Goal: Transaction & Acquisition: Purchase product/service

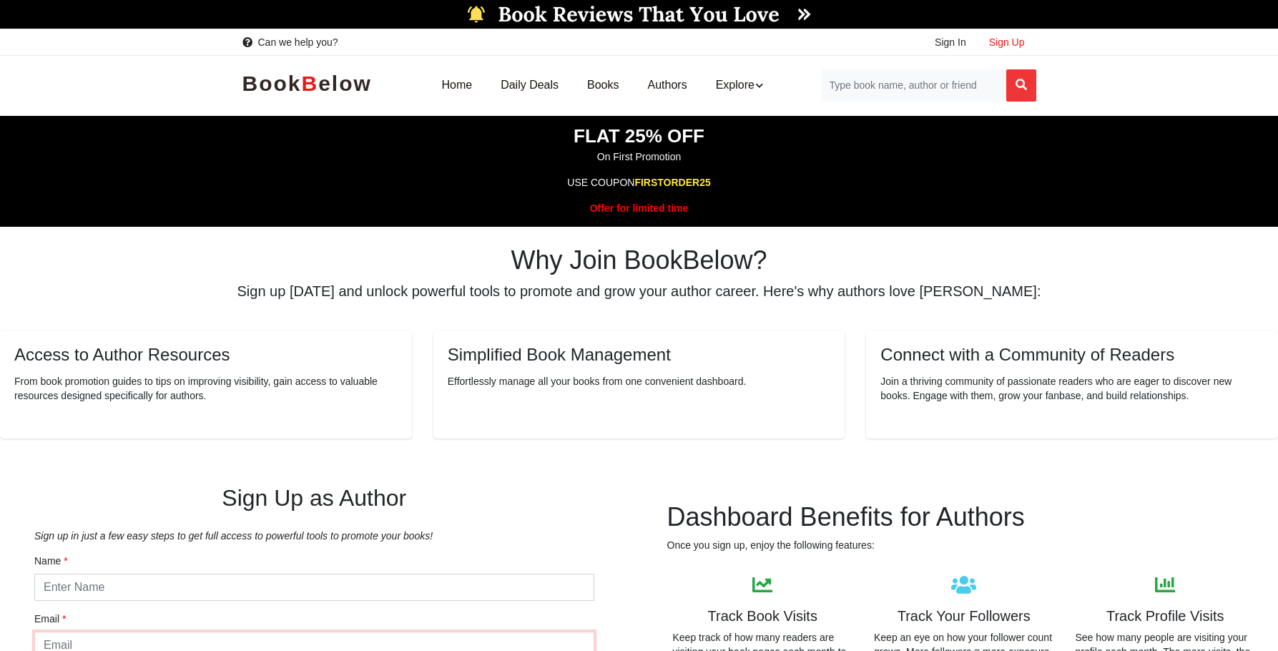
type input "bryn@mindbuckmedia.com"
click at [1008, 37] on span "Sign Up" at bounding box center [1007, 41] width 36 height 11
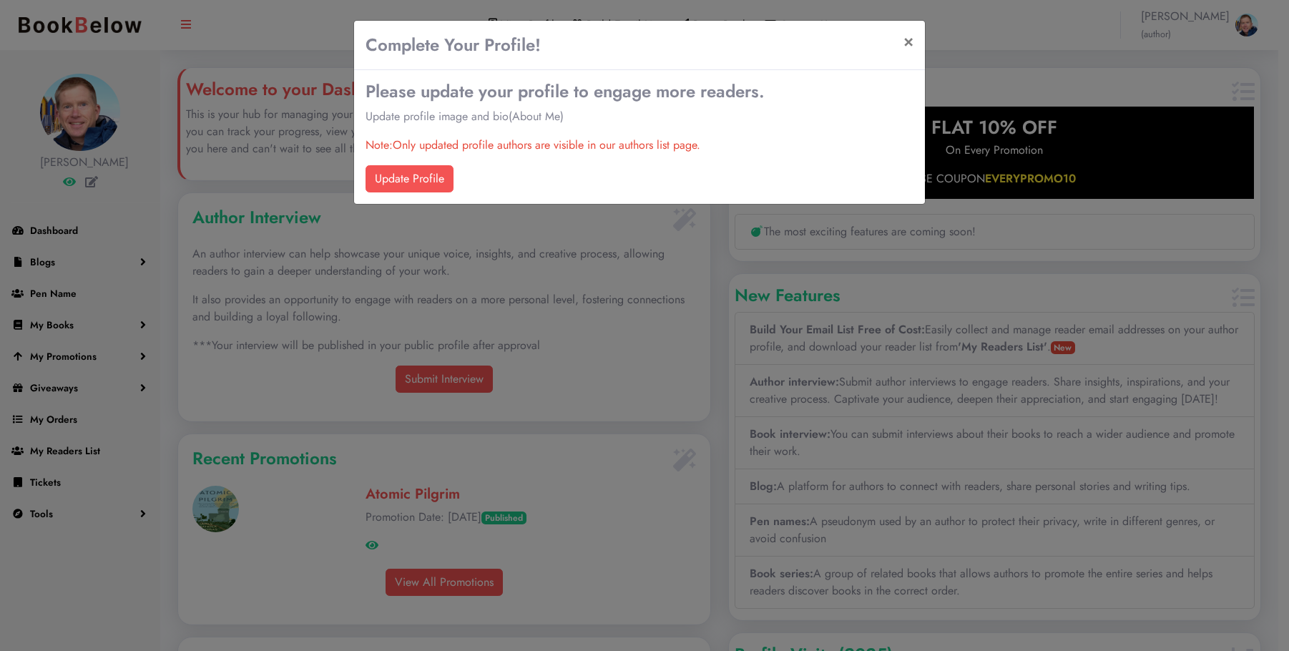
scroll to position [310, 531]
click at [418, 175] on link "Update Profile" at bounding box center [409, 178] width 88 height 27
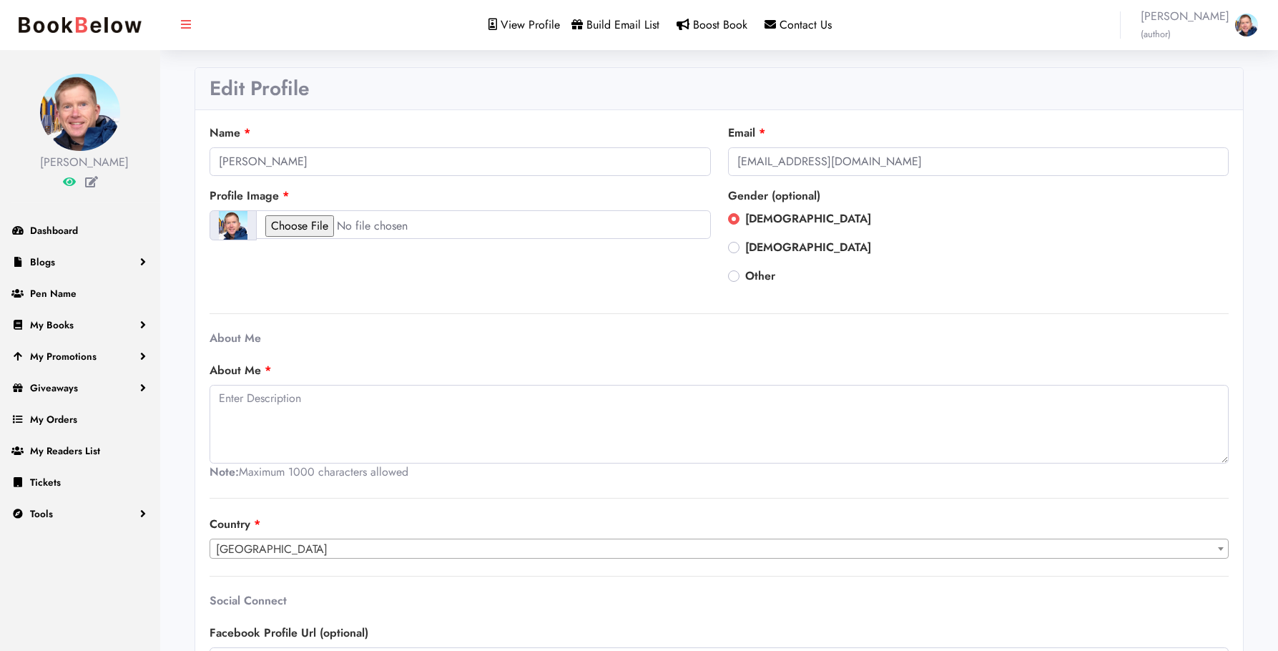
click at [1195, 12] on span "James Patrick Thomas (author)" at bounding box center [1185, 25] width 89 height 34
click at [42, 363] on span "My Promotions" at bounding box center [63, 356] width 67 height 14
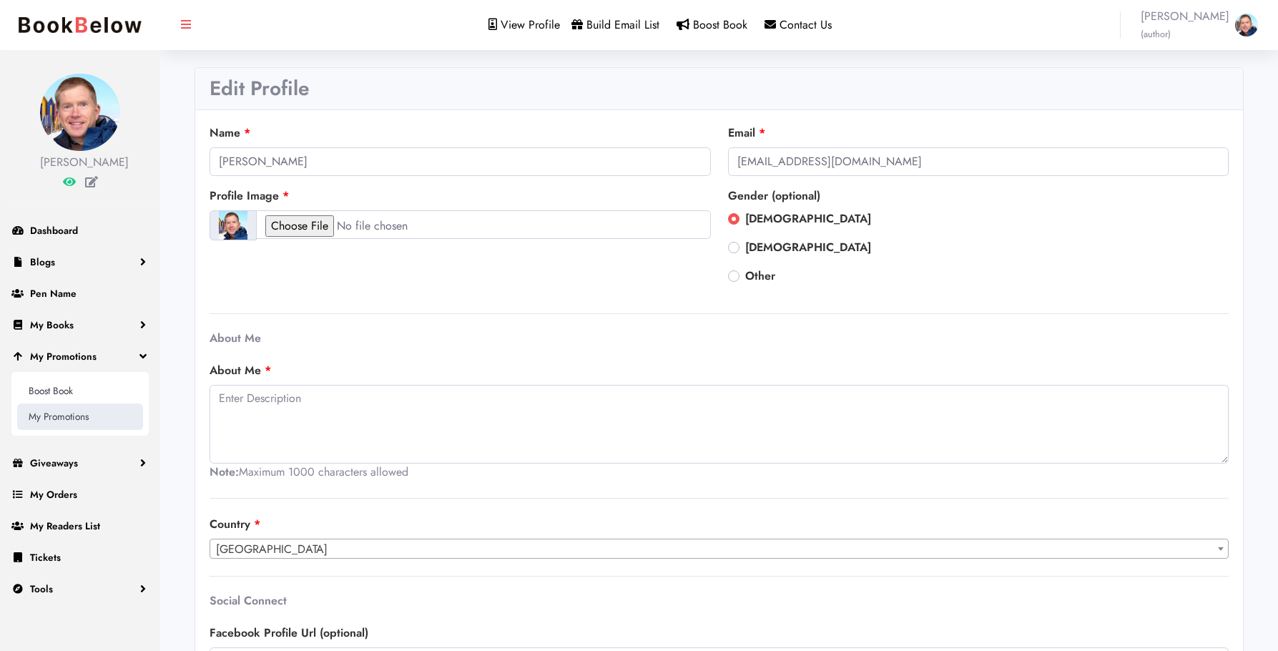
click at [49, 429] on link "My Promotions" at bounding box center [80, 416] width 126 height 26
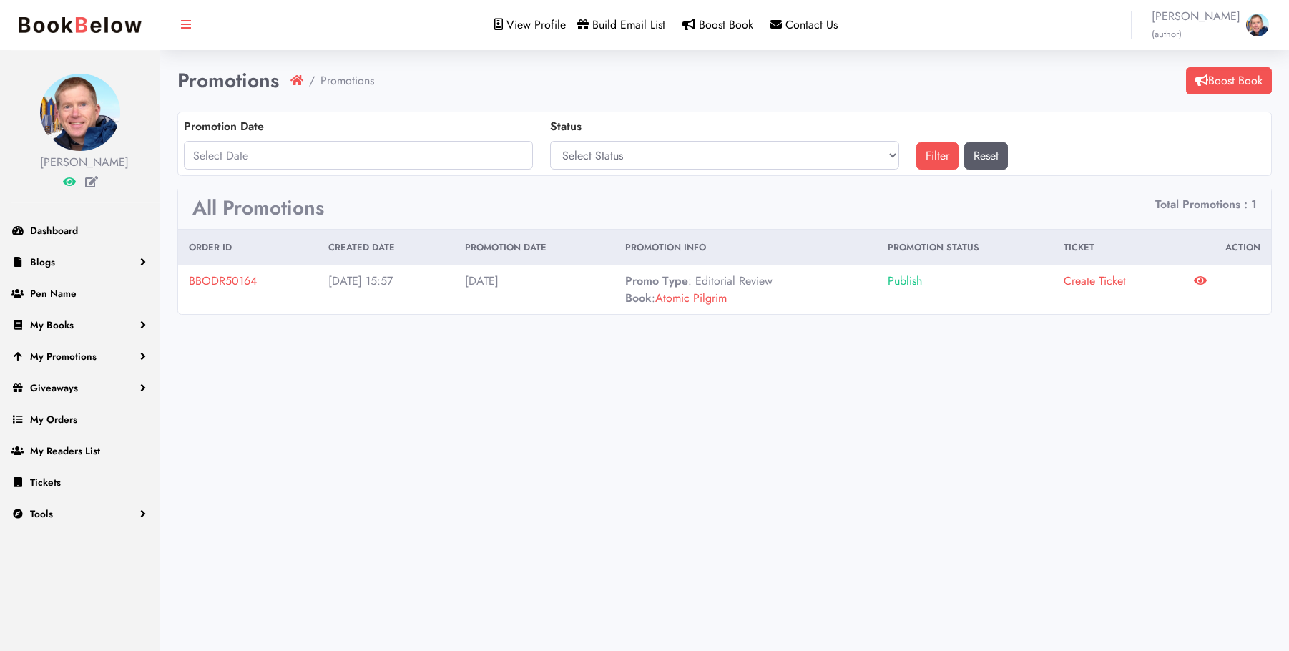
click at [1203, 280] on icon at bounding box center [1200, 280] width 13 height 11
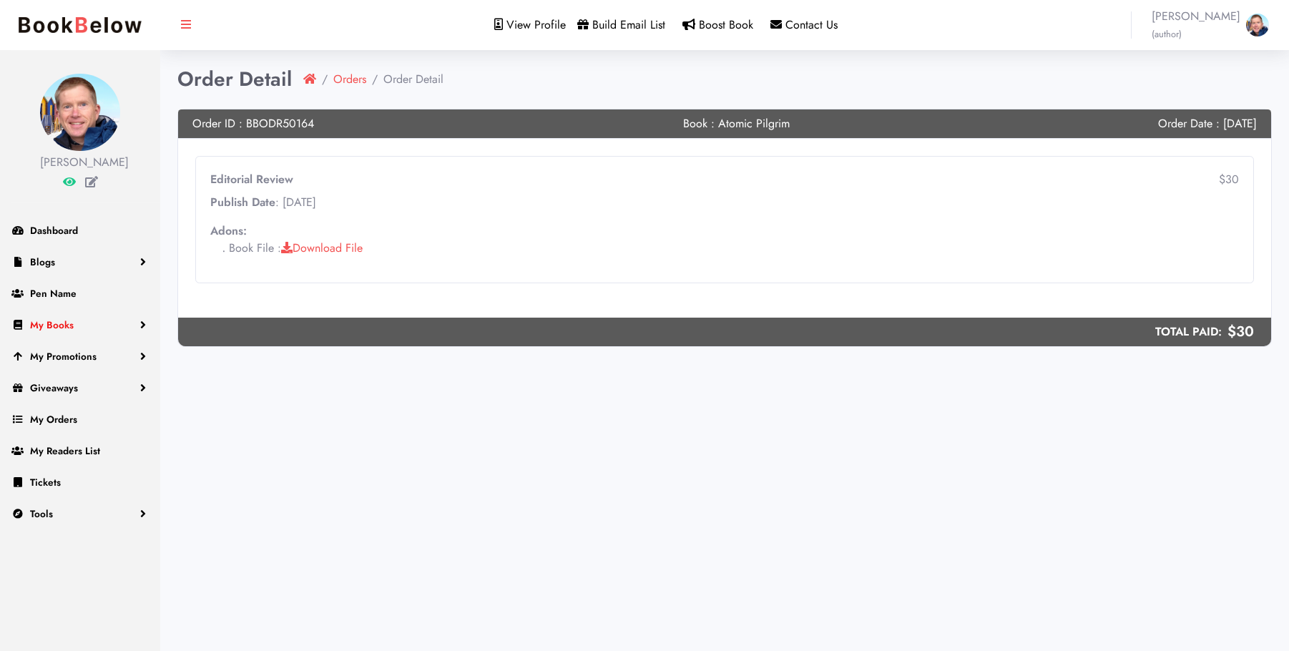
click at [74, 338] on link "My Books" at bounding box center [80, 324] width 160 height 31
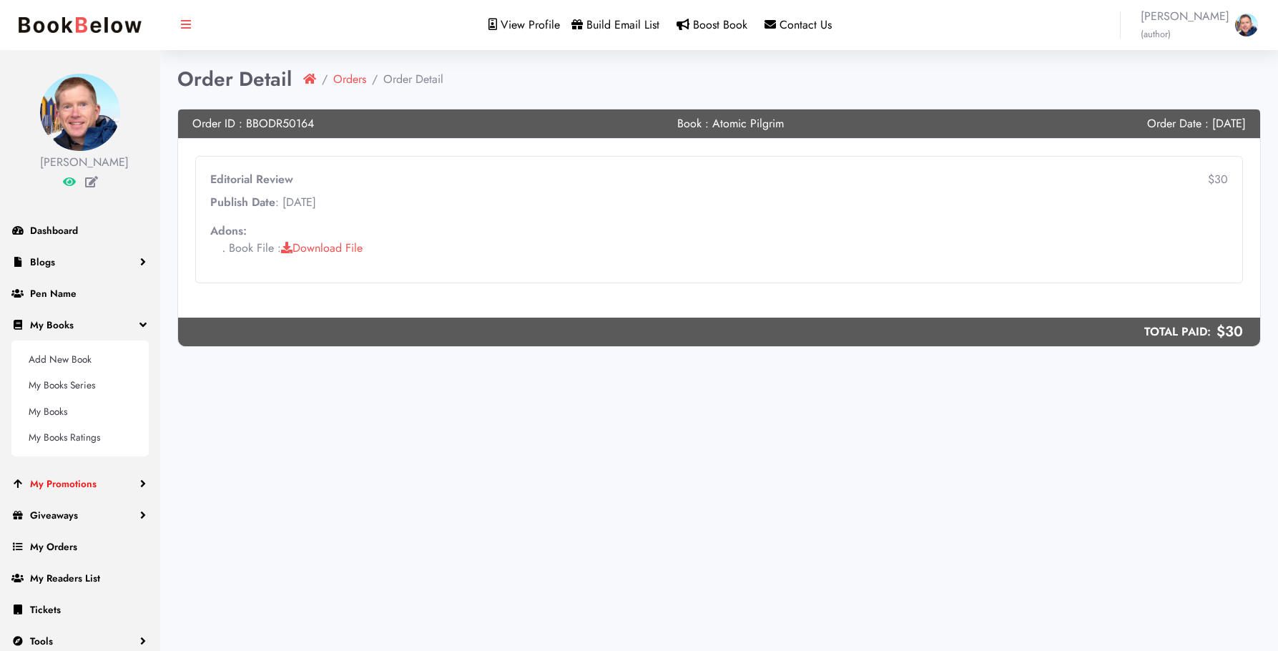
click at [94, 491] on span "My Promotions" at bounding box center [63, 483] width 67 height 14
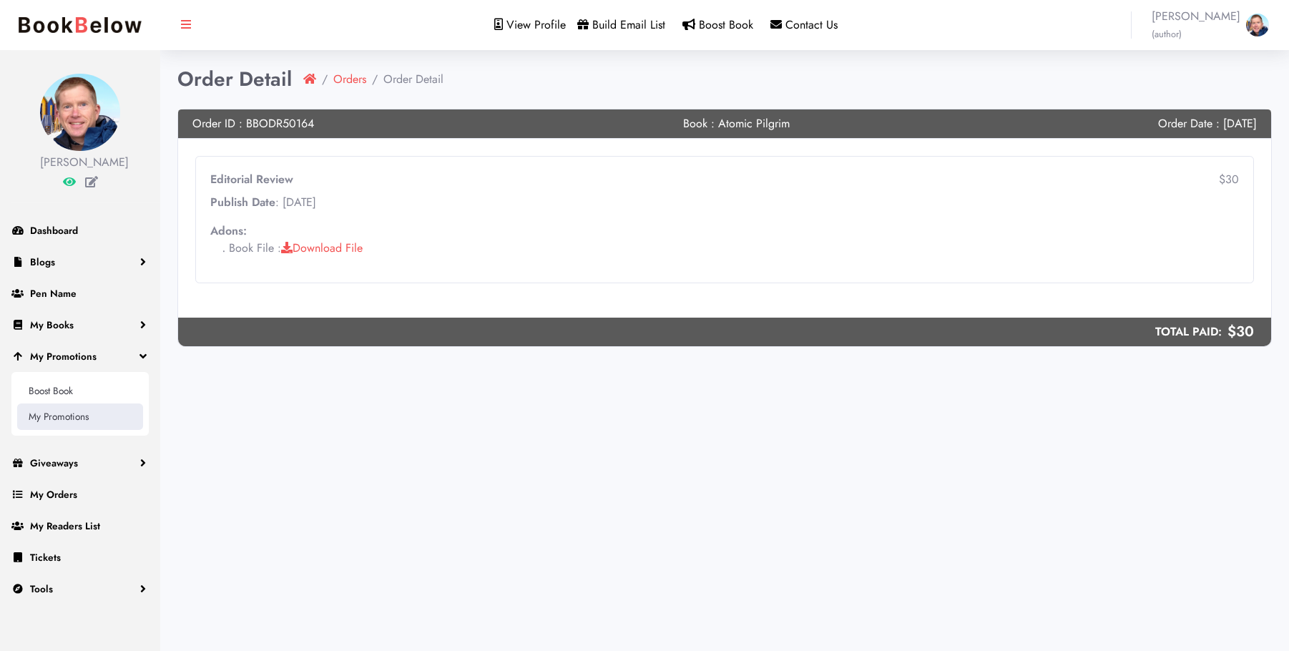
click at [74, 429] on link "My Promotions" at bounding box center [80, 416] width 126 height 26
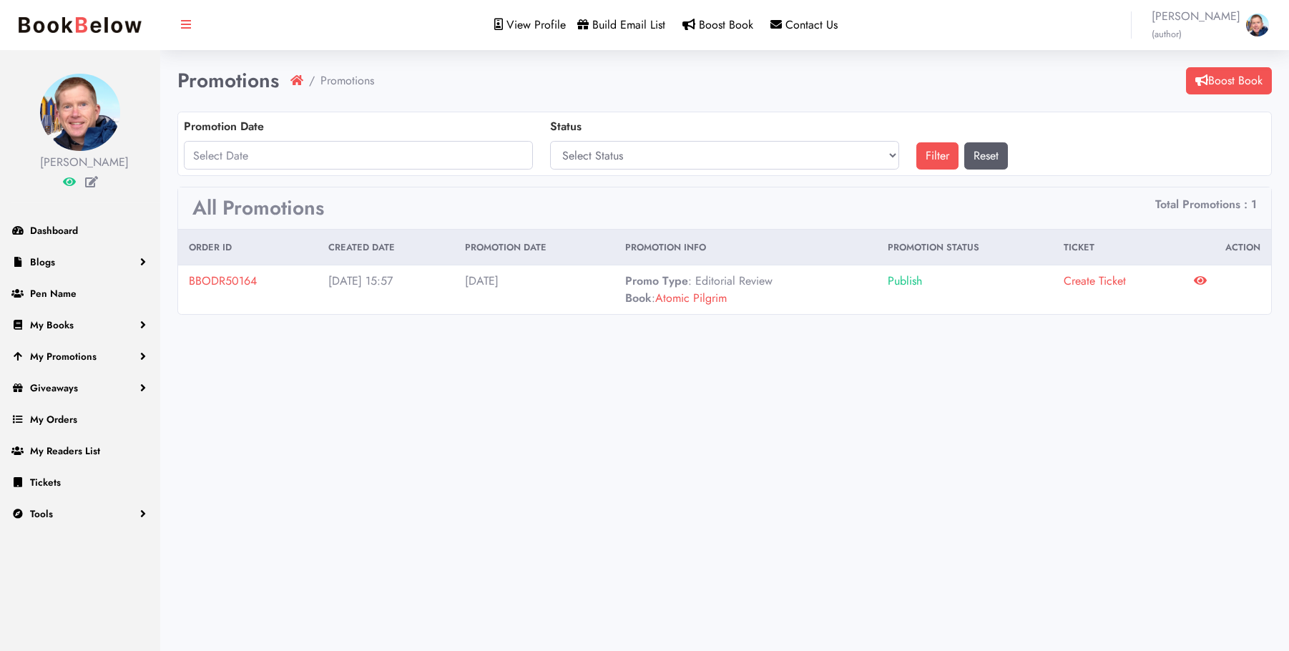
click at [202, 280] on link "BBODR50164" at bounding box center [223, 281] width 68 height 16
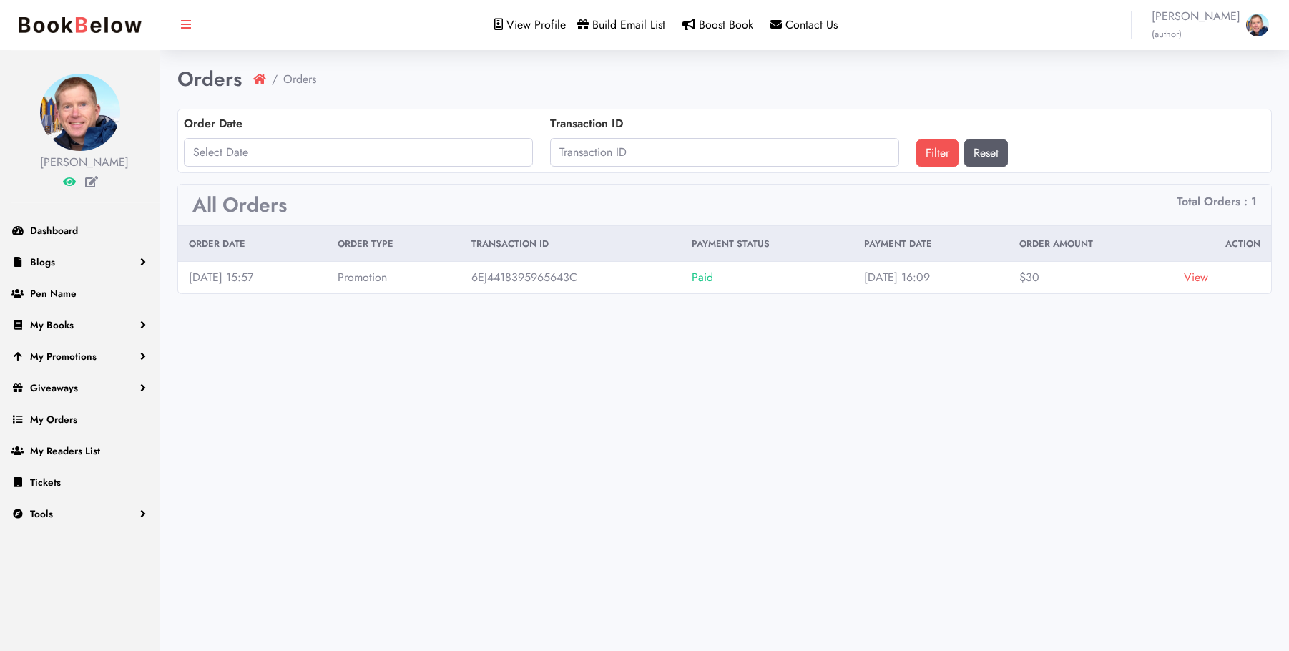
click at [1203, 278] on link "View" at bounding box center [1196, 277] width 24 height 16
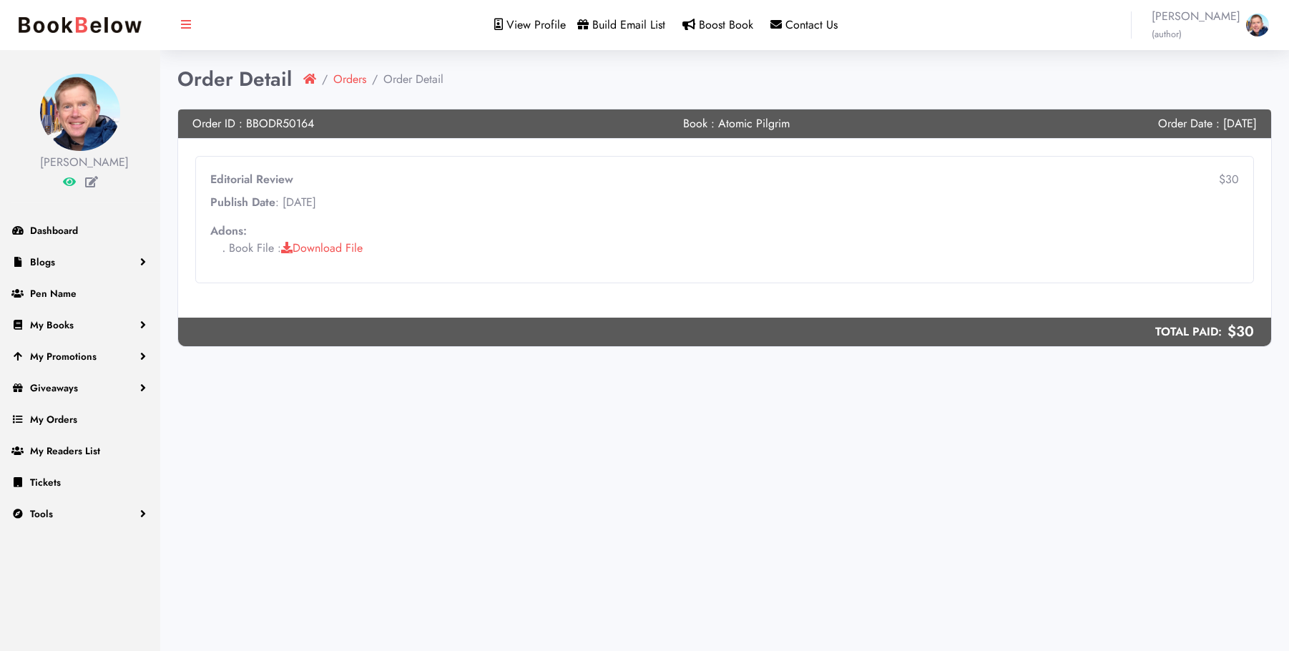
click at [509, 19] on span "View Profile" at bounding box center [535, 24] width 59 height 16
click at [68, 363] on span "My Promotions" at bounding box center [63, 356] width 67 height 14
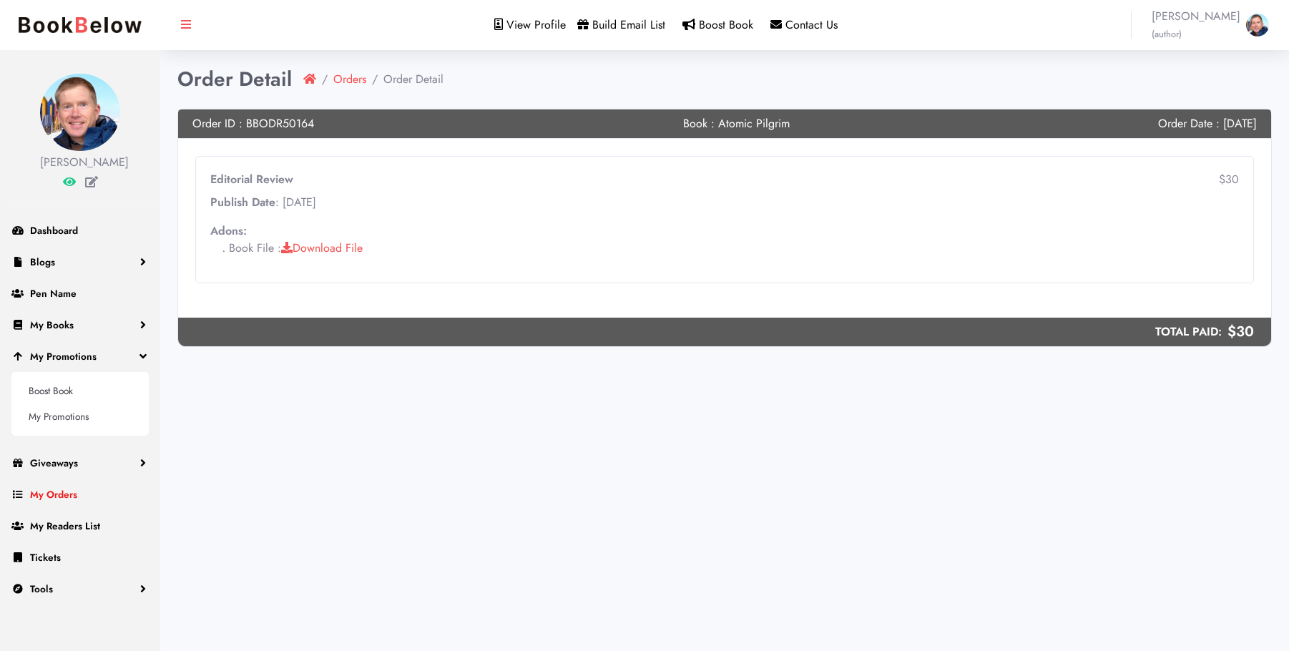
click at [62, 501] on span "My Orders" at bounding box center [53, 494] width 47 height 14
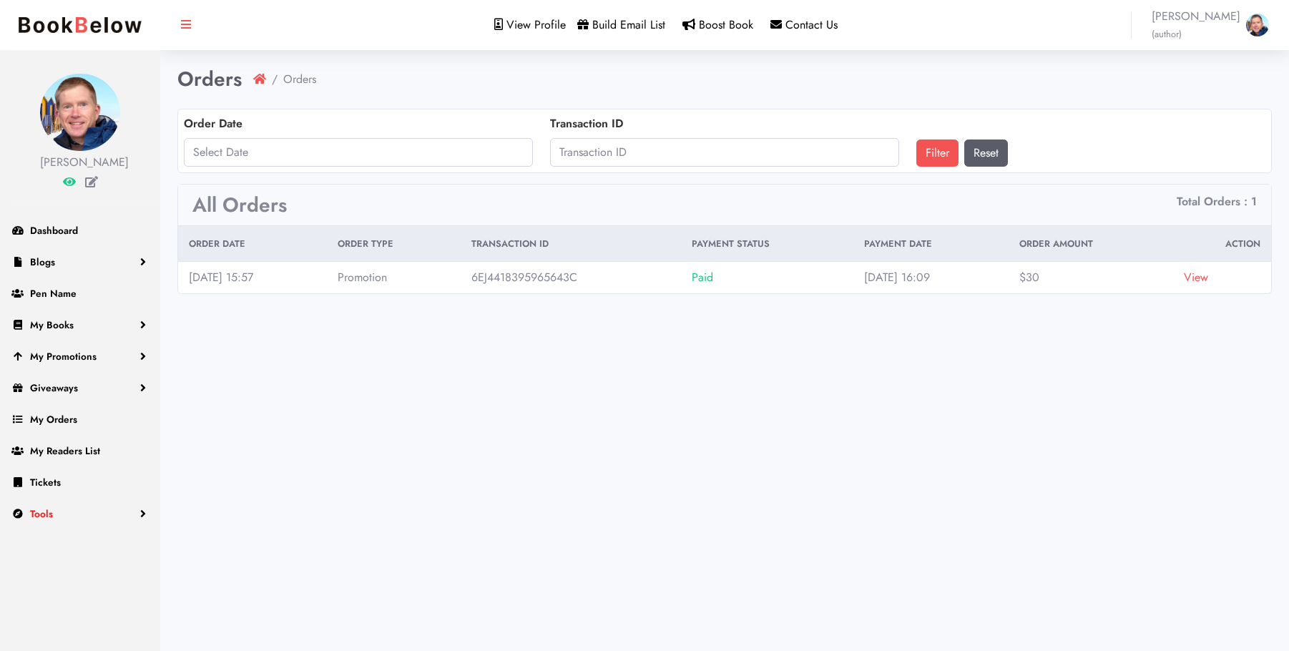
click at [62, 529] on link "Tools" at bounding box center [80, 513] width 160 height 31
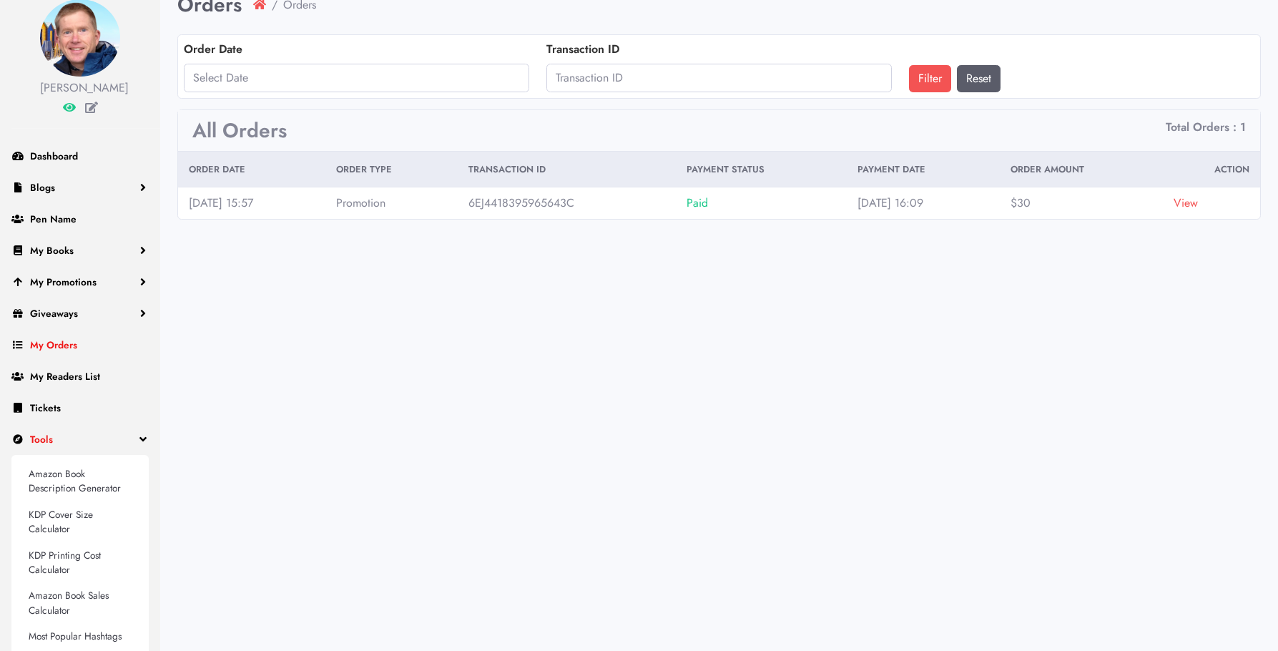
scroll to position [72, 0]
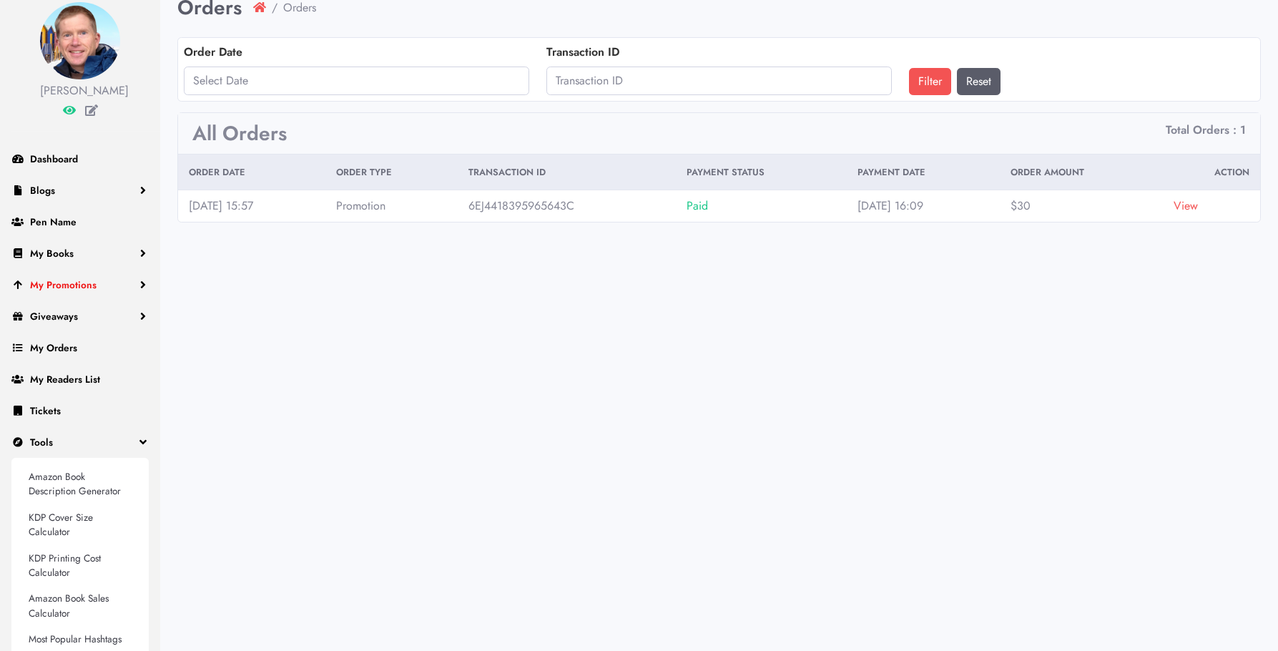
click at [74, 292] on span "My Promotions" at bounding box center [63, 285] width 67 height 14
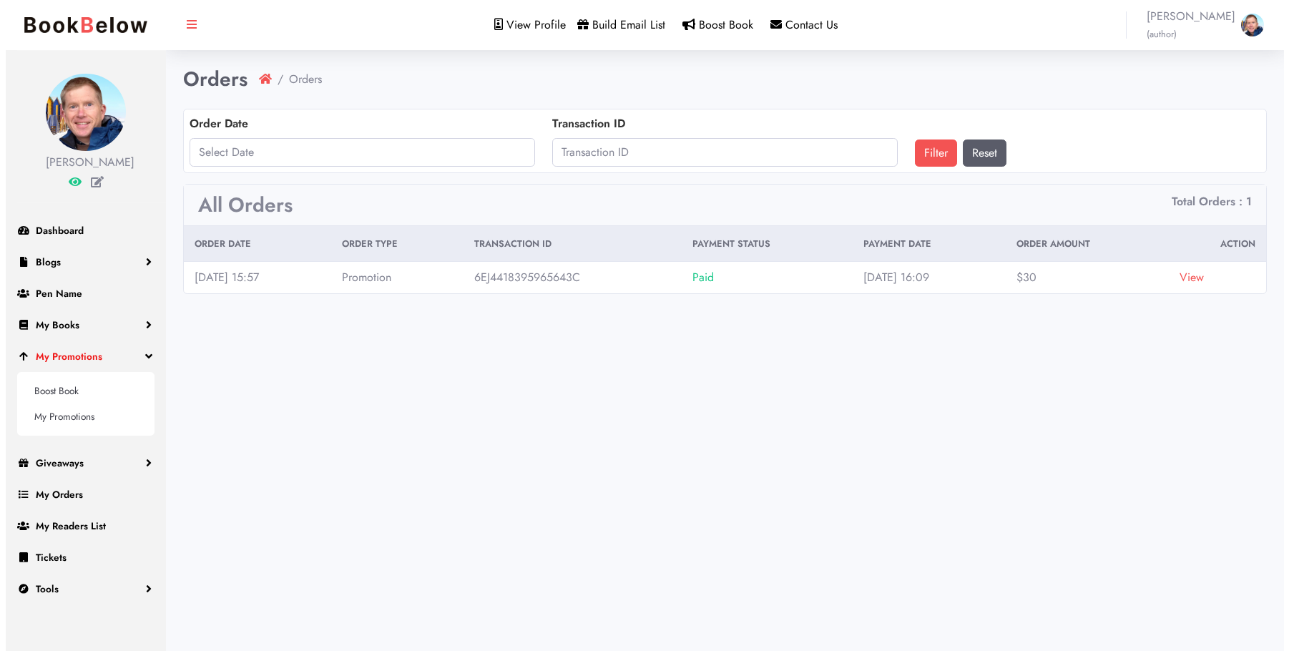
scroll to position [0, 0]
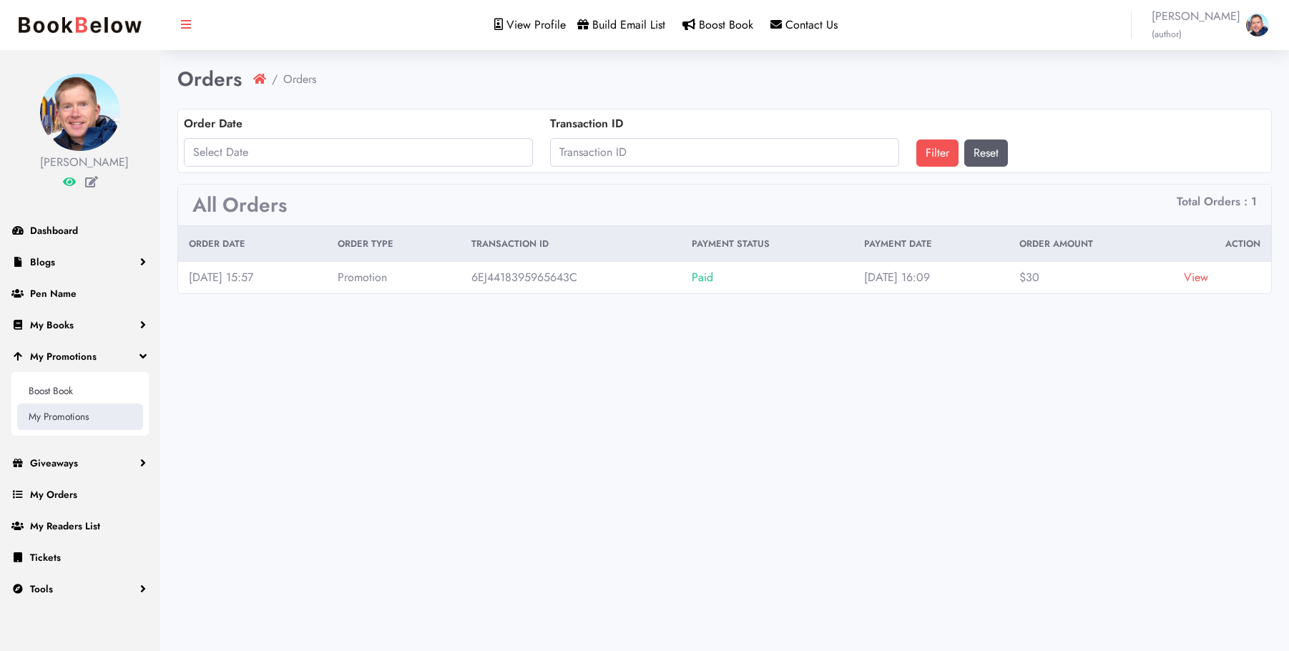
click at [54, 429] on link "My Promotions" at bounding box center [80, 416] width 126 height 26
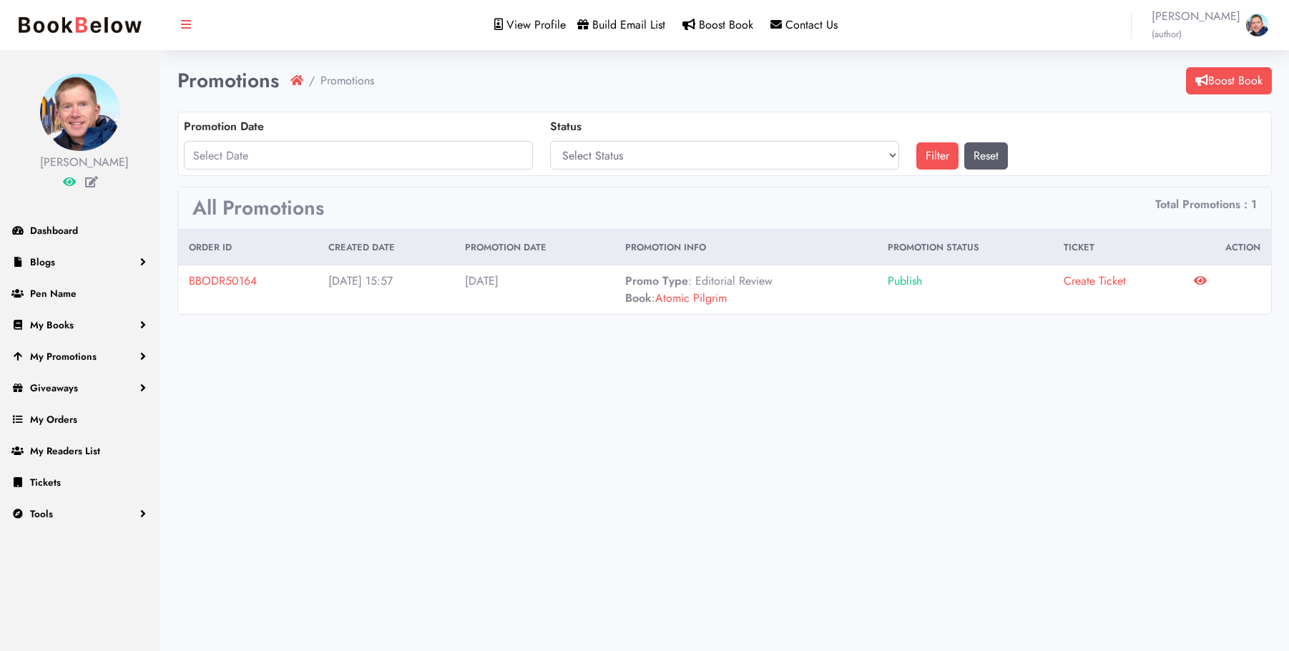
click at [714, 295] on link "Atomic Pilgrim" at bounding box center [691, 298] width 72 height 16
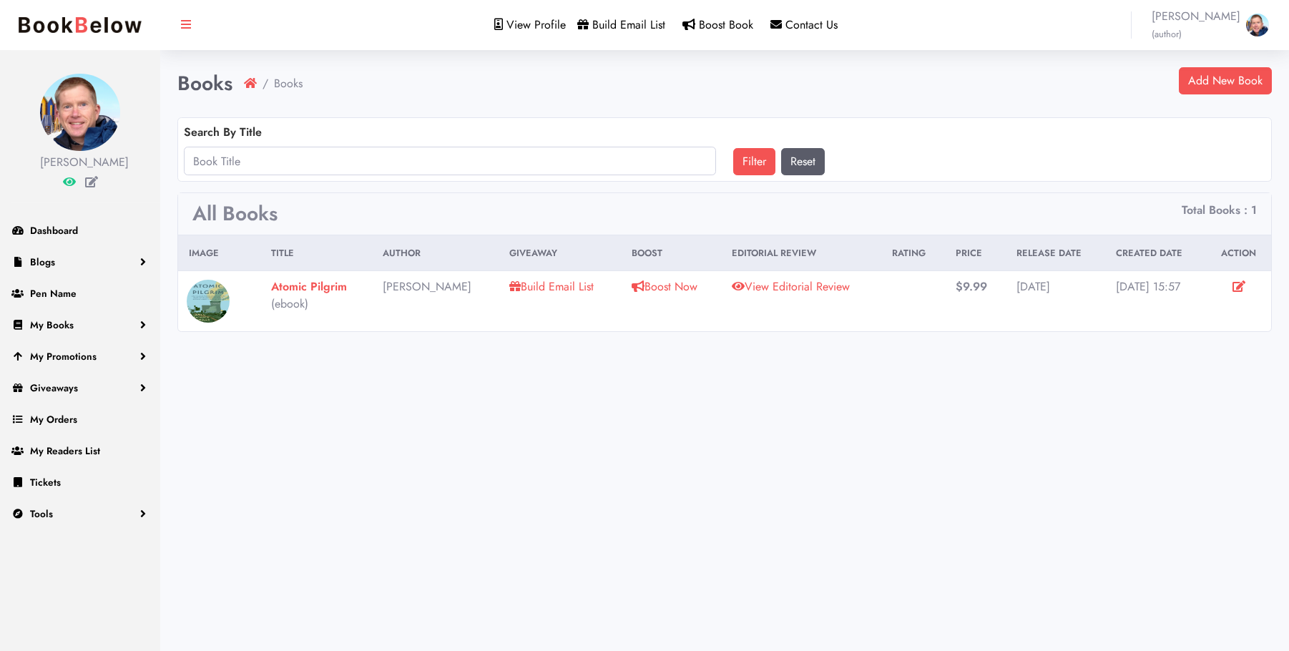
click at [807, 286] on link "View Editorial Review" at bounding box center [791, 286] width 118 height 16
click at [529, 20] on span "View Profile" at bounding box center [535, 24] width 59 height 16
click at [1248, 23] on img at bounding box center [1257, 25] width 23 height 23
click at [1198, 54] on link "Profile" at bounding box center [1216, 60] width 124 height 20
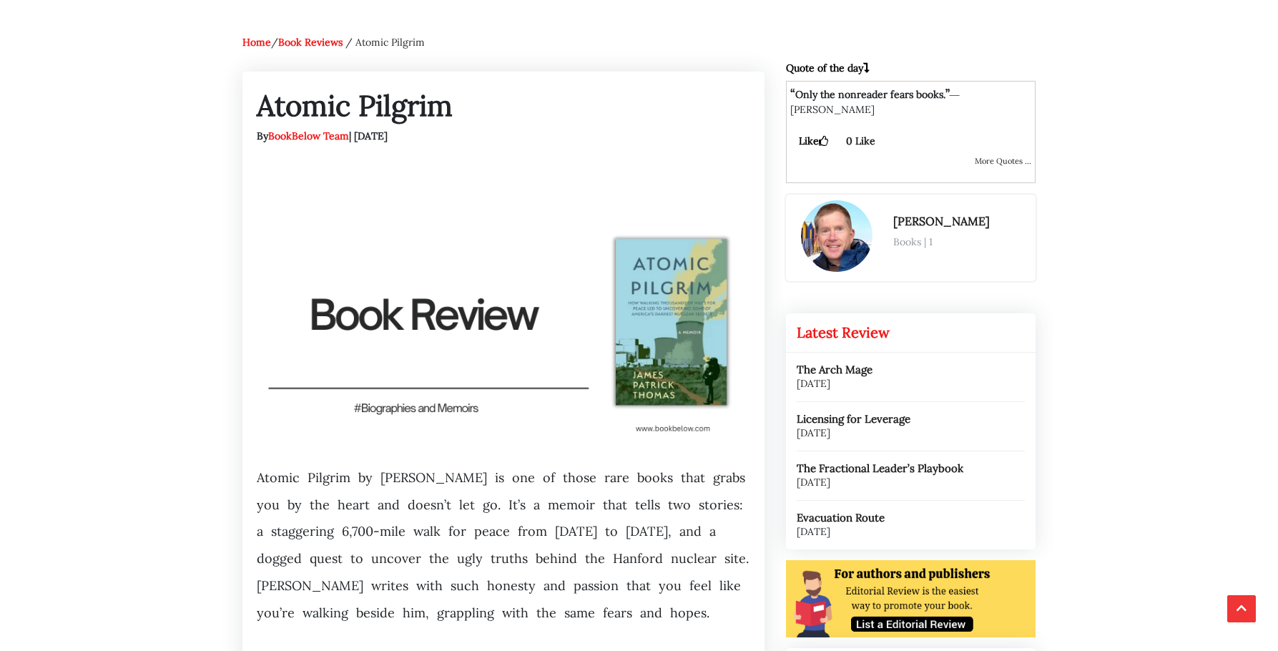
scroll to position [143, 0]
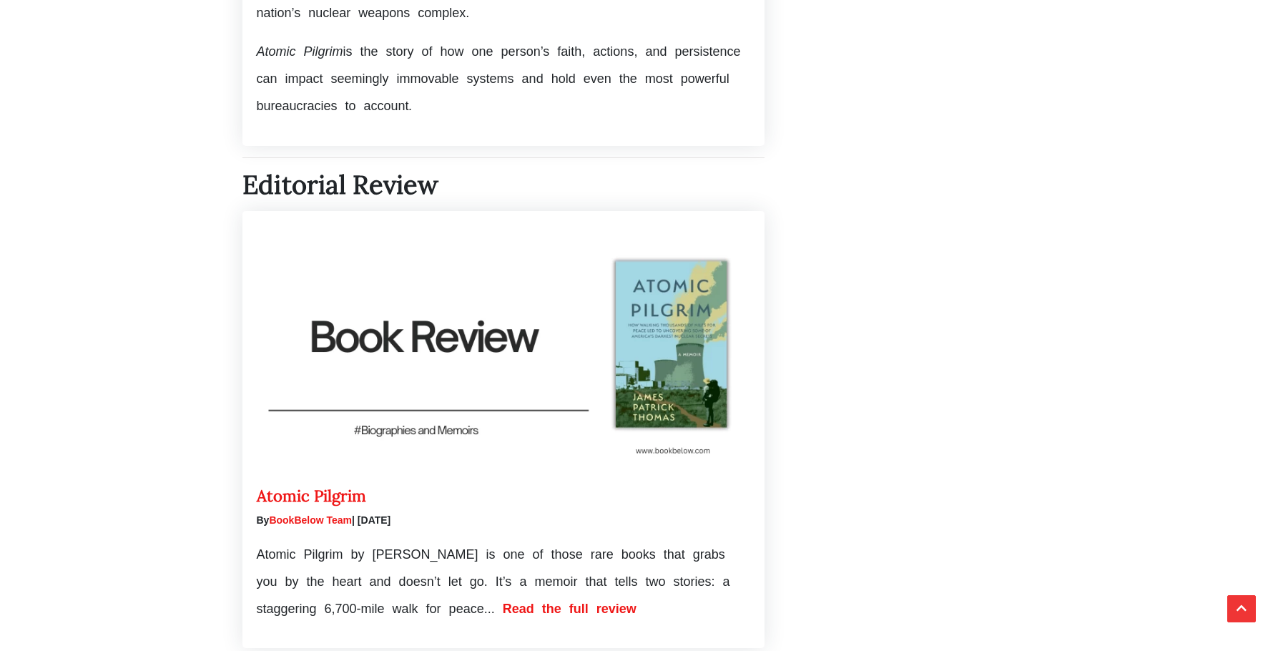
scroll to position [572, 0]
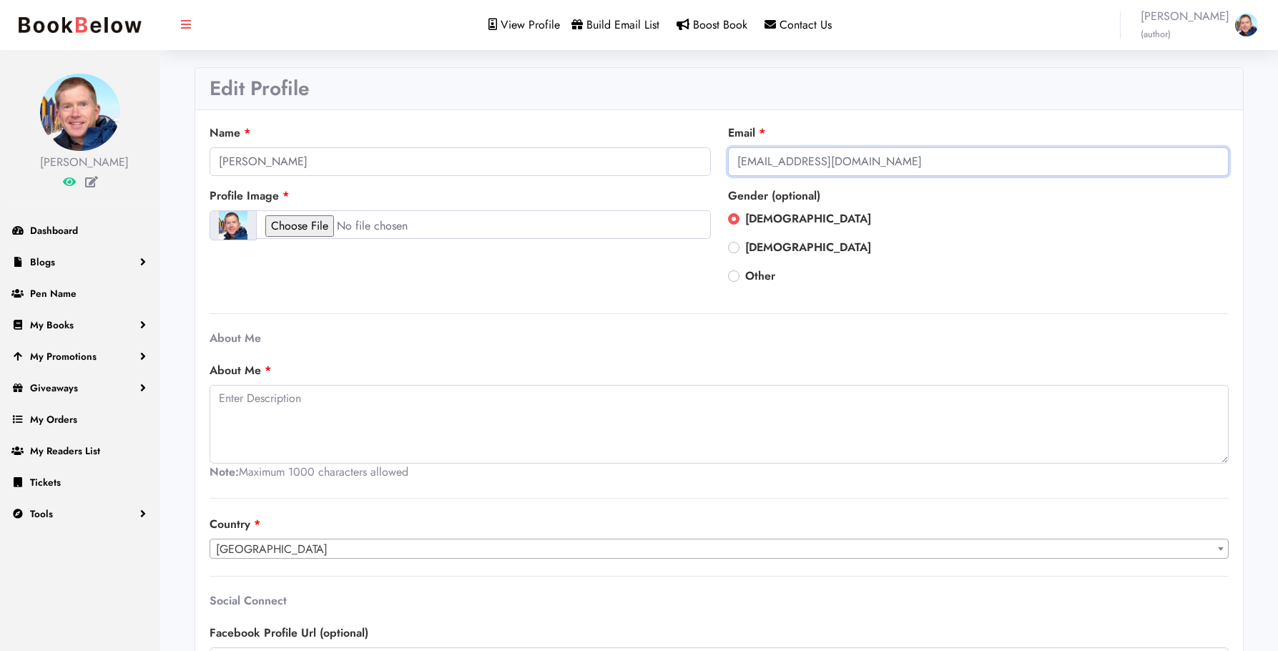
drag, startPoint x: 758, startPoint y: 163, endPoint x: 725, endPoint y: 162, distance: 32.9
click at [725, 162] on div "Email bryn@mindbuckmedia.com" at bounding box center [979, 155] width 519 height 63
type input "info@mindbuckmedia.com"
click at [925, 274] on div "Other" at bounding box center [978, 275] width 501 height 17
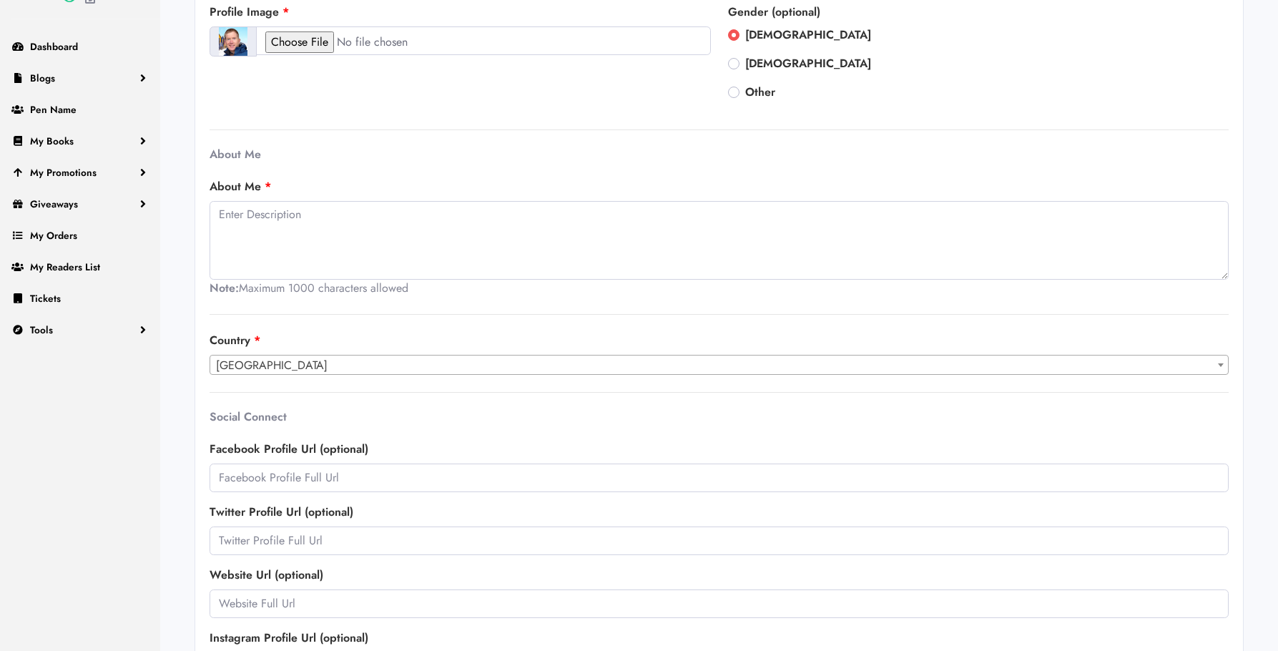
scroll to position [342, 0]
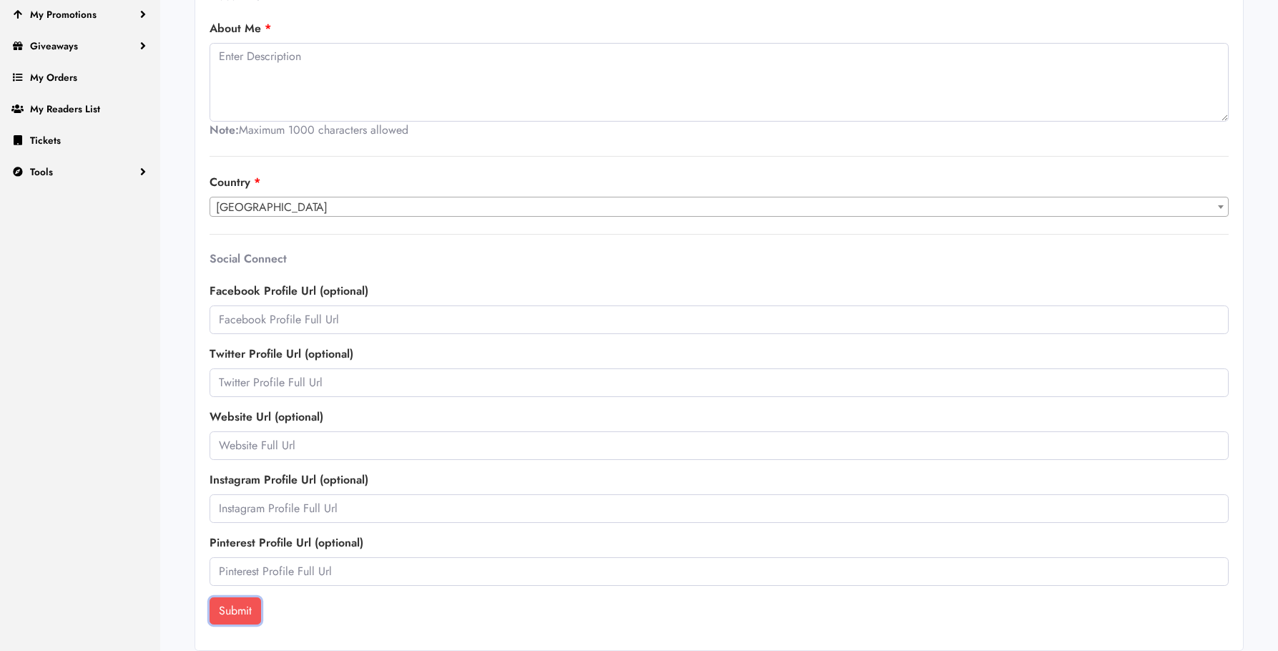
click at [223, 613] on button "Submit" at bounding box center [235, 610] width 51 height 27
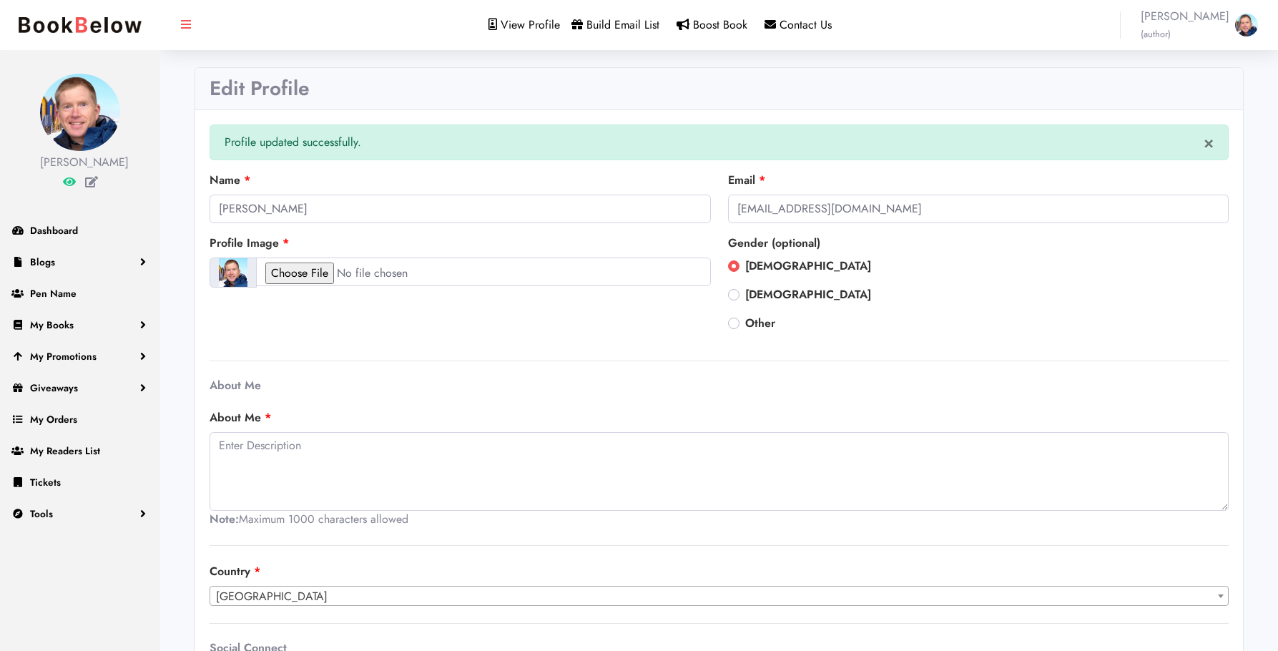
click at [1162, 19] on span "James Patrick Thomas (author)" at bounding box center [1185, 25] width 89 height 34
click at [1197, 101] on link "Logout" at bounding box center [1205, 101] width 124 height 20
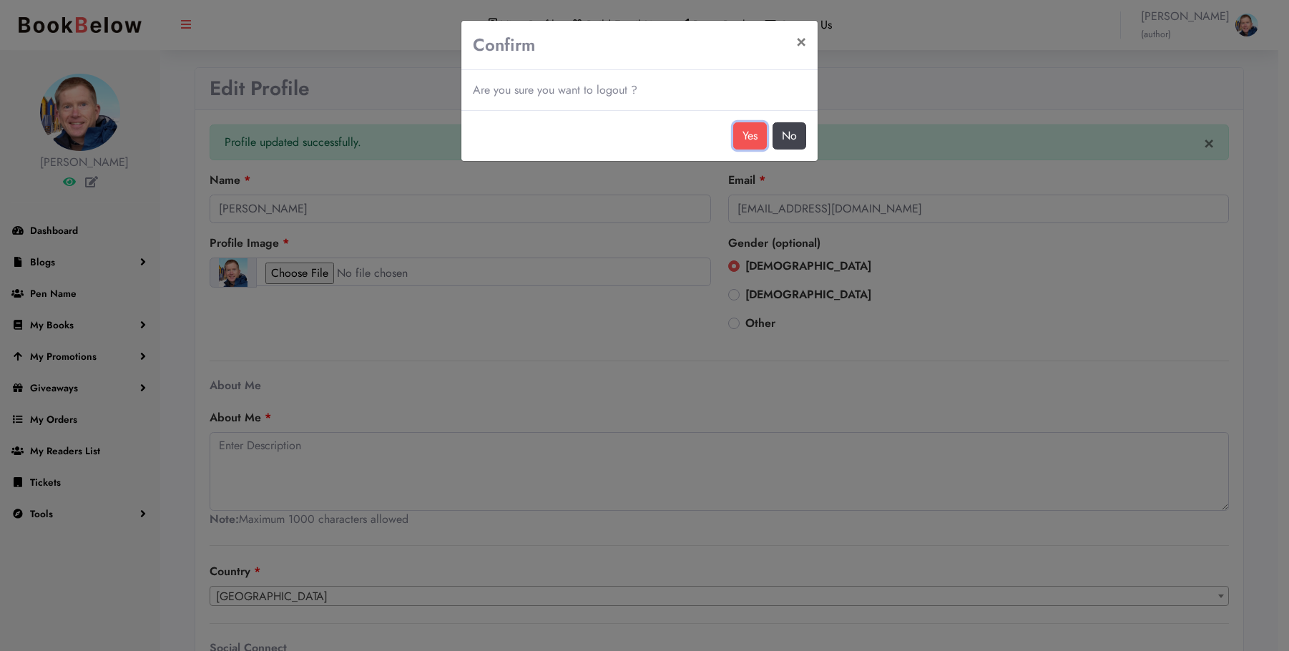
click at [740, 136] on button "Yes" at bounding box center [750, 135] width 34 height 27
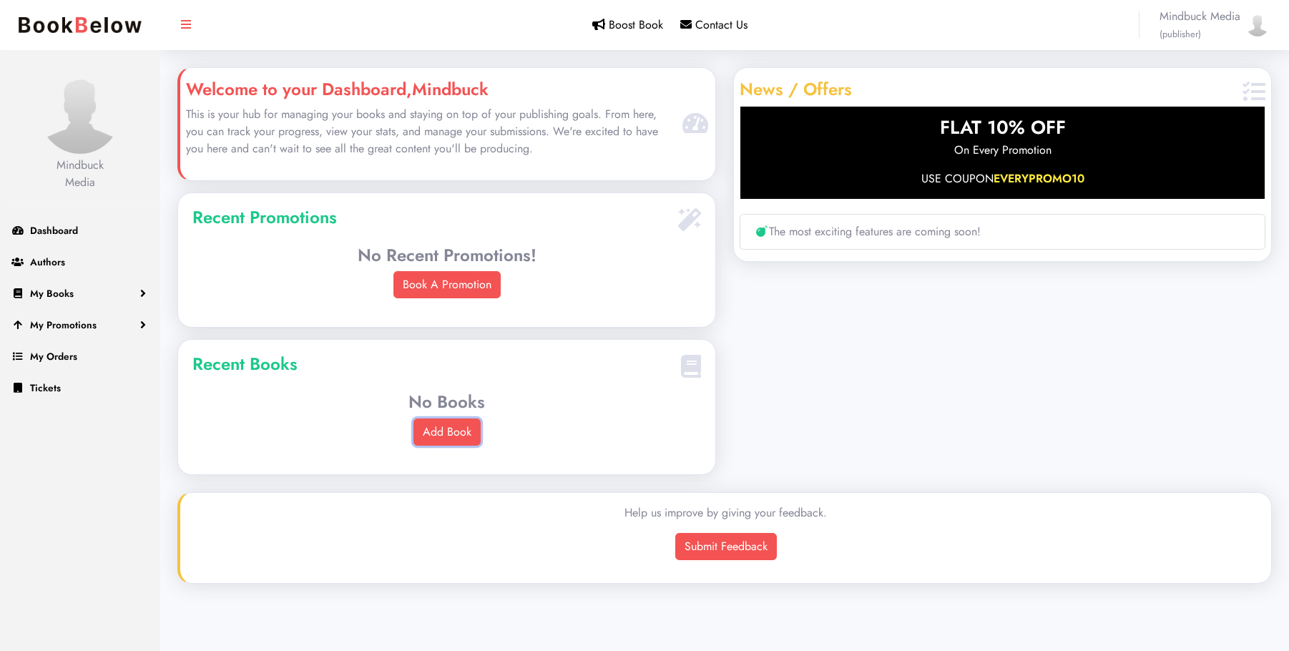
click at [440, 426] on link "Add Book" at bounding box center [446, 431] width 67 height 27
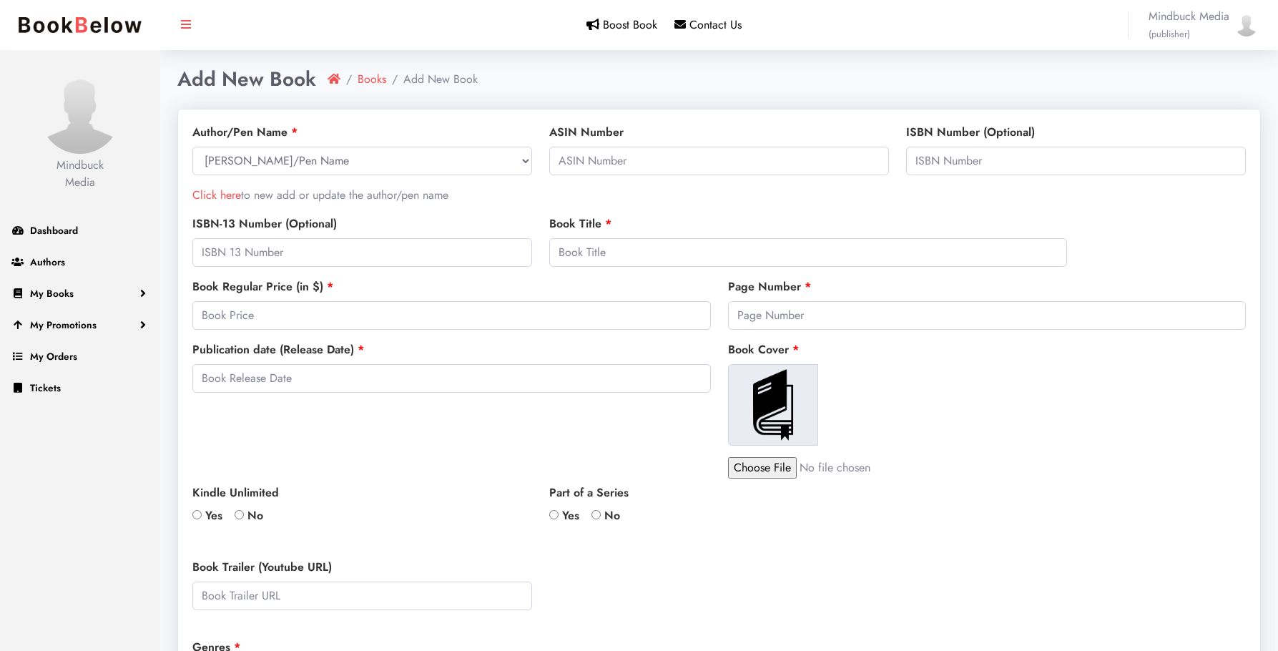
select select
click at [225, 163] on select "Select Author/Pen Name" at bounding box center [362, 161] width 340 height 29
click at [43, 260] on span "Authors" at bounding box center [47, 262] width 35 height 14
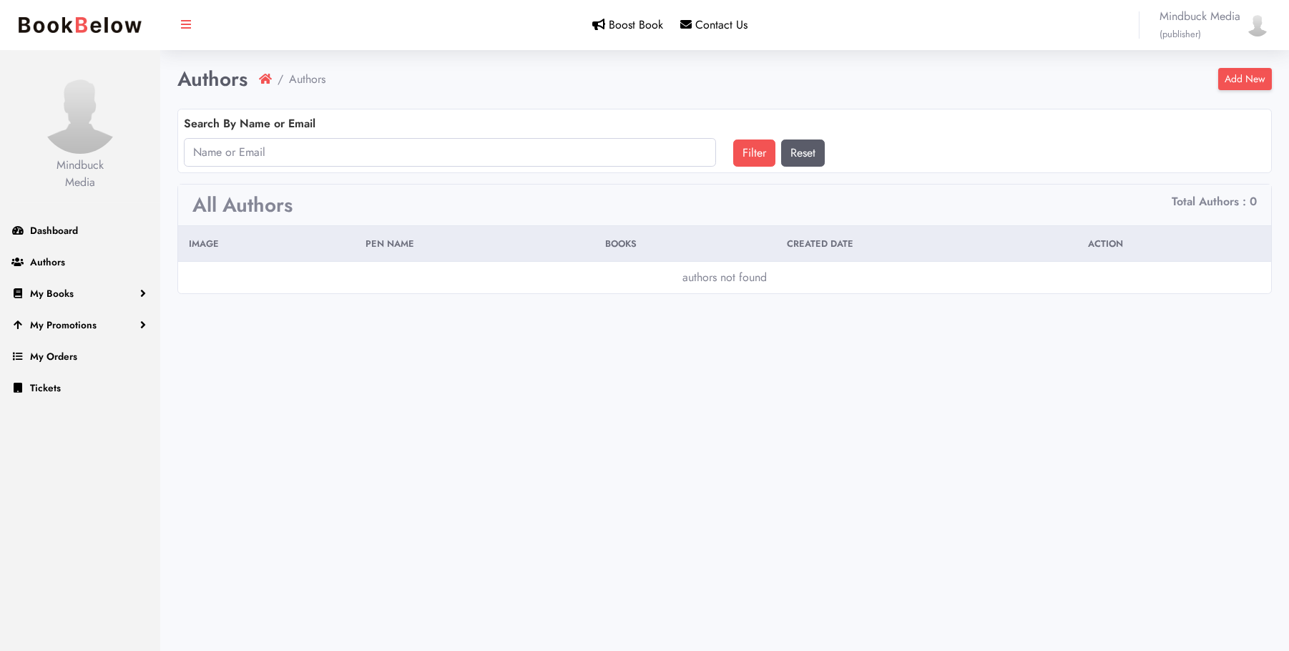
click at [1231, 79] on link "Add New" at bounding box center [1245, 79] width 54 height 22
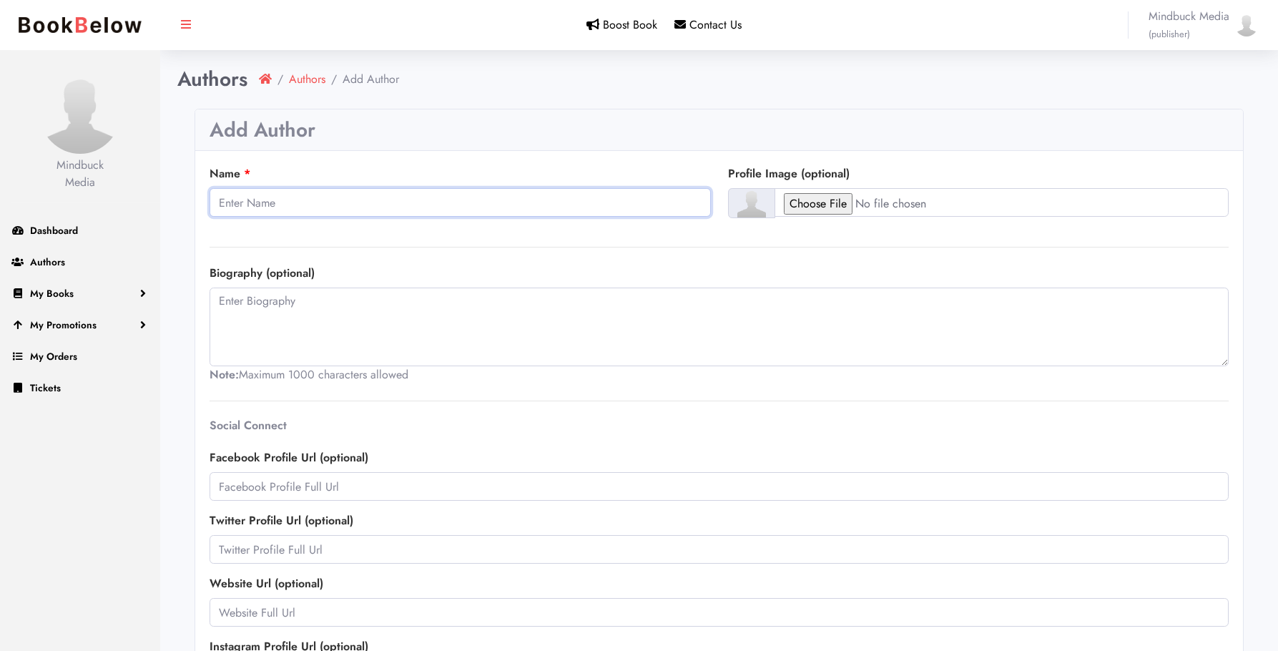
click at [252, 201] on input "Name" at bounding box center [460, 202] width 501 height 29
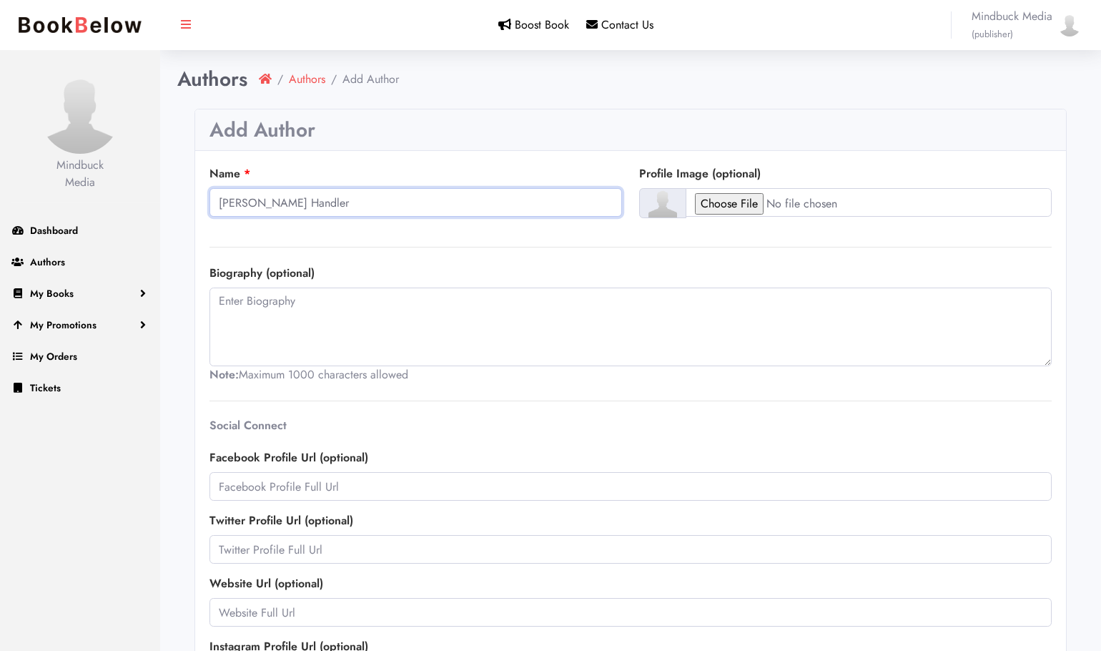
type input "[PERSON_NAME] Handler"
click at [722, 204] on input "file" at bounding box center [869, 202] width 366 height 29
type input "C:\fakepath\Joan_Handler_240x240 (1).jpg"
click at [257, 305] on textarea at bounding box center [631, 327] width 843 height 79
paste textarea "Joan Cusack Handler is a poet, memoirist, and psychologist. She has published t…"
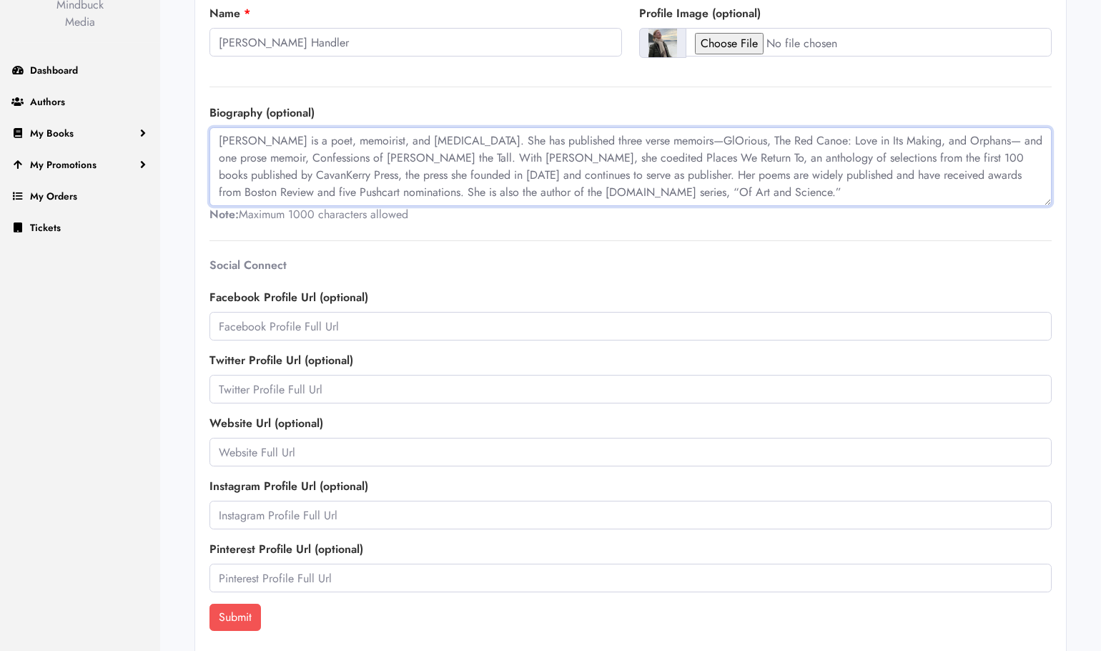
scroll to position [167, 0]
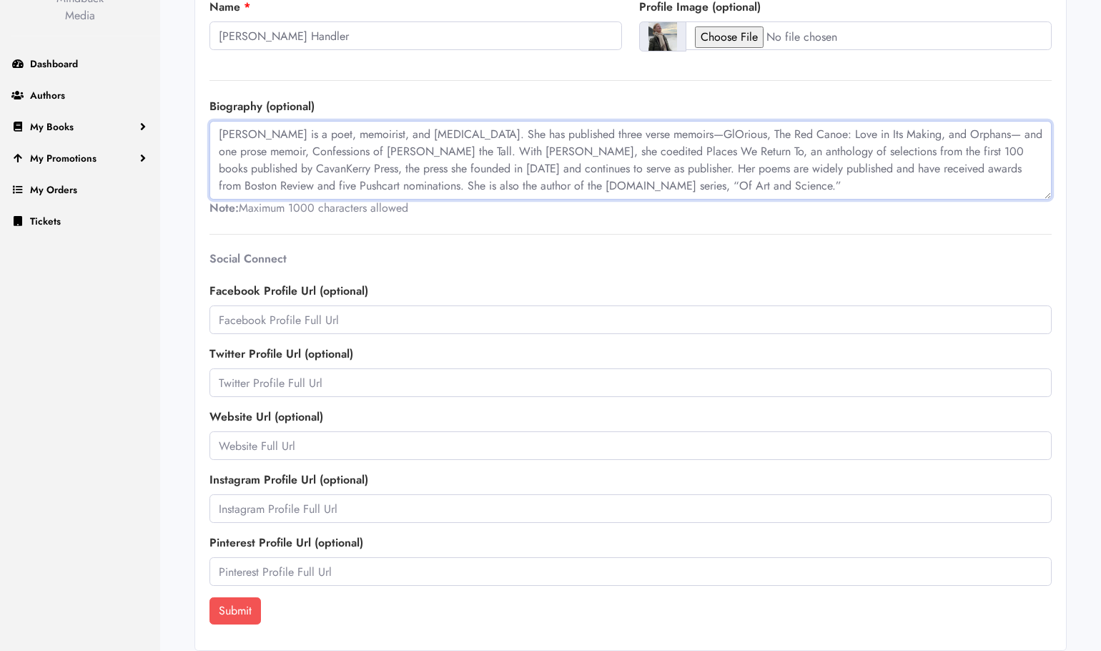
type textarea "Joan Cusack Handler is a poet, memoirist, and psychologist. She has published t…"
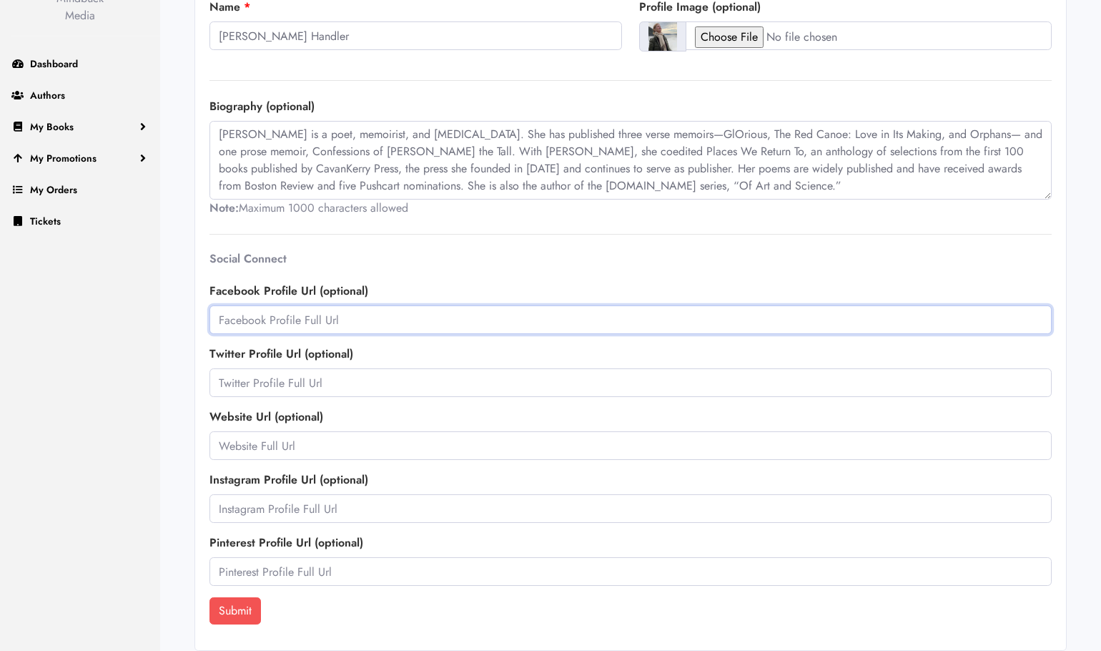
click at [271, 321] on input "text" at bounding box center [631, 319] width 843 height 29
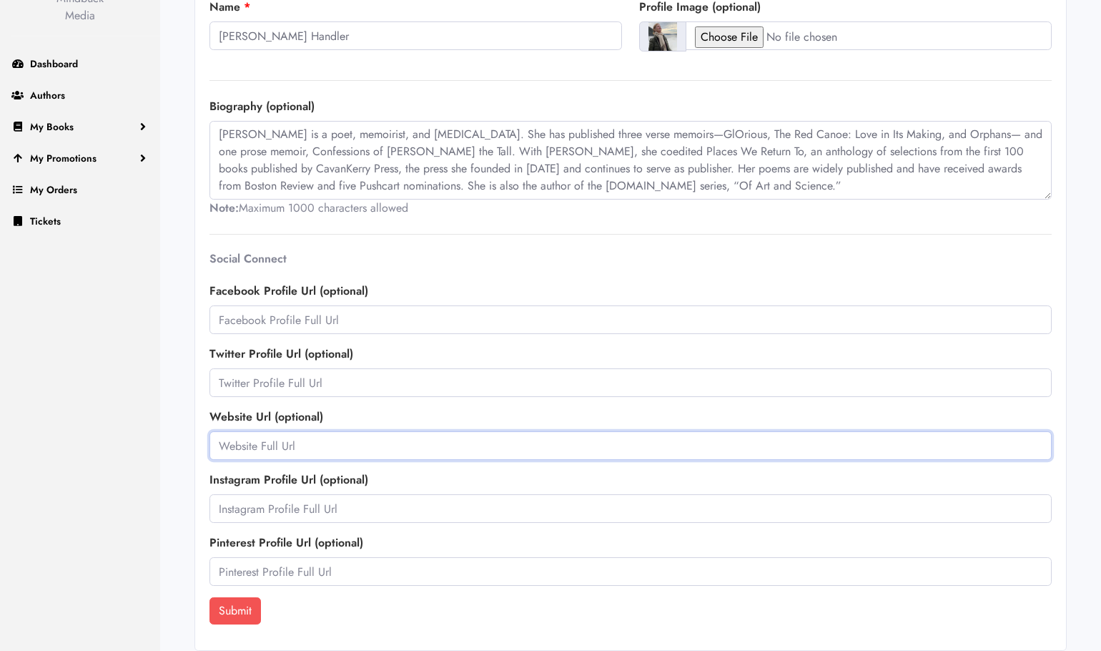
click at [235, 447] on input "text" at bounding box center [631, 445] width 843 height 29
paste input "https://www.joancusackhandler.com/"
type input "https://www.joancusackhandler.com/"
click at [378, 619] on div "Submit" at bounding box center [631, 610] width 843 height 27
click at [250, 609] on button "Submit" at bounding box center [235, 610] width 51 height 27
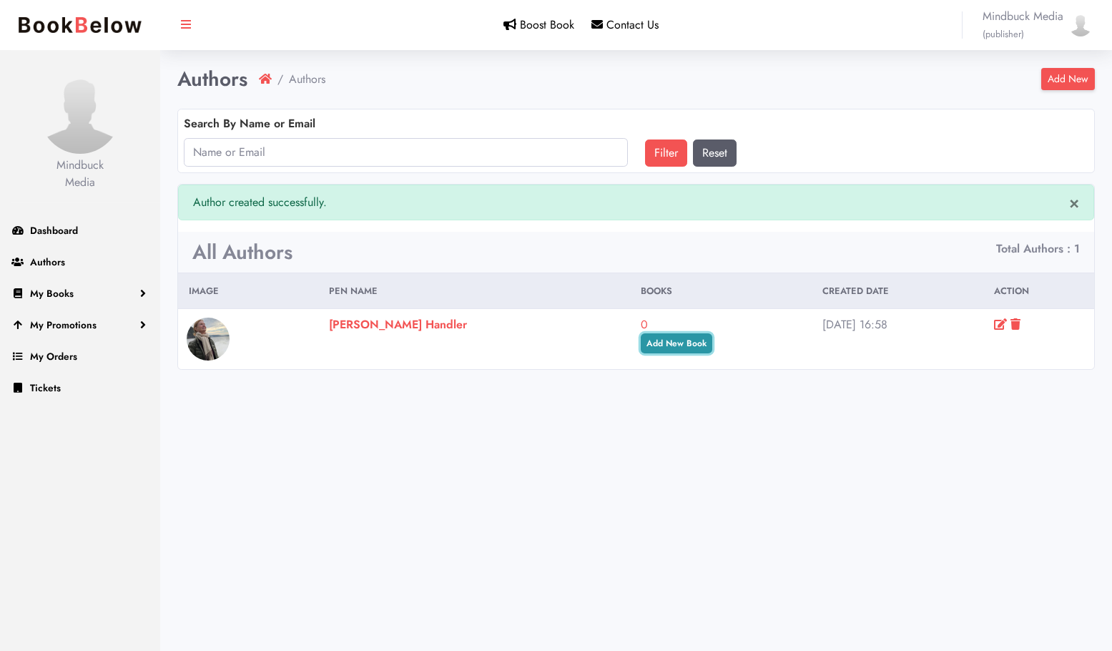
click at [641, 344] on link "Add New Book" at bounding box center [677, 343] width 72 height 20
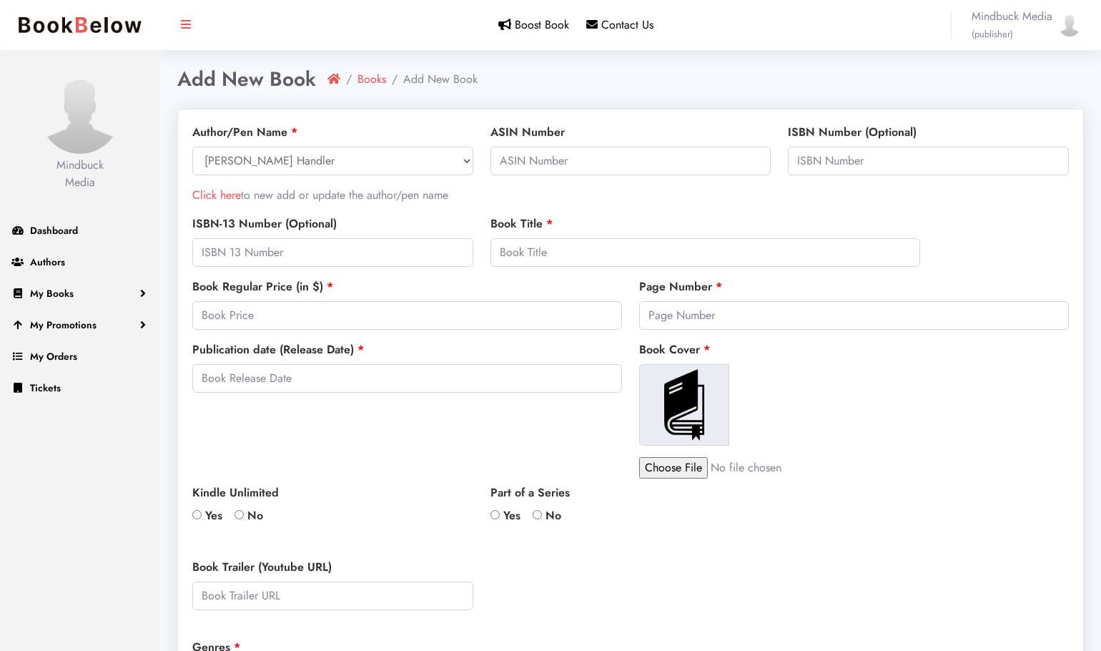
select select
click at [828, 159] on input "text" at bounding box center [928, 161] width 281 height 29
paste input "978-1-960327-15-4"
type input "978-1-960327-15-4"
click at [787, 192] on div "ISBN Number (Optional) 978-1-960327-15-4" at bounding box center [929, 170] width 298 height 92
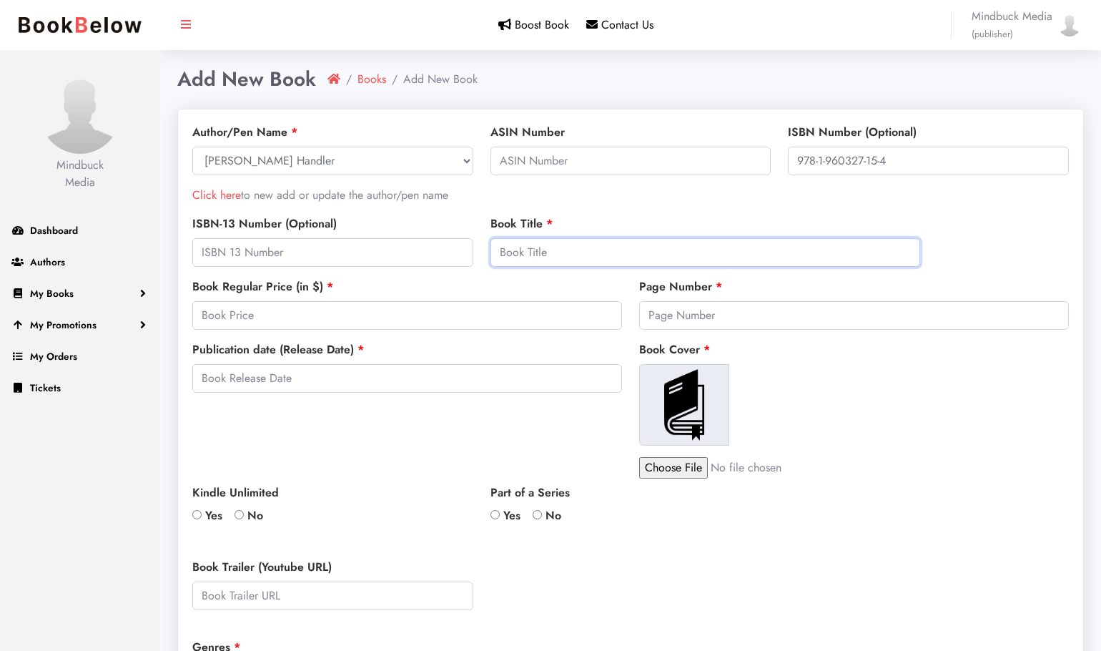
click at [533, 248] on input "text" at bounding box center [706, 252] width 430 height 29
click at [532, 154] on input "text" at bounding box center [631, 161] width 281 height 29
paste input "B0FMXPXKMN"
type input "B0FMXPXKMN"
click at [433, 446] on body "Please don't refresh or leave this page. We're redirecting to PayPal. Mindbuck …" at bounding box center [550, 564] width 1101 height 1129
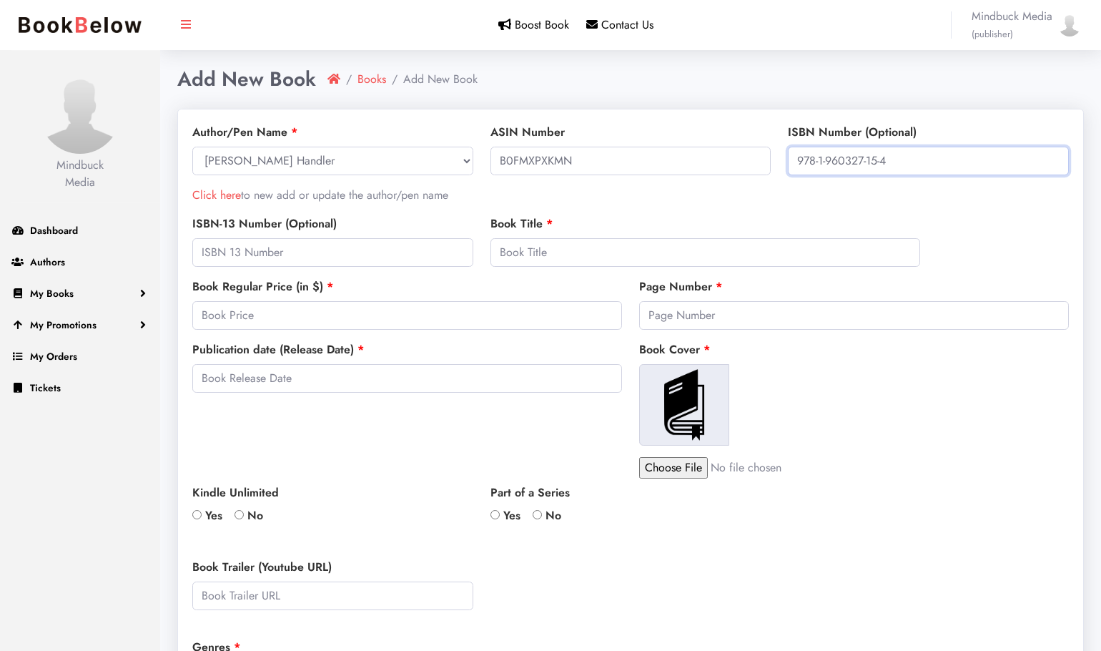
drag, startPoint x: 900, startPoint y: 160, endPoint x: 792, endPoint y: 159, distance: 108.7
click at [792, 159] on input "978-1-960327-15-4" at bounding box center [928, 161] width 281 height 29
click at [687, 161] on input "B0FMXPXKMN" at bounding box center [631, 161] width 281 height 29
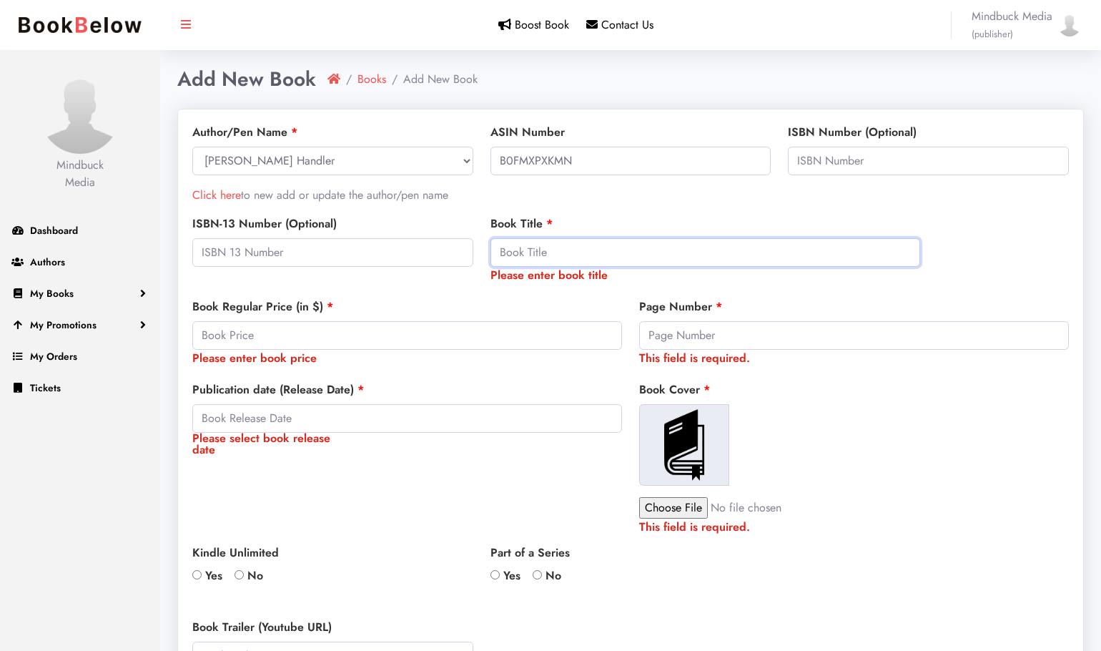
click at [513, 257] on input "text" at bounding box center [706, 252] width 430 height 29
paste input "Lights in Cold Rooms: A Psychologist Reflects on Family, Aging, Love & Loss"
type input "Lights in Cold Rooms: A Psychologist Reflects on Family, Aging, Love & Loss"
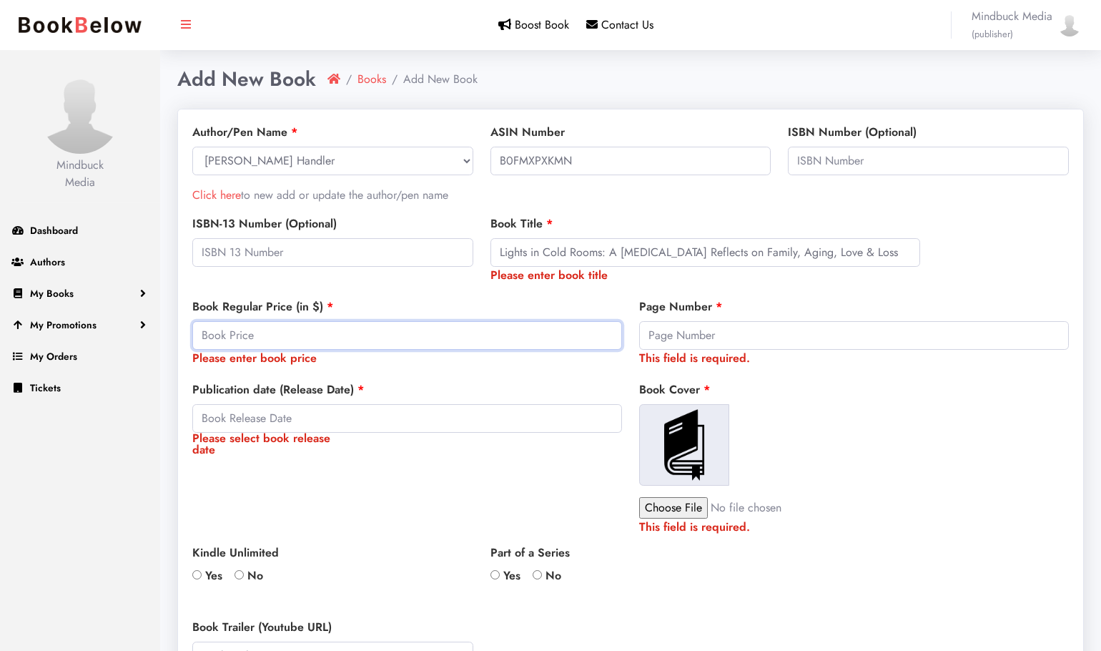
click at [215, 335] on input "number" at bounding box center [407, 335] width 430 height 29
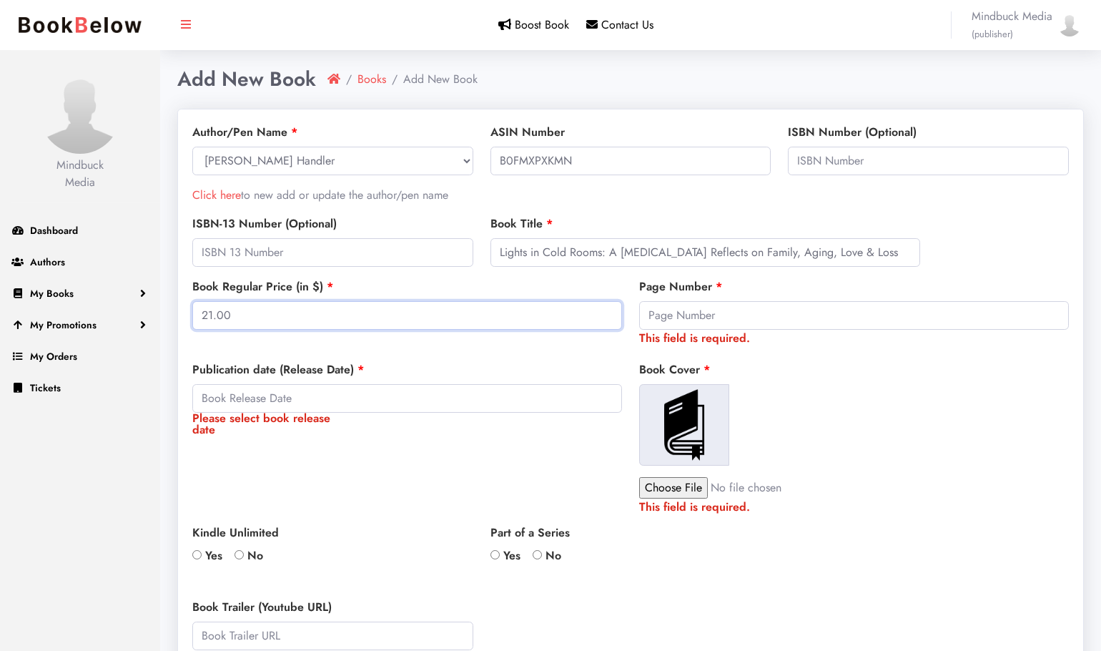
type input "21.00"
click at [674, 315] on input "number" at bounding box center [854, 315] width 430 height 29
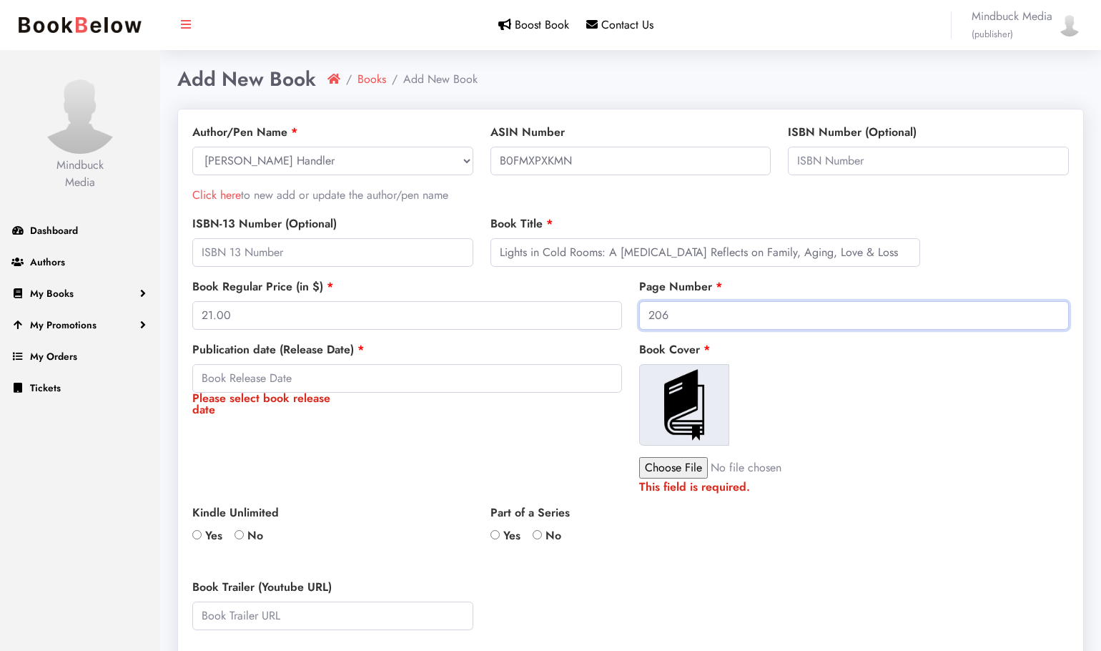
type input "206"
click at [215, 378] on input "Please select book release date" at bounding box center [407, 378] width 430 height 29
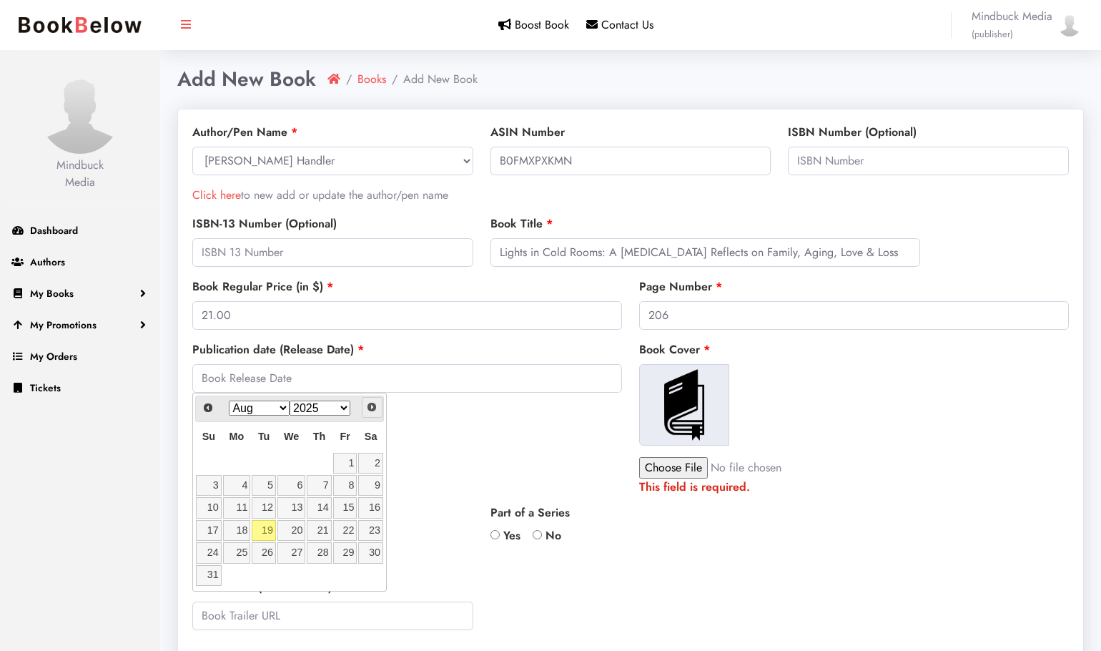
click at [369, 405] on span "Next" at bounding box center [371, 406] width 11 height 11
click at [266, 464] on link "2" at bounding box center [264, 463] width 24 height 21
type input "2025-09-02"
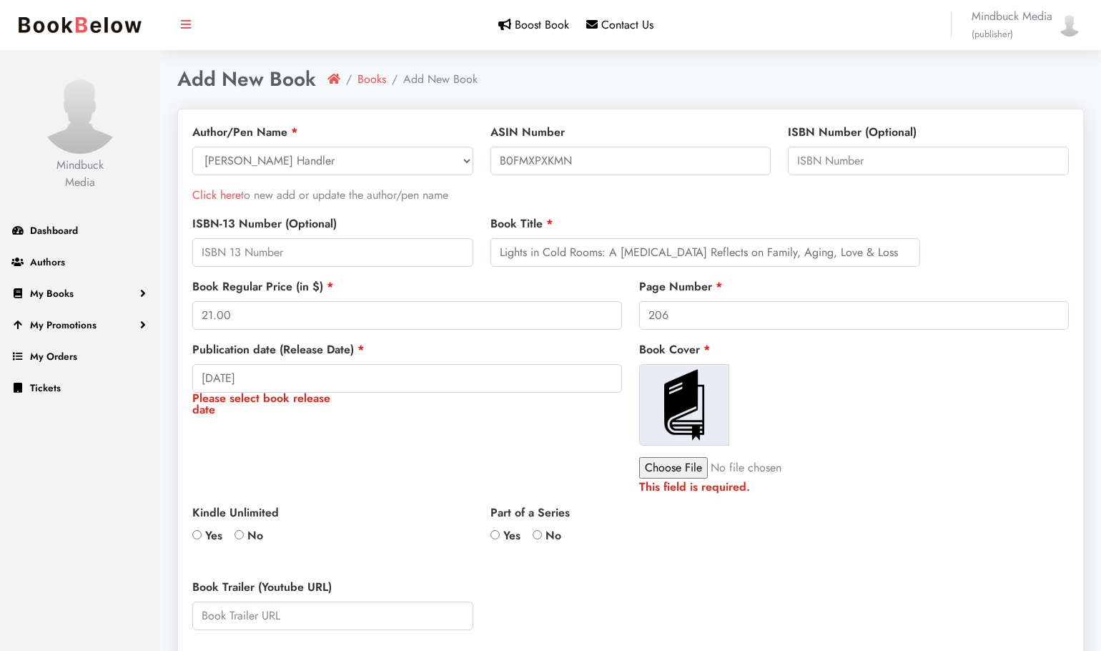
click at [686, 469] on input "file" at bounding box center [760, 467] width 243 height 21
type input "C:\fakepath\LiCR_cover.png"
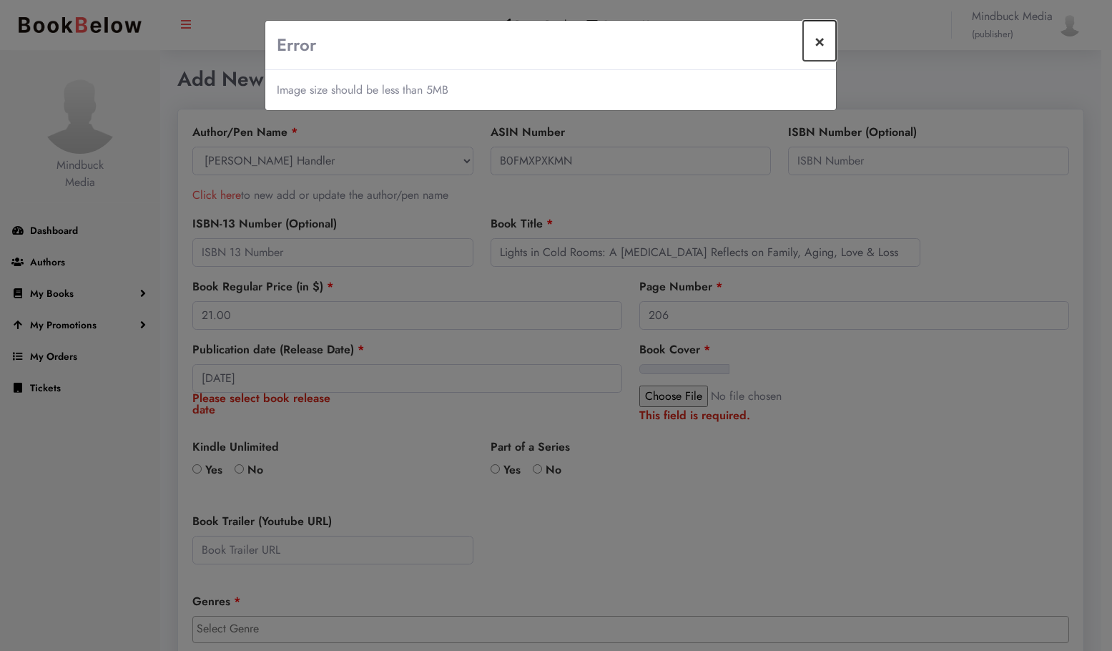
click at [820, 44] on button "×" at bounding box center [819, 41] width 33 height 40
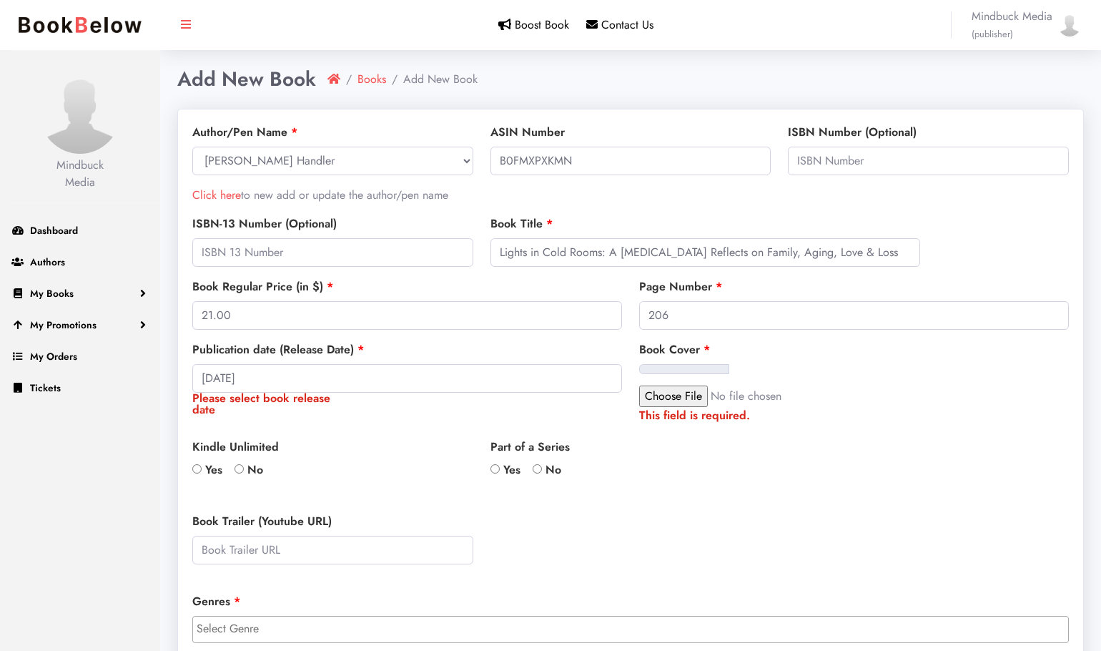
click at [658, 397] on input "file" at bounding box center [760, 396] width 243 height 21
type input "C:\fakepath\LiCR_coversmall.png"
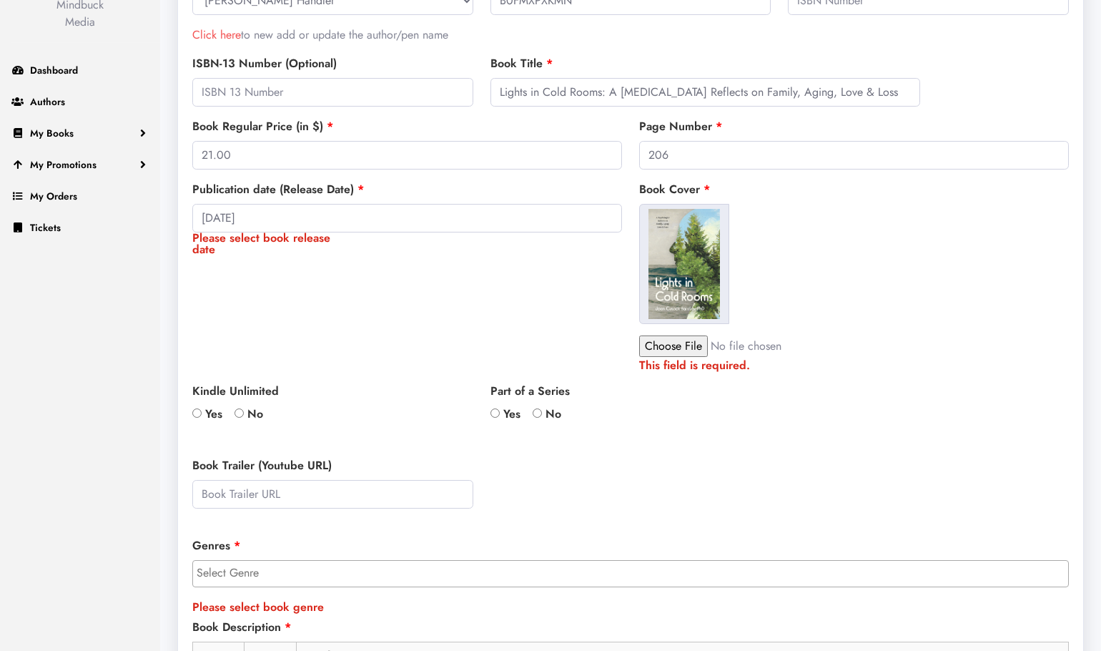
scroll to position [215, 0]
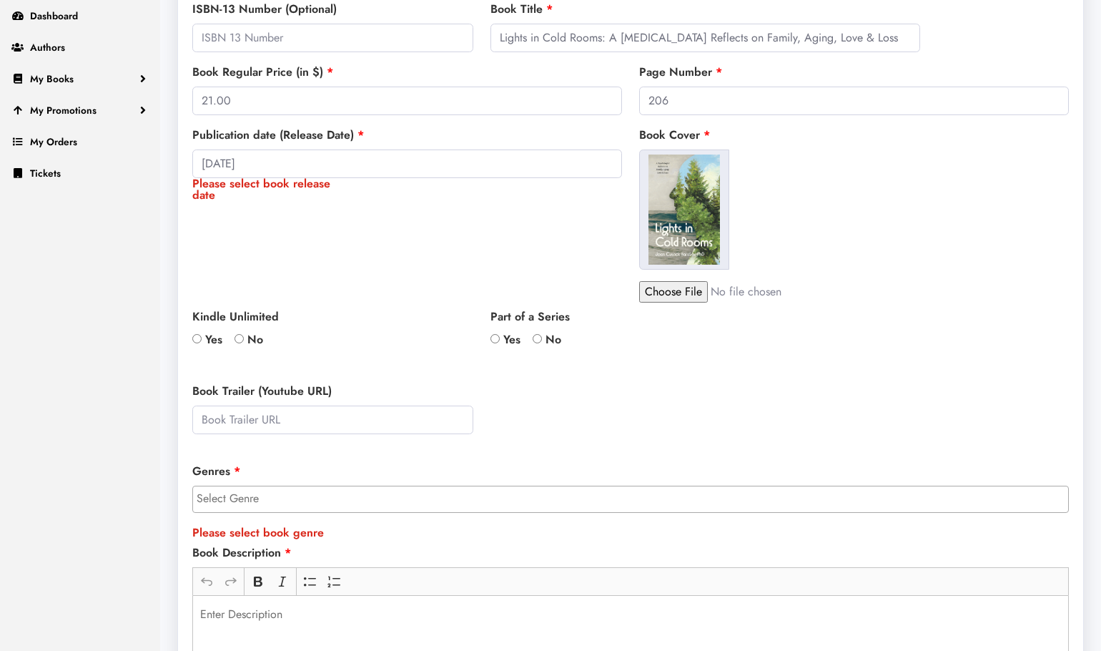
click at [541, 359] on div "Part of a Series Yes No Select Series Add New Series -- Select Series -- Positi…" at bounding box center [631, 376] width 298 height 137
click at [540, 337] on input "No" at bounding box center [537, 338] width 9 height 9
radio input "true"
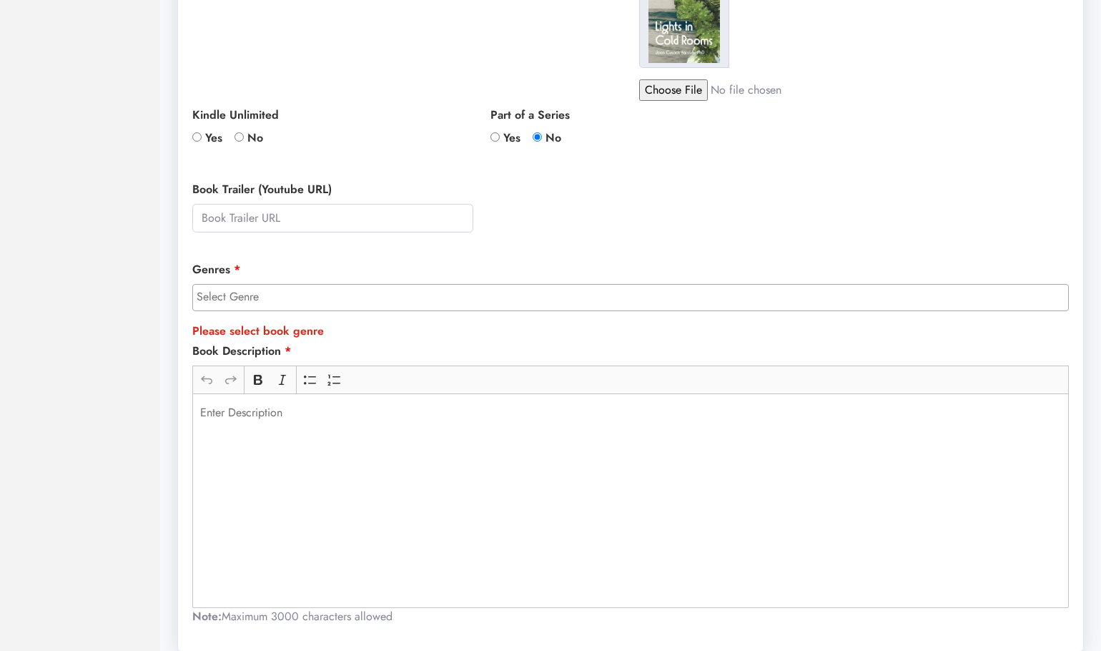
scroll to position [429, 0]
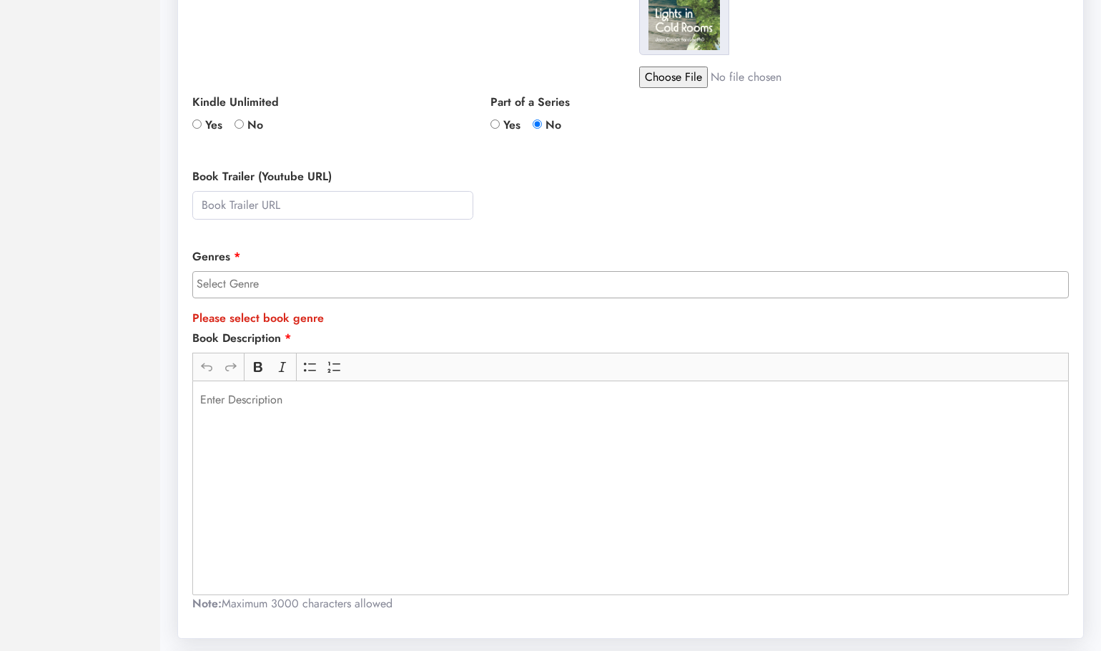
click at [230, 281] on input "search" at bounding box center [634, 283] width 875 height 17
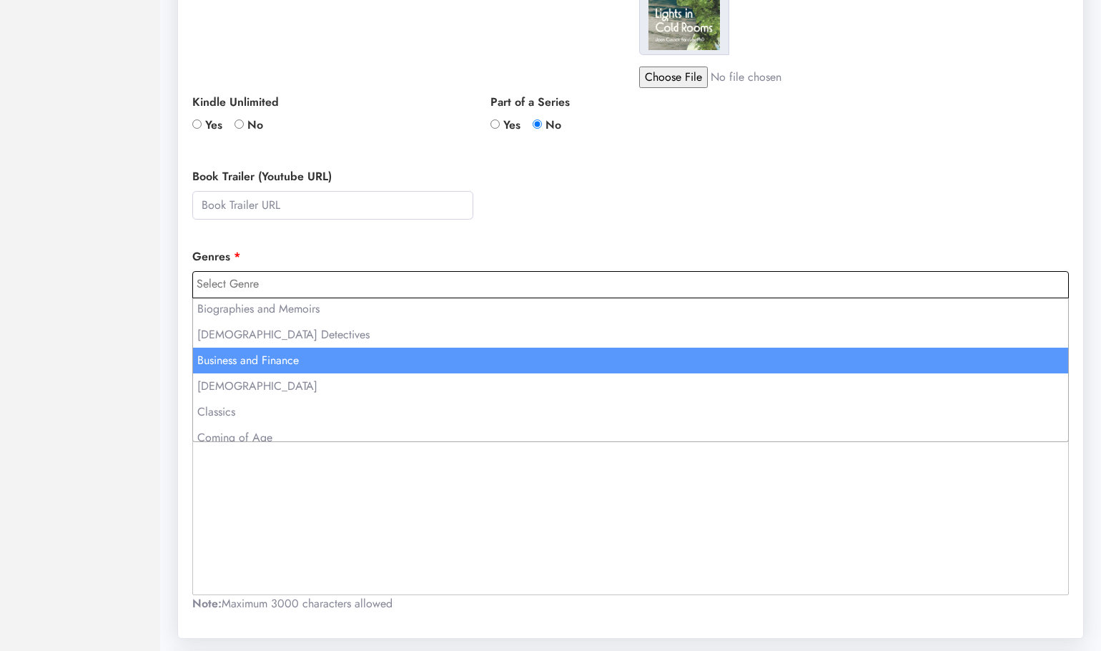
scroll to position [0, 0]
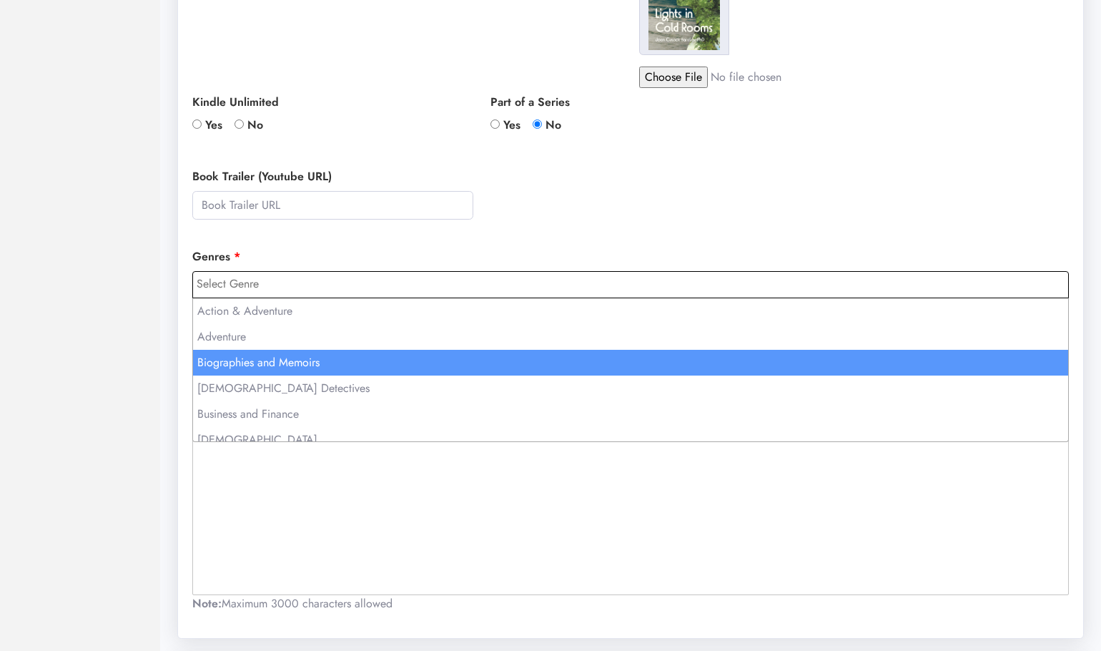
select select "2"
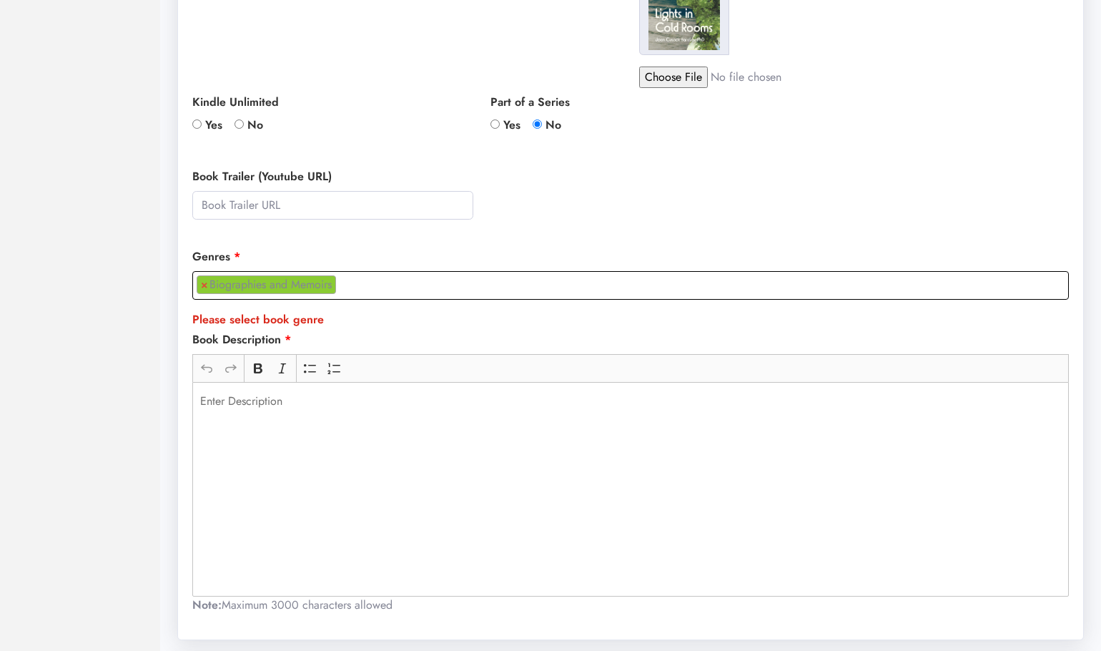
scroll to position [34, 0]
click at [476, 318] on div "Genres Action & Adventure Adventure Biographies and Memoirs British Detectives …" at bounding box center [631, 289] width 894 height 83
click at [262, 404] on p "Rich Text Editor, main" at bounding box center [631, 401] width 862 height 17
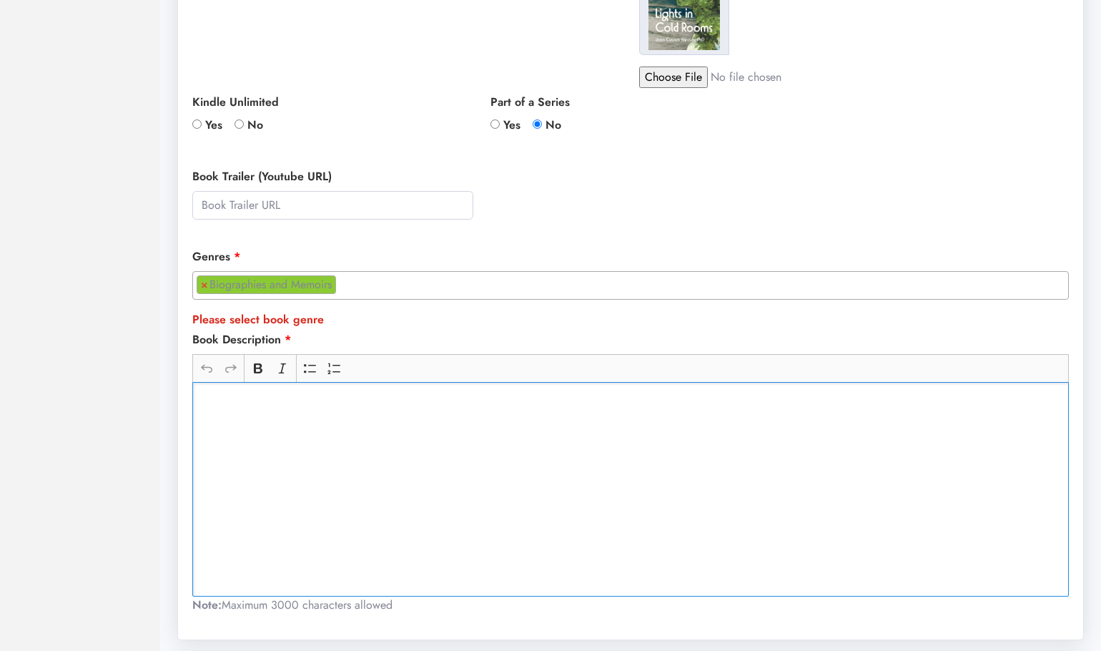
click at [224, 398] on p "Rich Text Editor, main" at bounding box center [631, 401] width 862 height 17
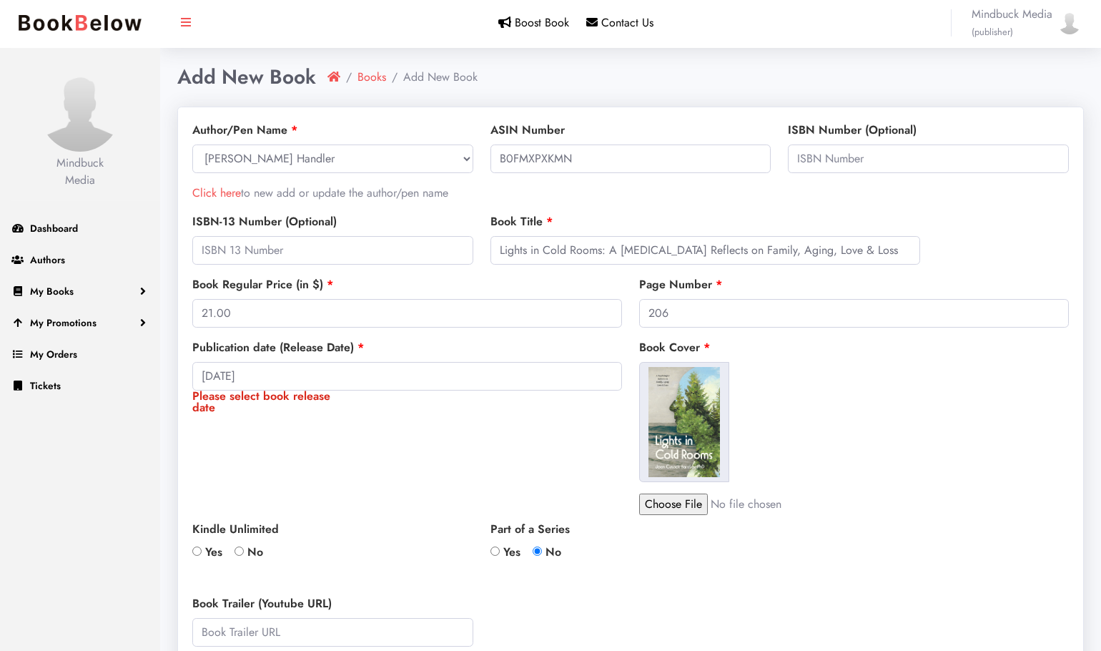
scroll to position [0, 0]
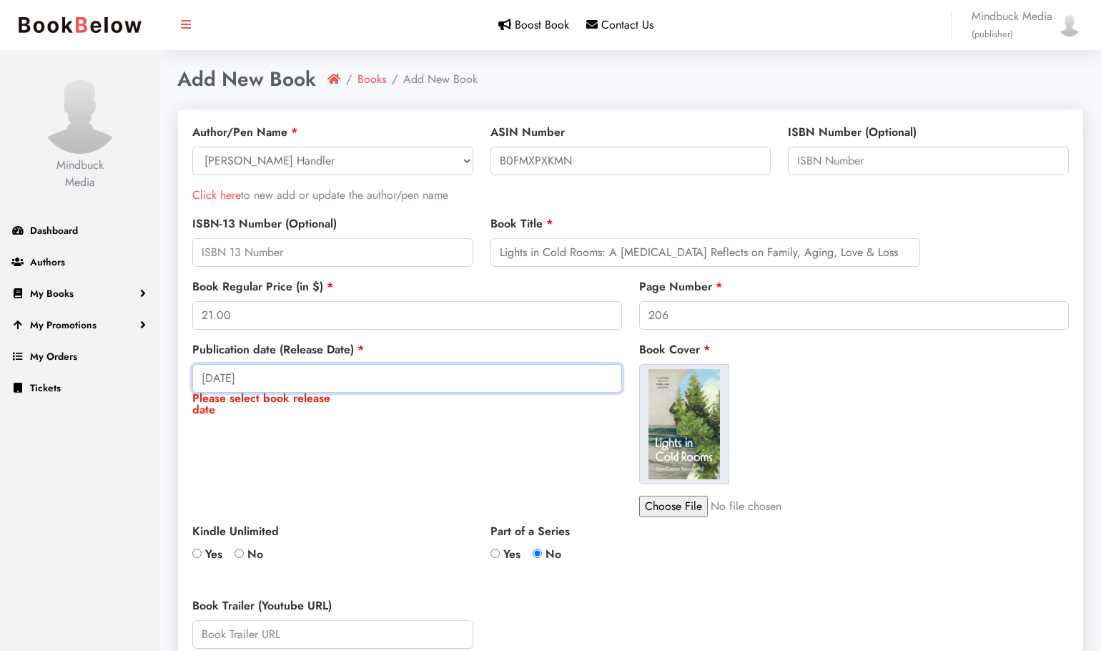
click at [343, 380] on input "2025-09-02" at bounding box center [407, 378] width 430 height 29
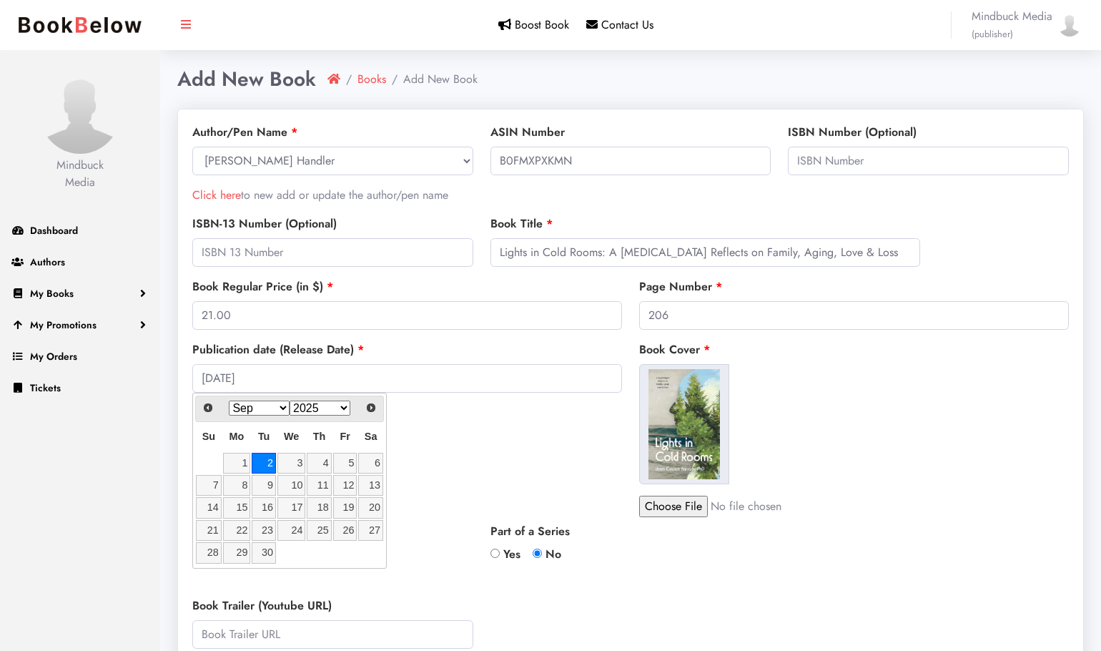
click at [266, 461] on link "2" at bounding box center [264, 463] width 24 height 21
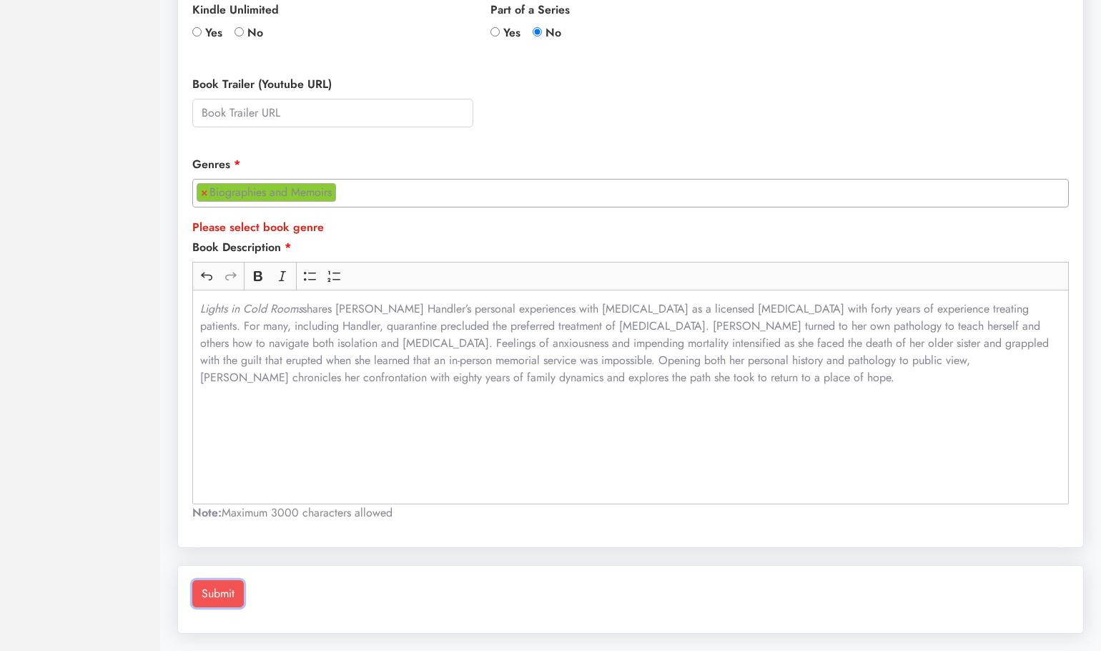
click at [228, 597] on button "Submit" at bounding box center [217, 593] width 51 height 27
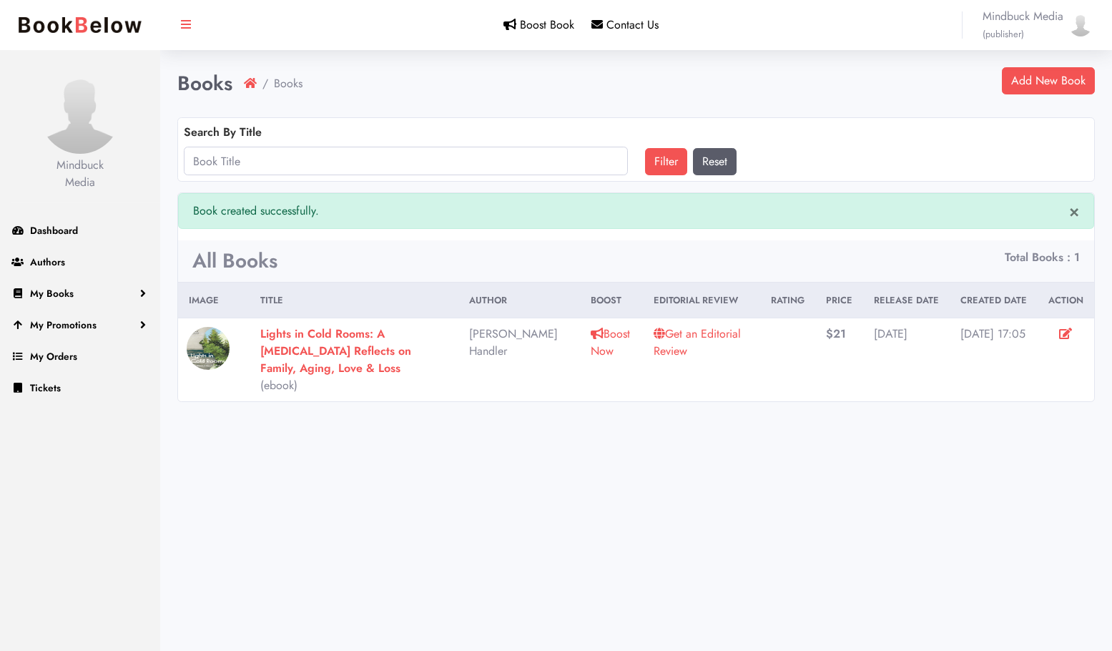
click at [1067, 334] on icon at bounding box center [1065, 333] width 13 height 11
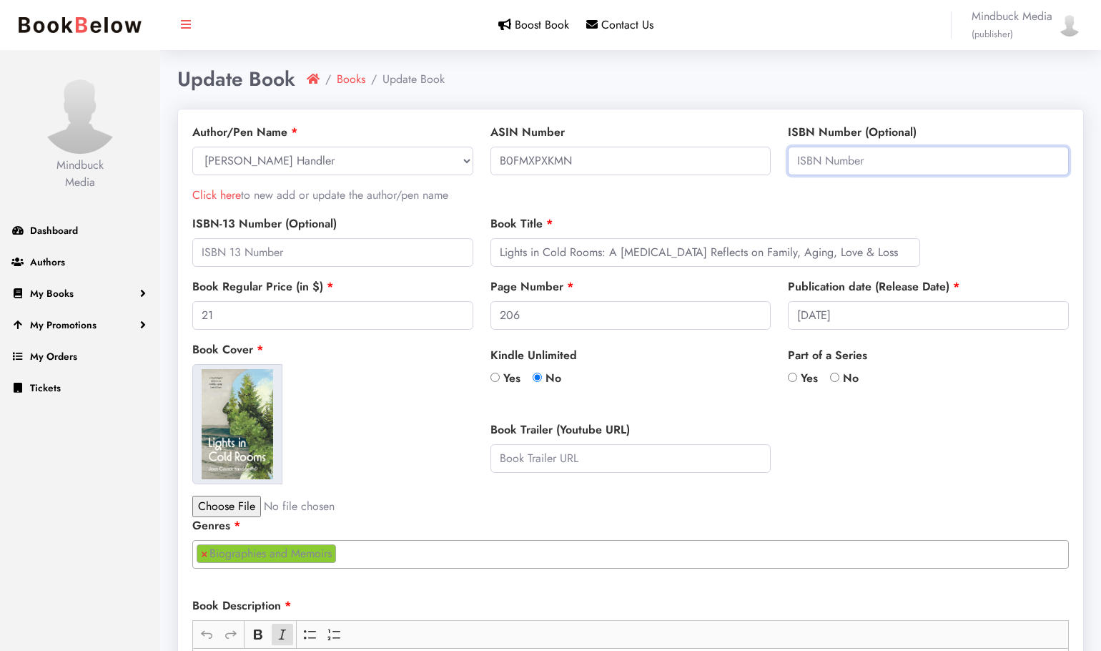
click at [823, 163] on input "text" at bounding box center [928, 161] width 281 height 29
paste input "978-1-960327-15-4"
type input "978-1-960327-15-4"
click at [868, 484] on div "Part of a Series Yes No Select Series Add New Series -- Select Series -- Radu t…" at bounding box center [929, 423] width 298 height 153
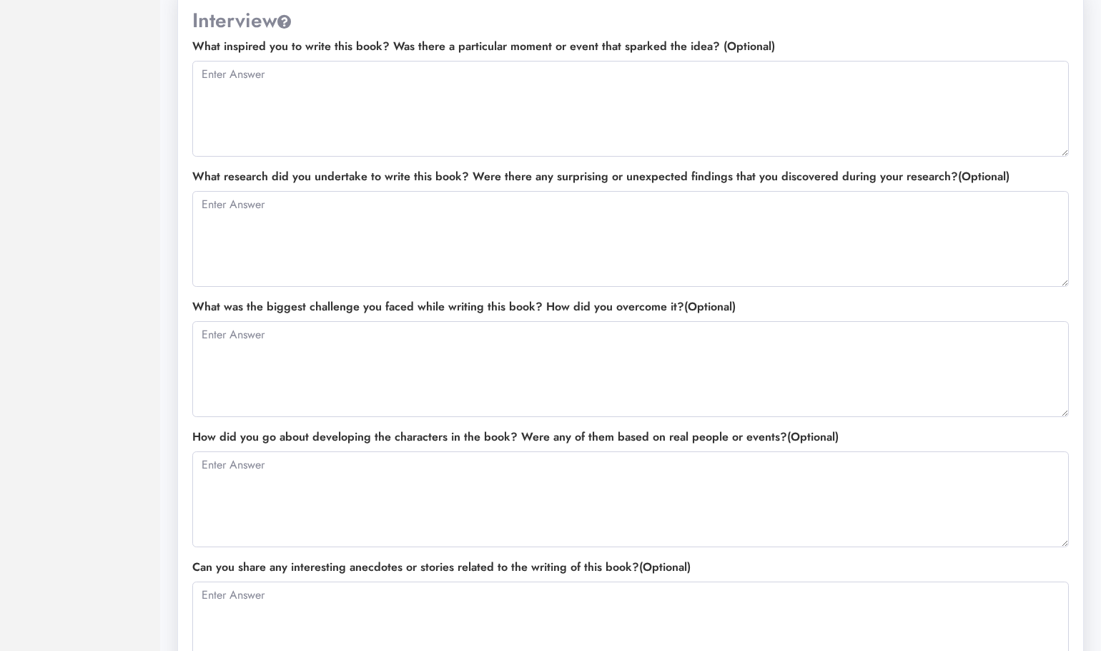
scroll to position [1086, 0]
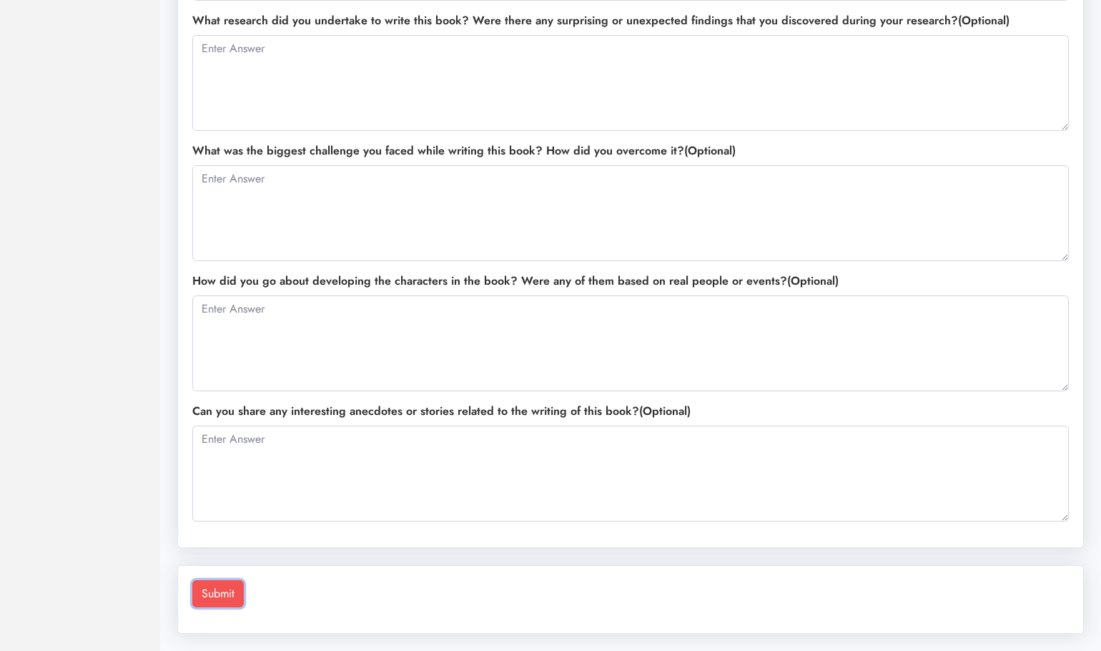
click at [207, 590] on button "Submit" at bounding box center [217, 593] width 51 height 27
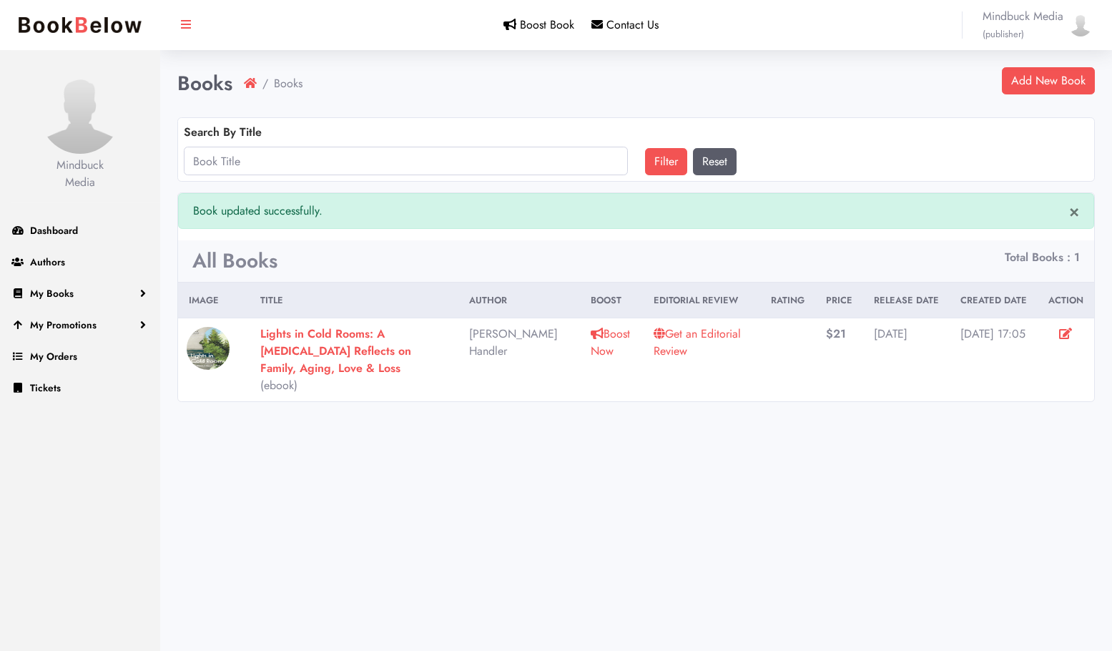
click at [657, 352] on link "Get an Editorial Review" at bounding box center [697, 342] width 87 height 34
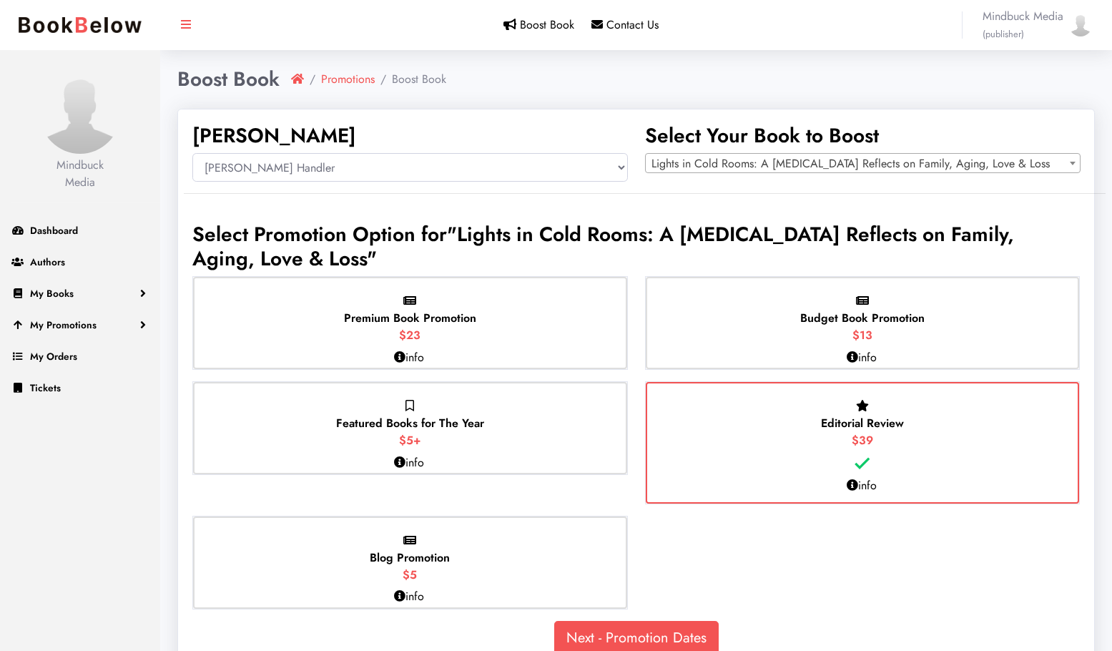
select select "150397"
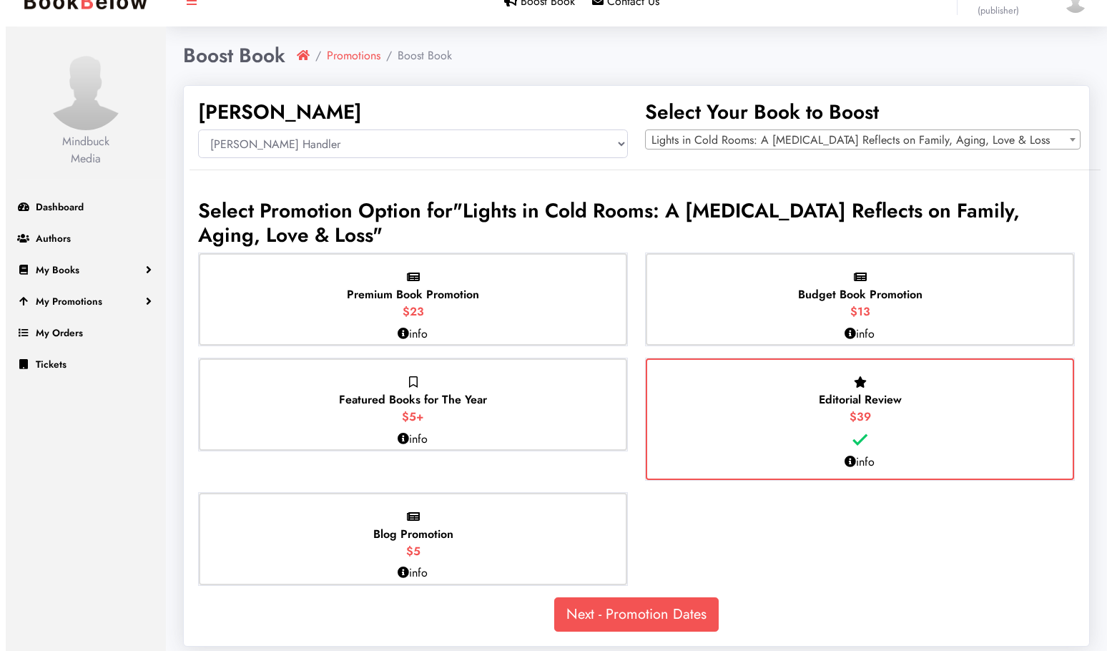
scroll to position [36, 0]
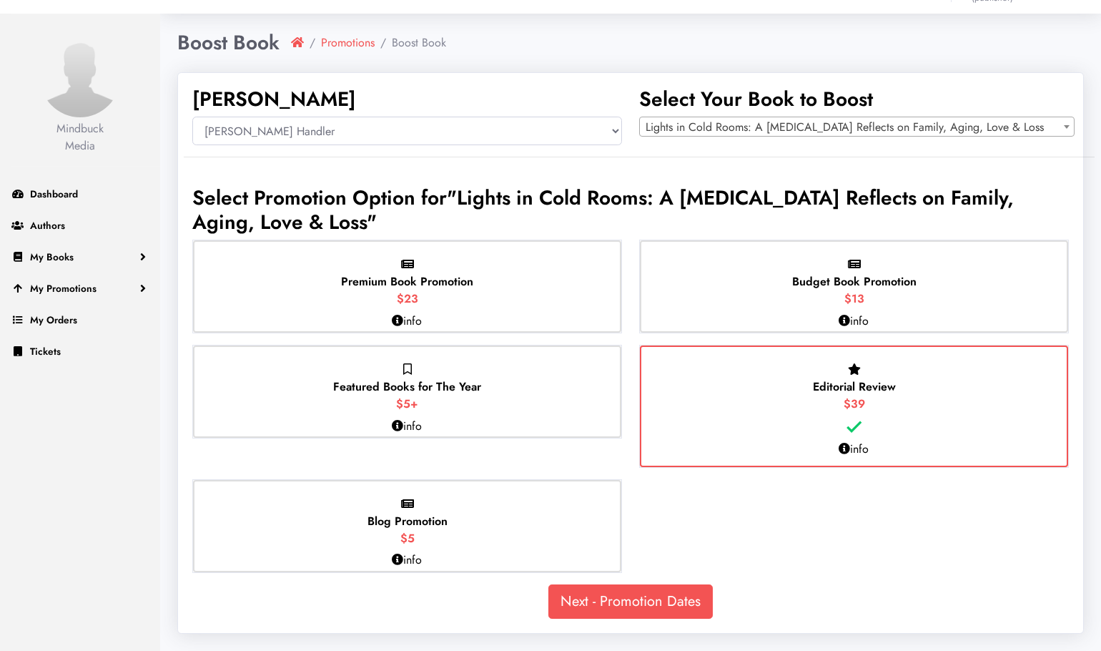
click at [401, 322] on icon at bounding box center [397, 320] width 11 height 11
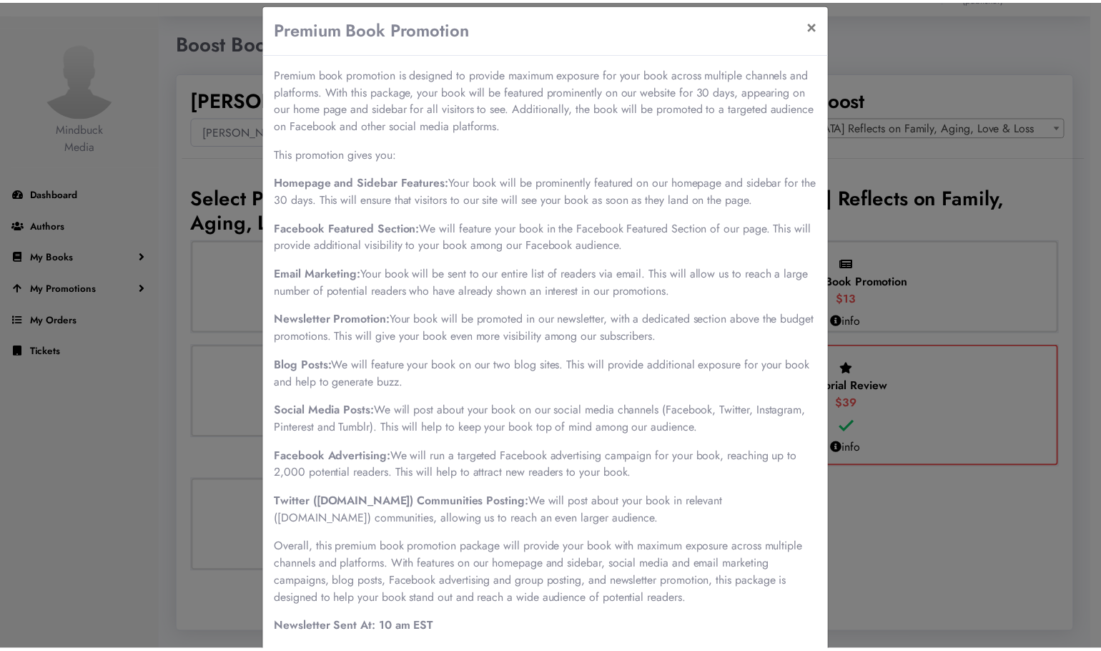
scroll to position [0, 0]
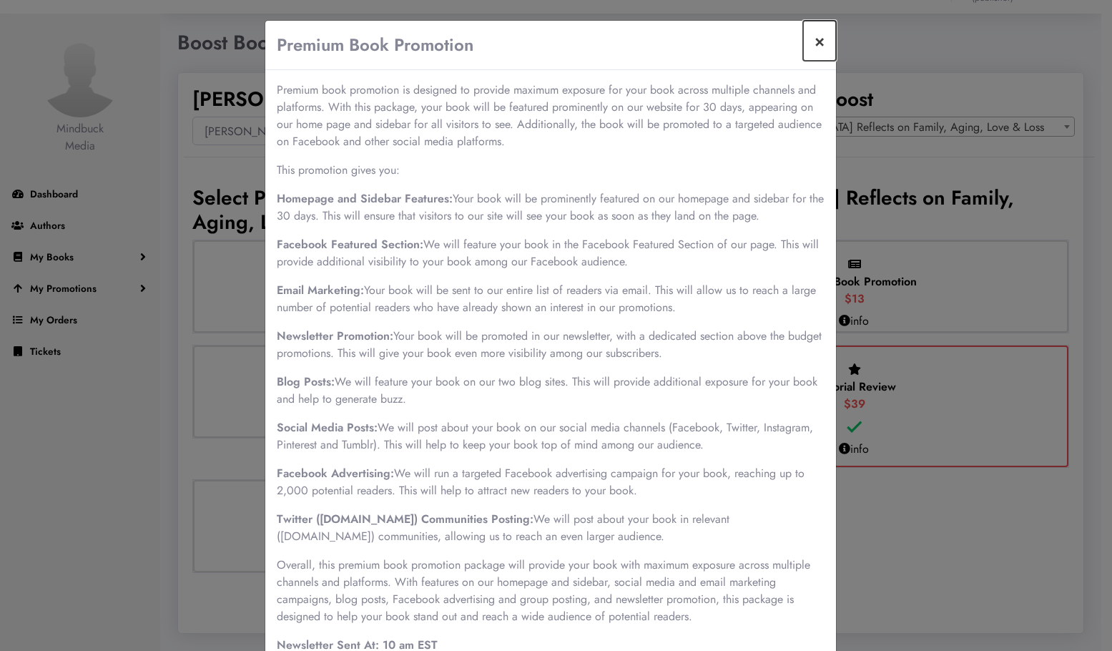
click at [811, 41] on button "×" at bounding box center [819, 41] width 33 height 40
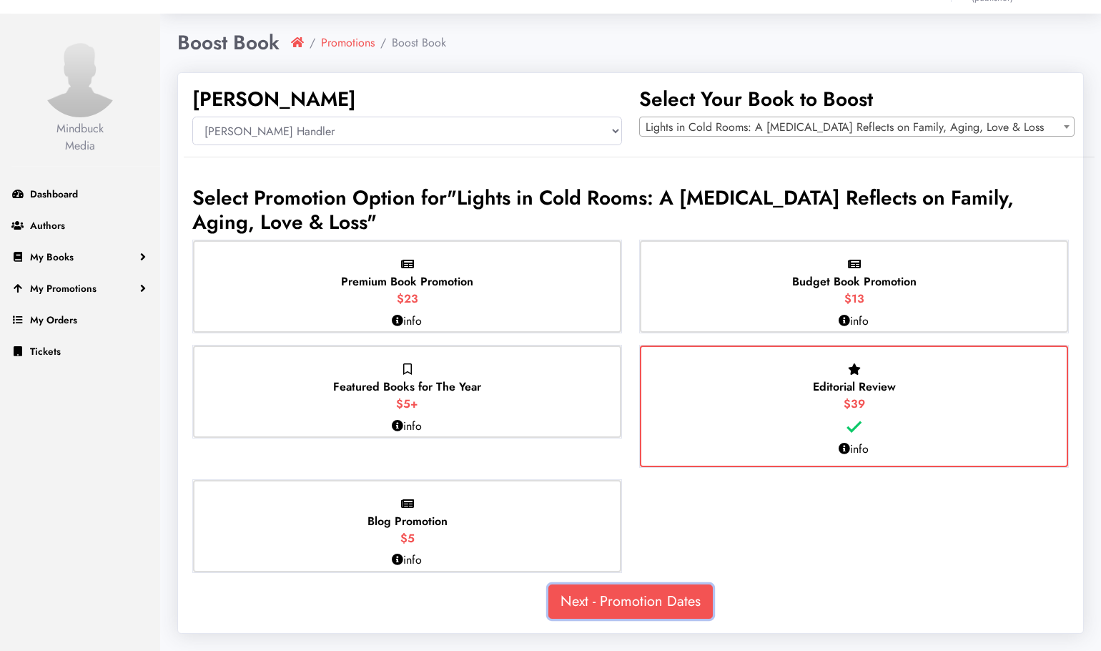
click at [607, 602] on link "Next - Promotion Dates" at bounding box center [631, 601] width 165 height 34
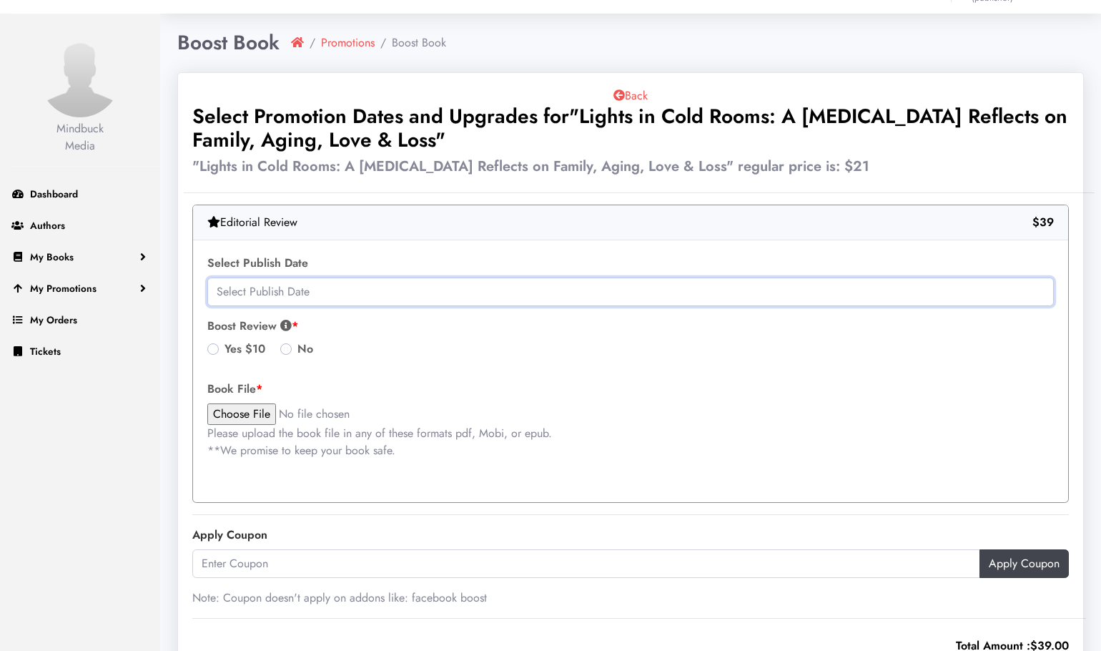
click at [393, 293] on input "text" at bounding box center [630, 292] width 847 height 29
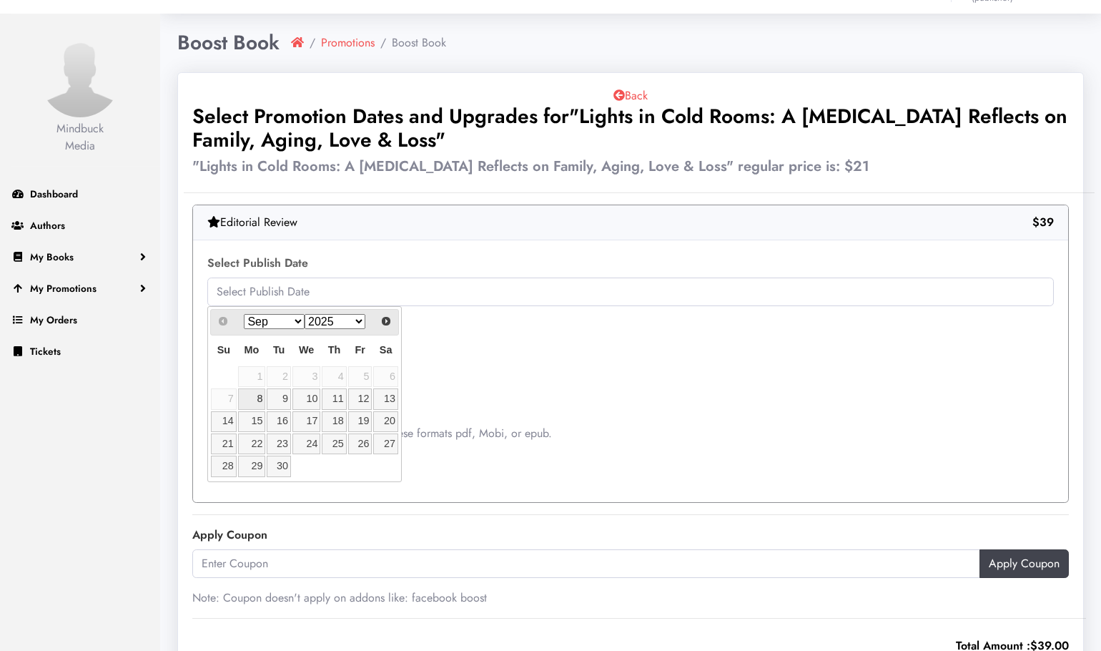
click at [248, 398] on link "8" at bounding box center [252, 398] width 28 height 21
type input "2025-09-08"
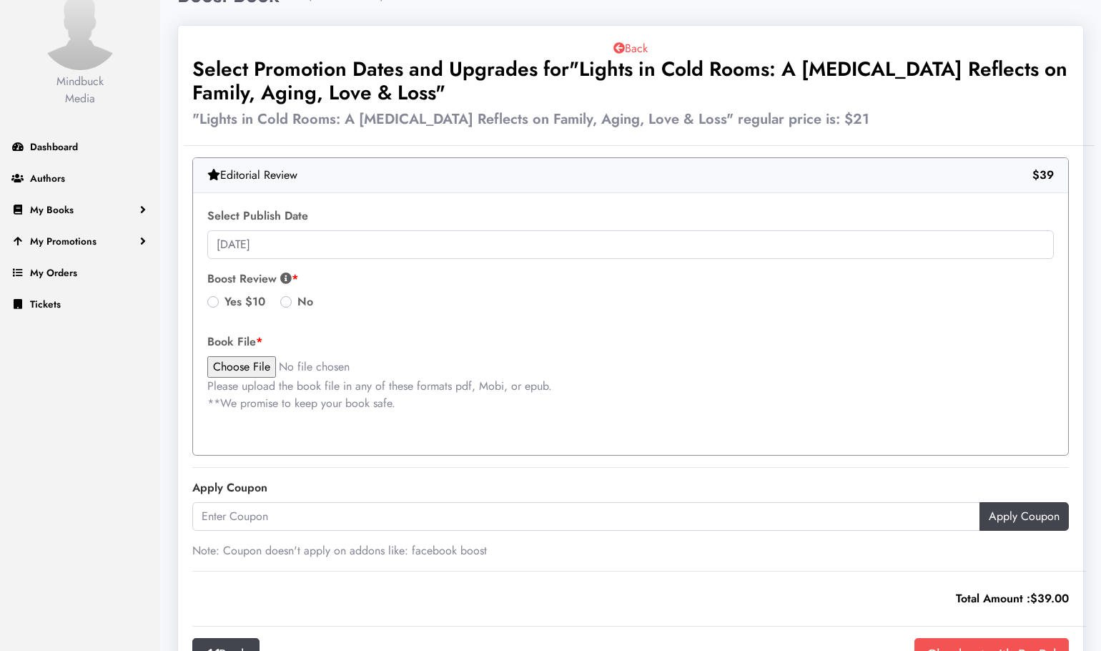
scroll to position [108, 0]
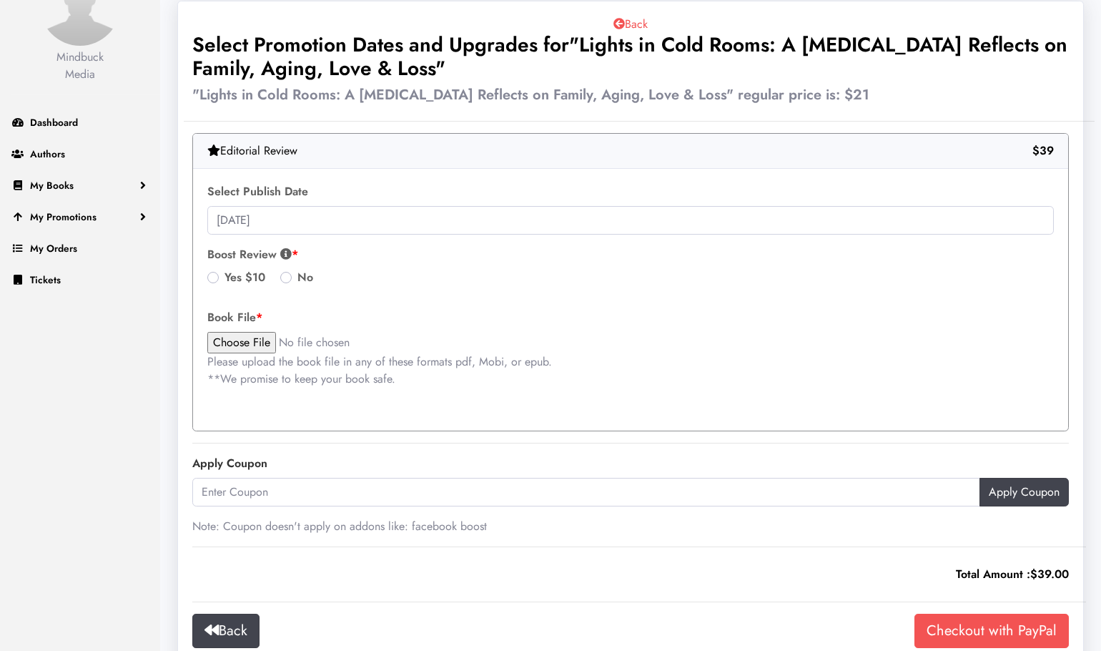
click at [298, 279] on label "No" at bounding box center [306, 277] width 16 height 17
click at [286, 279] on input "No" at bounding box center [285, 276] width 11 height 14
radio input "true"
click at [248, 343] on input "file" at bounding box center [328, 342] width 243 height 21
type input "C:\fakepath\lightsincoldrooms-int-6p.pdf"
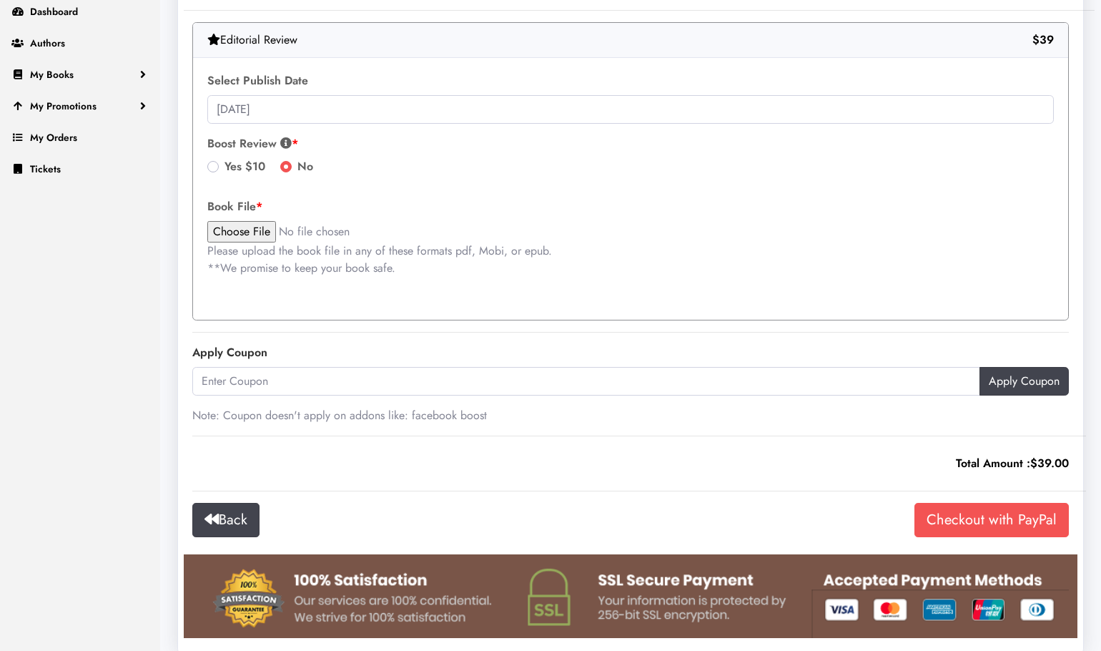
scroll to position [238, 0]
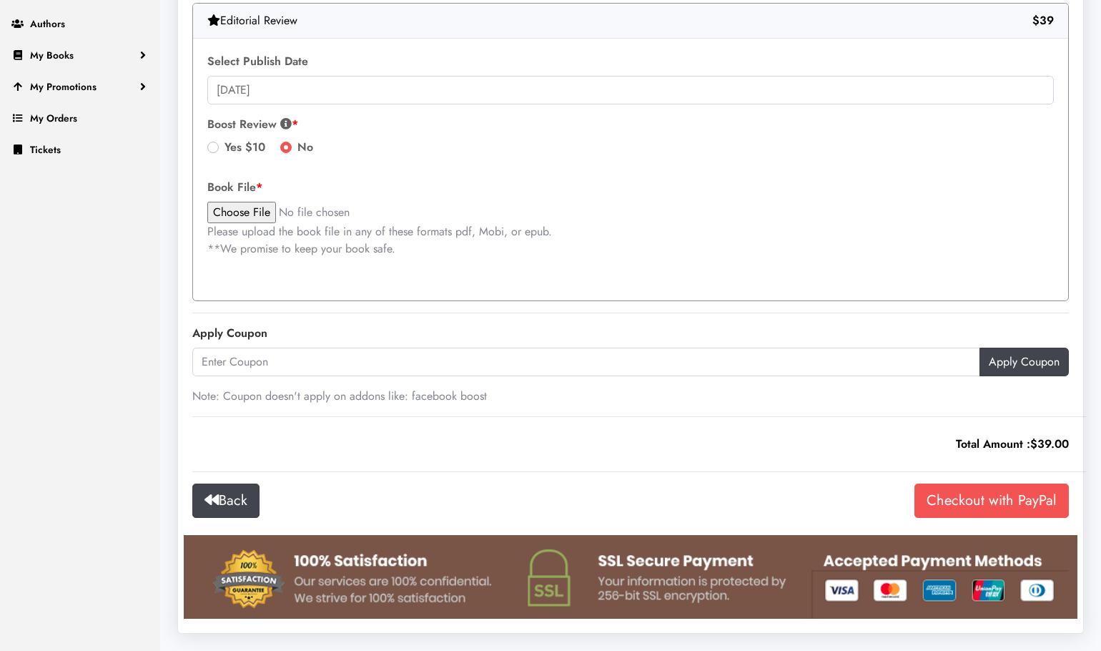
click at [844, 591] on img at bounding box center [630, 577] width 877 height 84
click at [965, 499] on input "Checkout with PayPal" at bounding box center [992, 500] width 154 height 34
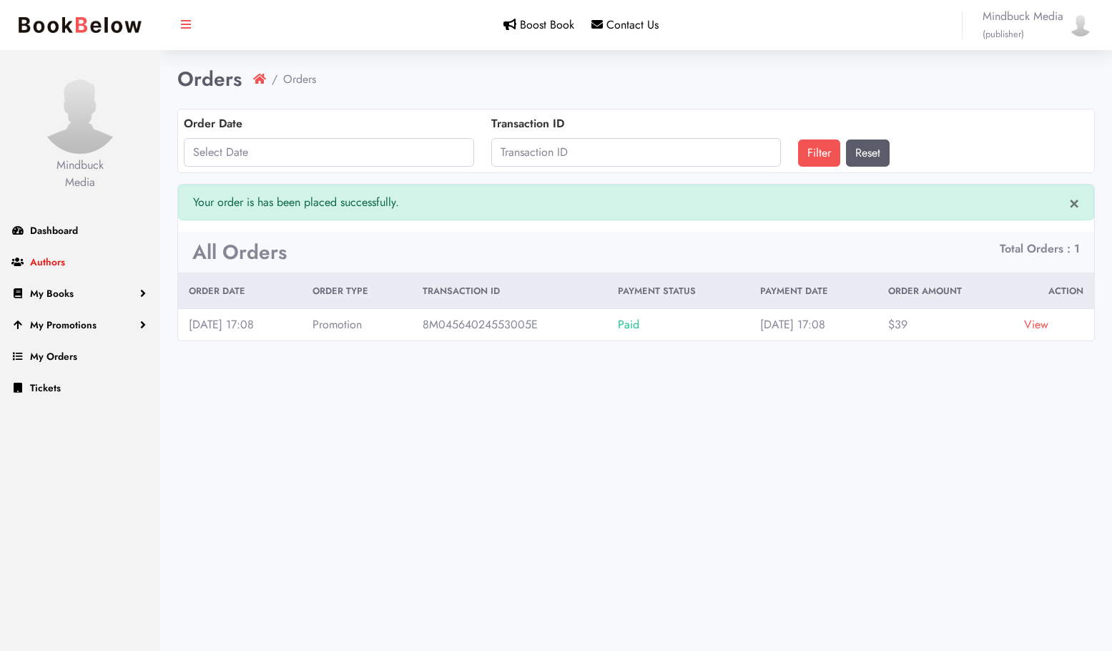
click at [55, 260] on span "Authors" at bounding box center [47, 262] width 35 height 14
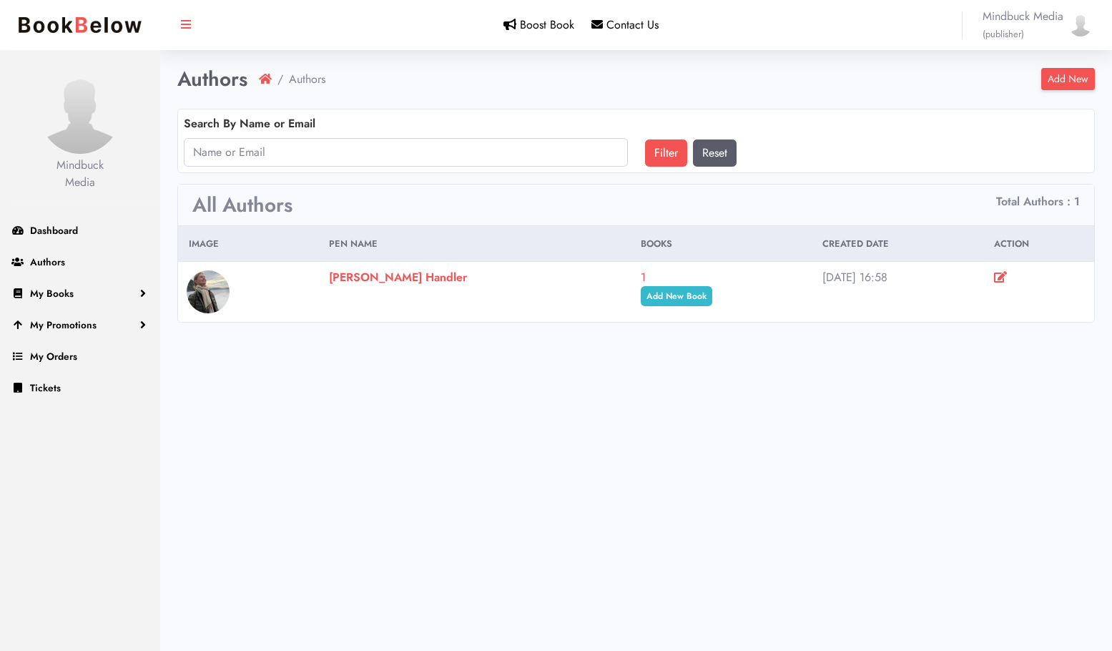
click at [1065, 79] on link "Add New" at bounding box center [1068, 79] width 54 height 22
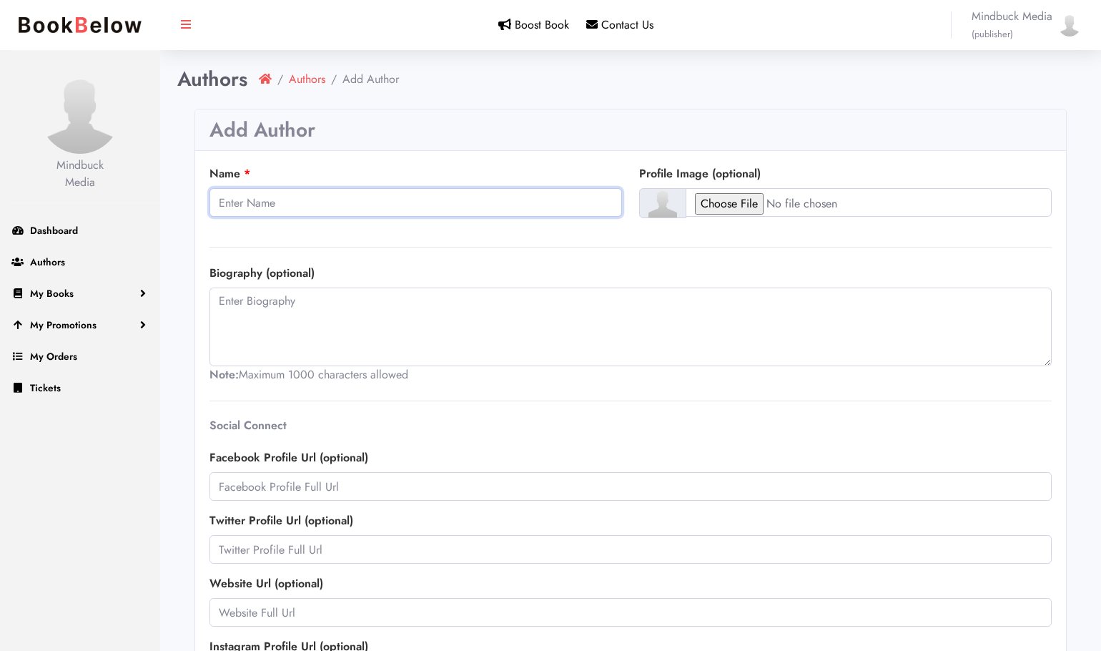
click at [314, 200] on input "Name" at bounding box center [416, 202] width 413 height 29
type input "[PERSON_NAME]"
click at [720, 202] on input "file" at bounding box center [869, 202] width 366 height 29
type input "C:\fakepath\Andrea001.jpg"
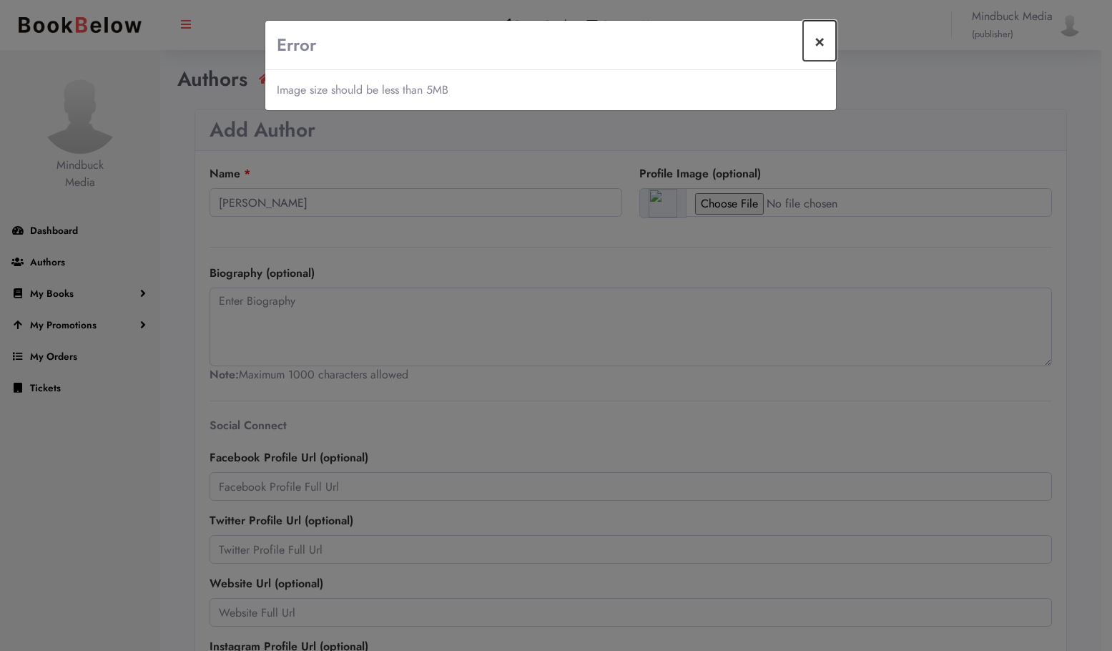
click at [820, 43] on button "×" at bounding box center [819, 41] width 33 height 40
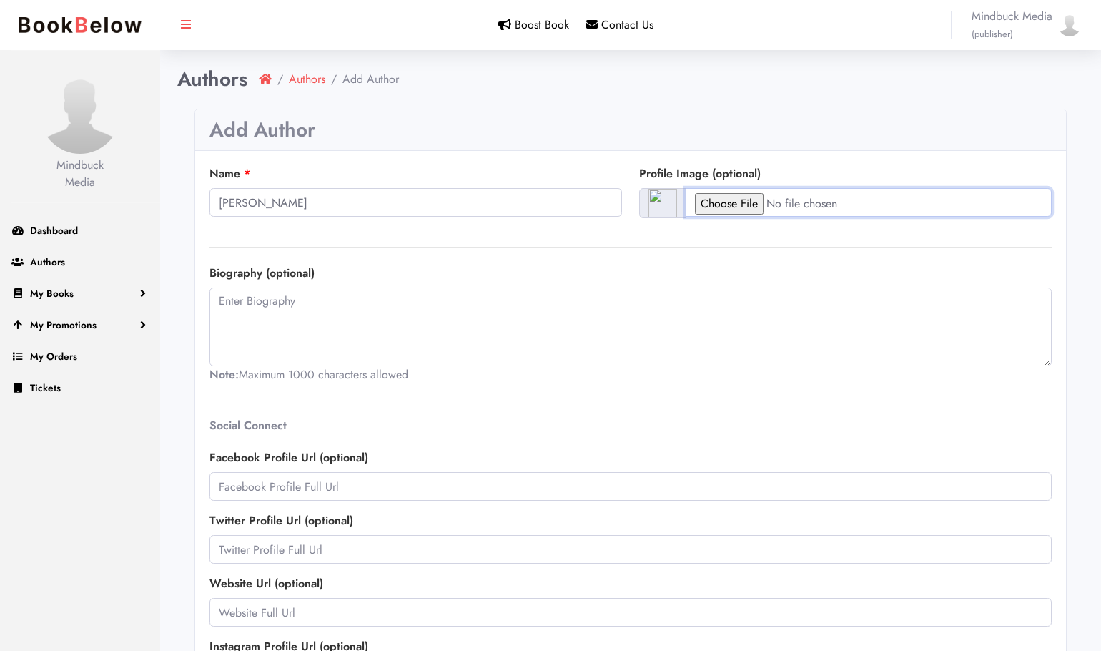
click at [731, 207] on input "file" at bounding box center [869, 202] width 366 height 29
type input "C:\fakepath\Andrea001.png"
click at [259, 295] on textarea at bounding box center [631, 327] width 843 height 79
paste textarea "[PERSON_NAME] is a writer and advocate living in [GEOGRAPHIC_DATA], [US_STATE].…"
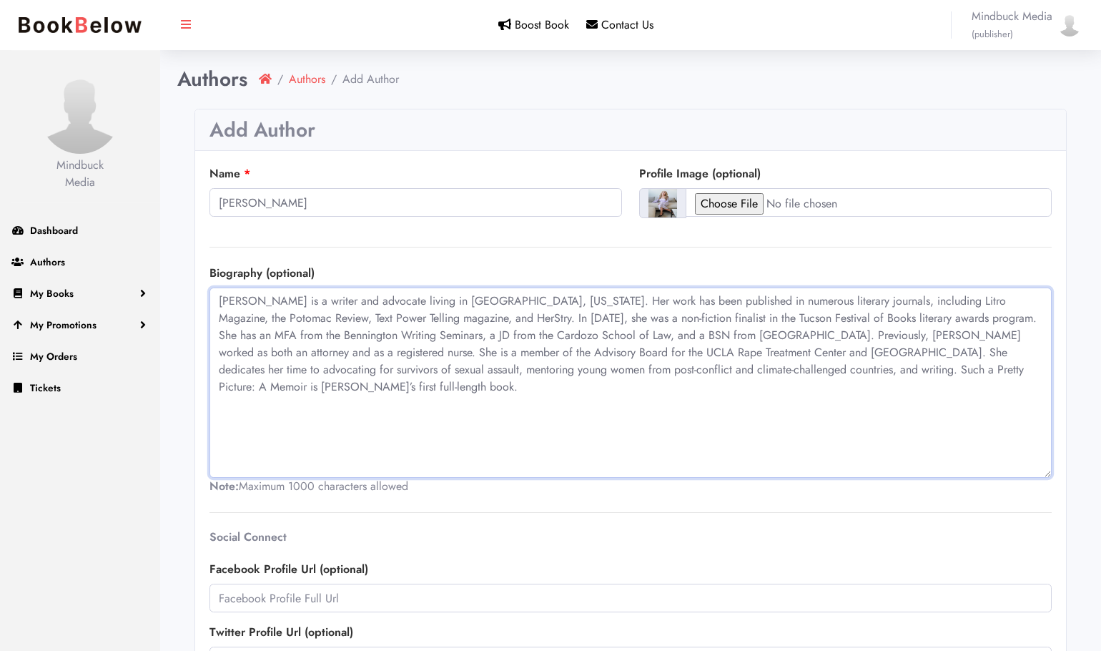
drag, startPoint x: 1046, startPoint y: 363, endPoint x: 1053, endPoint y: 475, distance: 111.8
click at [1053, 475] on div "Name [PERSON_NAME] Profile Image (optional) Biography (optional) Note: Maximum …" at bounding box center [630, 539] width 871 height 777
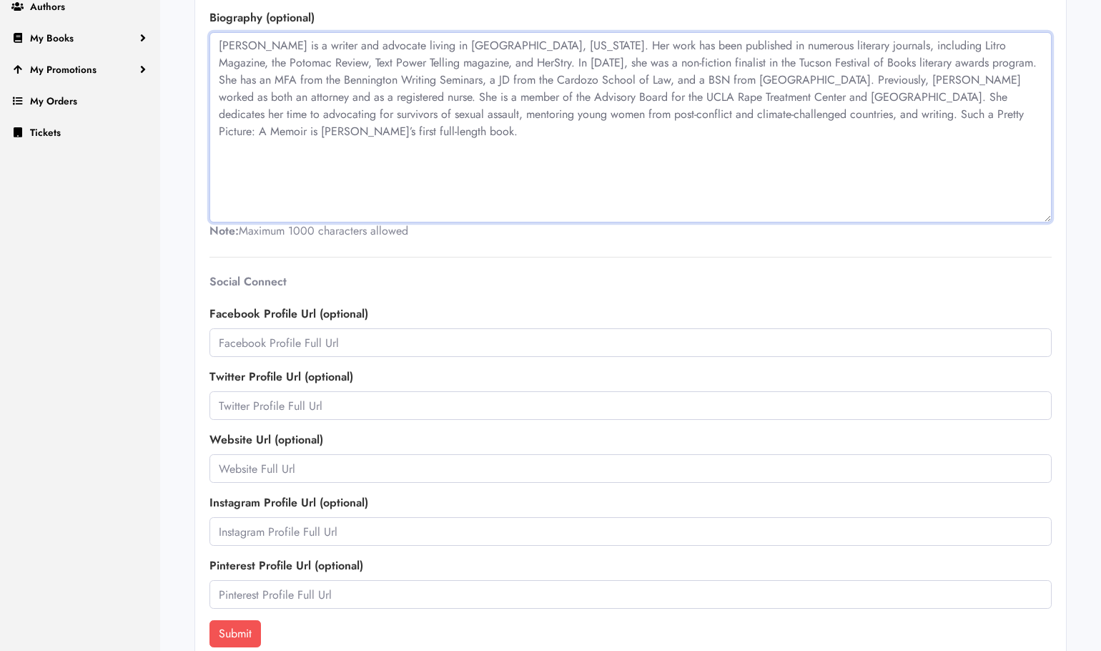
scroll to position [278, 0]
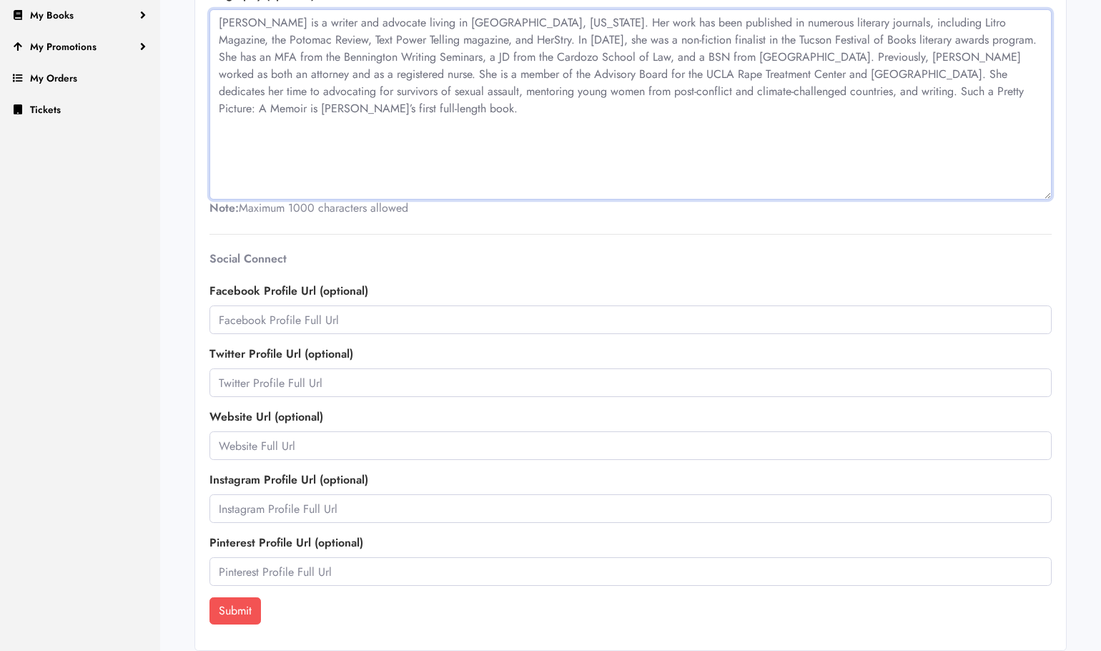
type textarea "[PERSON_NAME] is a writer and advocate living in [GEOGRAPHIC_DATA], [US_STATE].…"
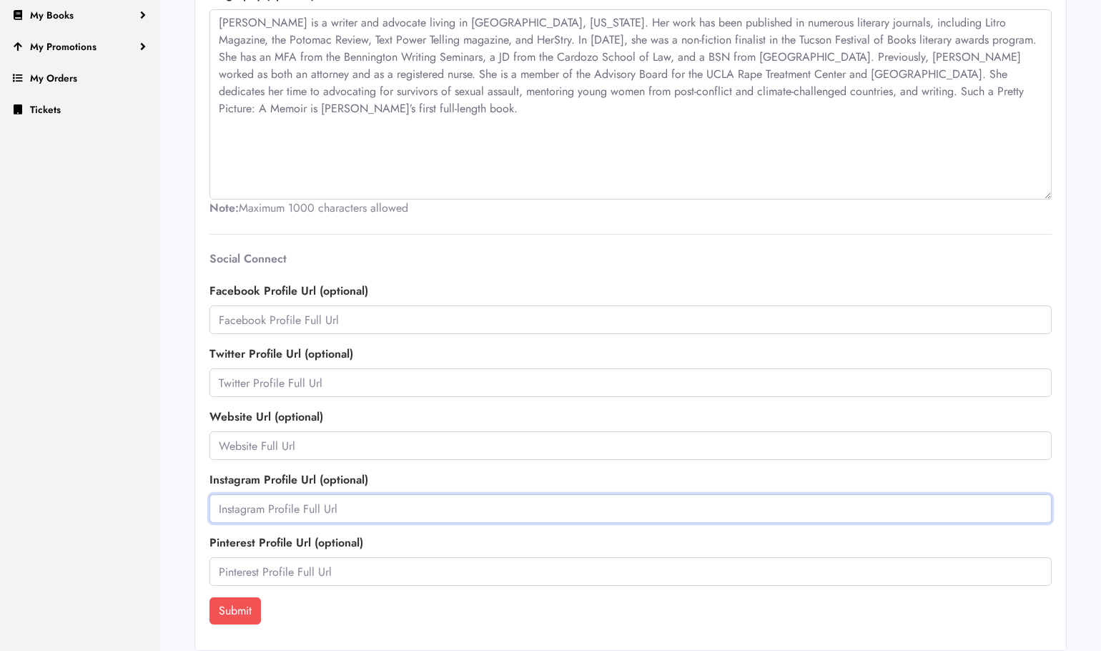
click at [238, 509] on input "text" at bounding box center [631, 508] width 843 height 29
click at [234, 447] on input "text" at bounding box center [631, 445] width 843 height 29
paste input "[URL][DOMAIN_NAME]"
type input "[URL][DOMAIN_NAME]"
click at [234, 508] on input "text" at bounding box center [631, 508] width 843 height 29
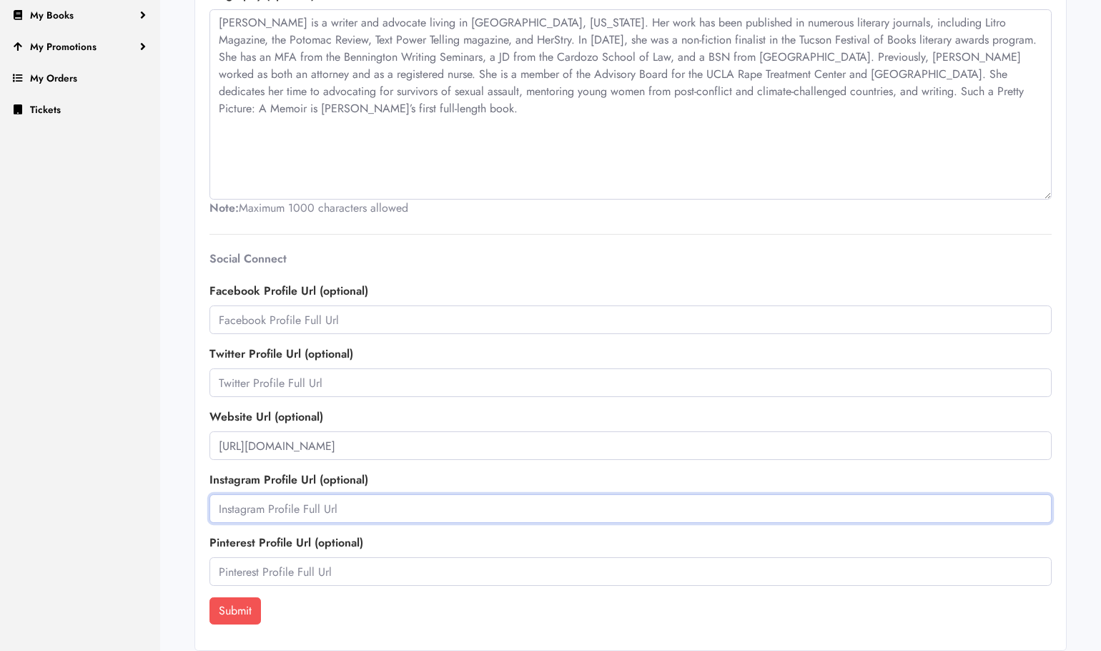
paste input "[URL][DOMAIN_NAME]"
type input "[URL][DOMAIN_NAME]"
click at [232, 613] on button "Submit" at bounding box center [235, 610] width 51 height 27
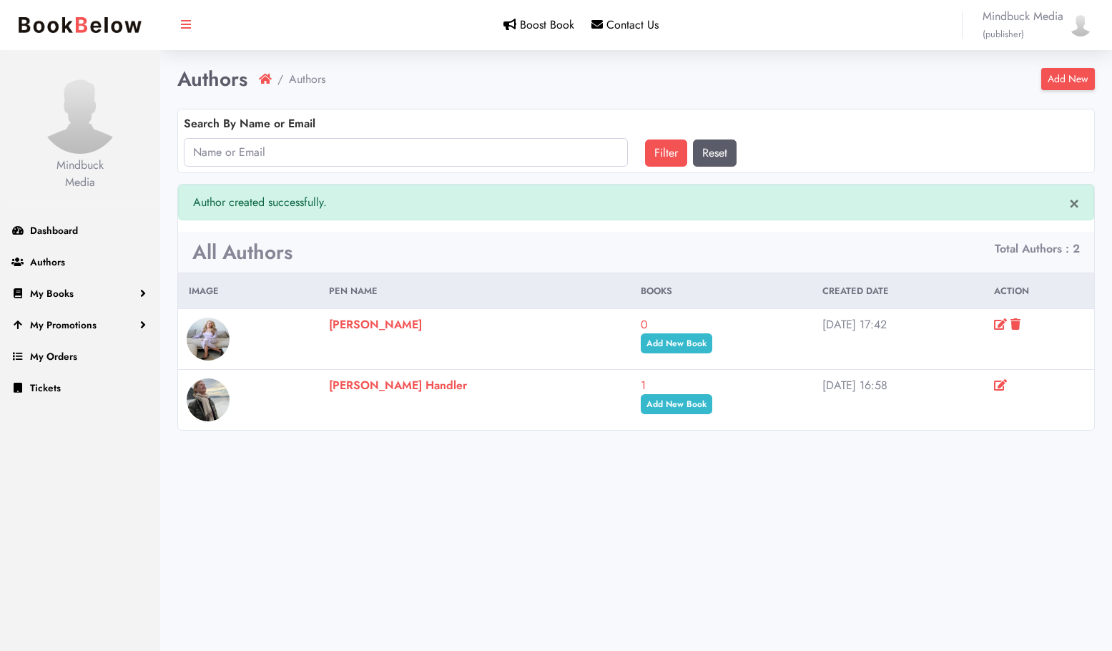
click at [213, 337] on img at bounding box center [208, 339] width 43 height 43
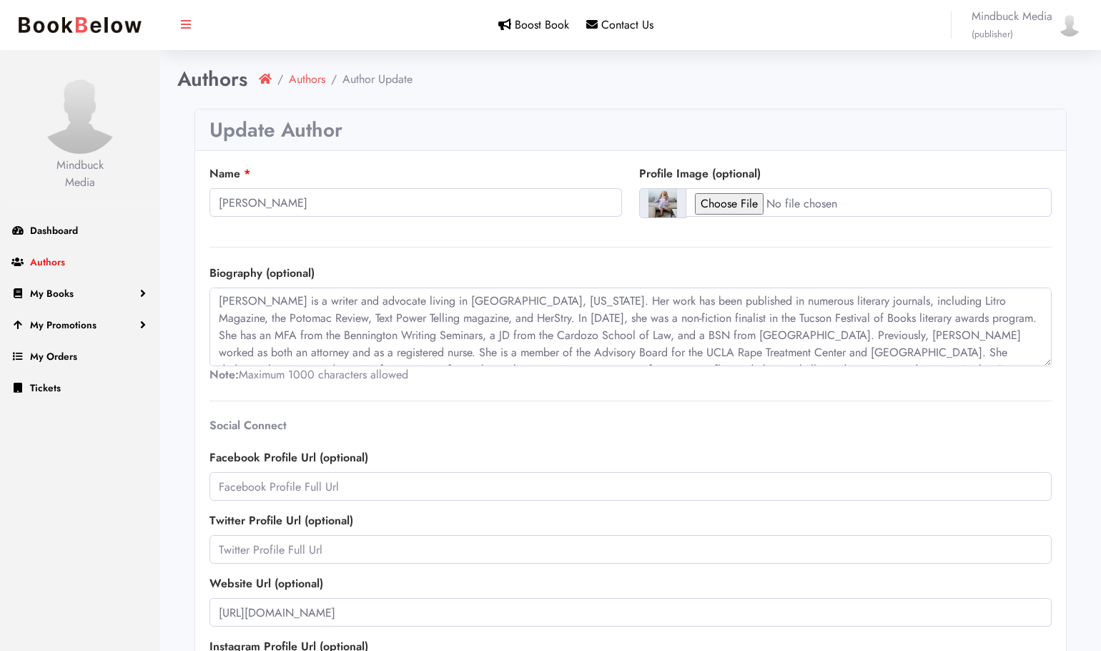
click at [41, 262] on span "Authors" at bounding box center [47, 262] width 35 height 14
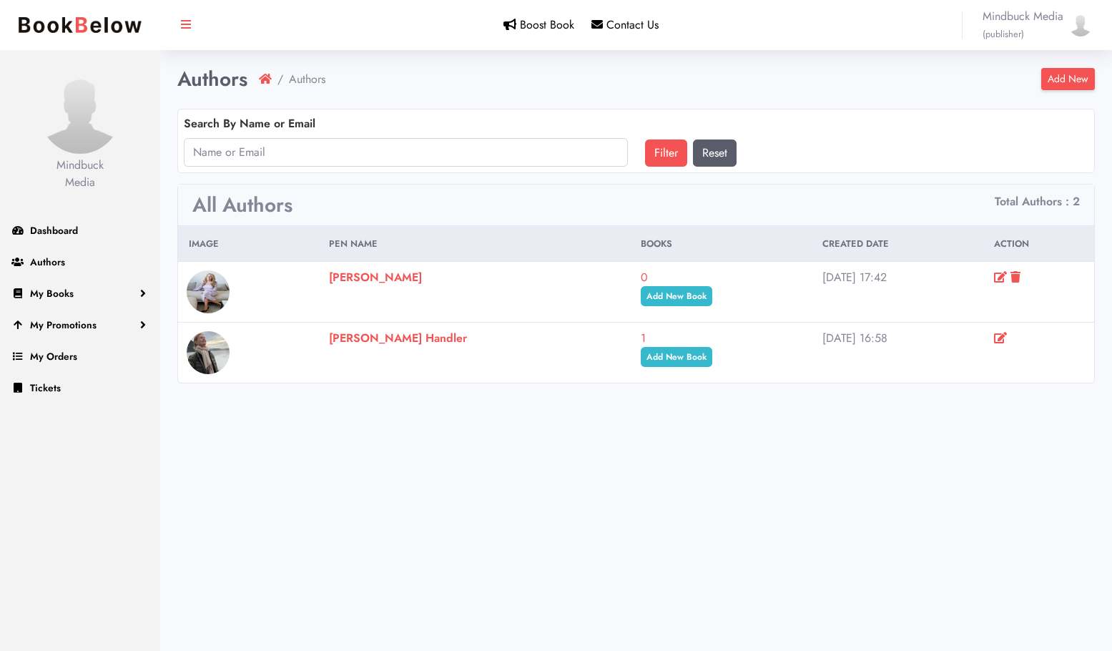
click at [369, 275] on strong "[PERSON_NAME]" at bounding box center [375, 277] width 93 height 16
click at [1000, 280] on icon at bounding box center [1000, 276] width 13 height 11
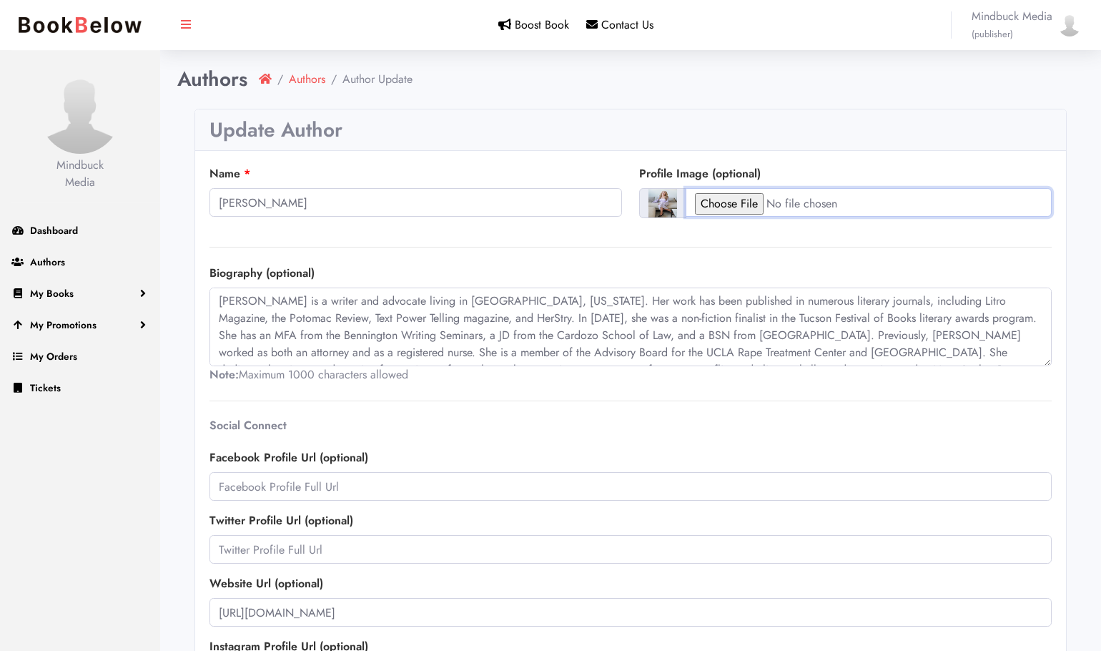
click at [727, 201] on input "file" at bounding box center [869, 202] width 366 height 29
type input "C:\fakepath\Andreasquare.png"
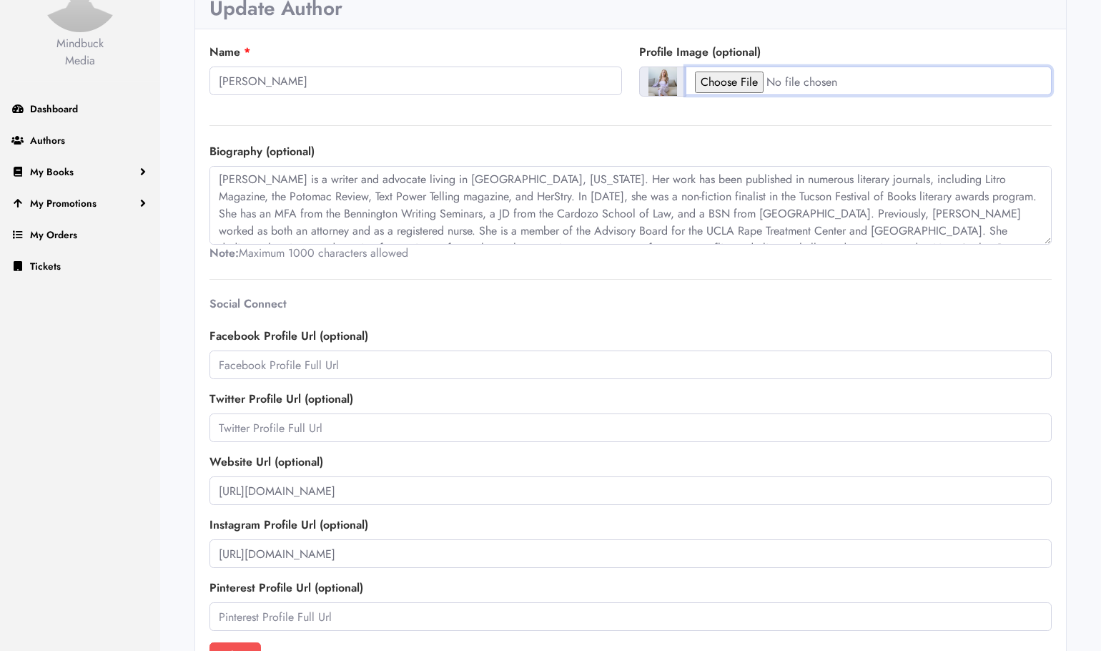
scroll to position [167, 0]
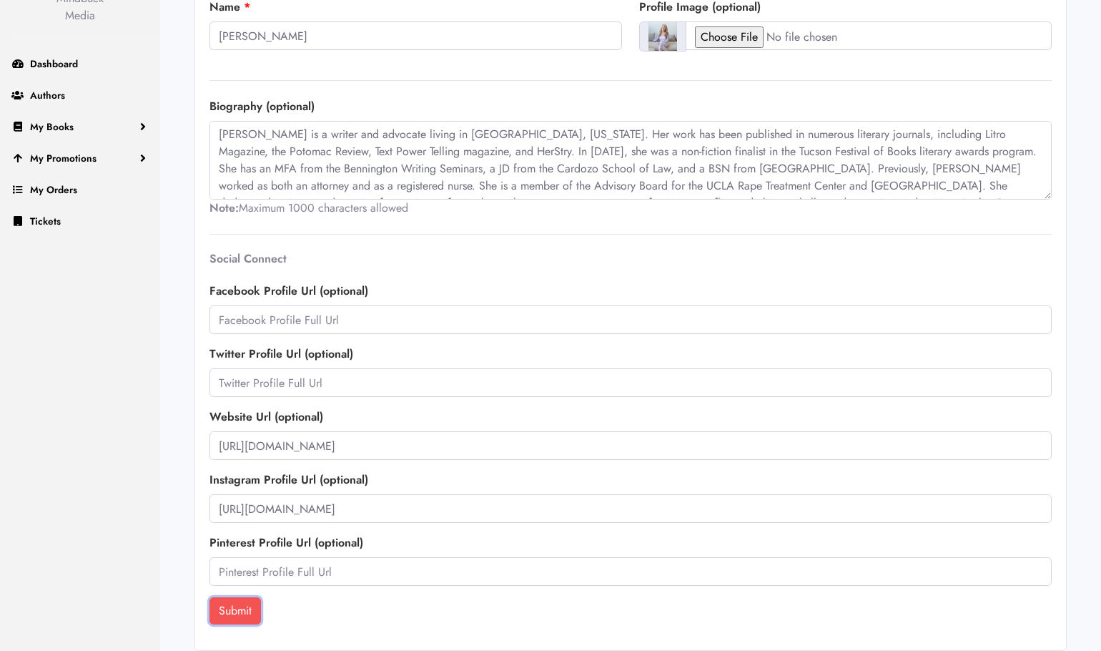
click at [245, 617] on button "Submit" at bounding box center [235, 610] width 51 height 27
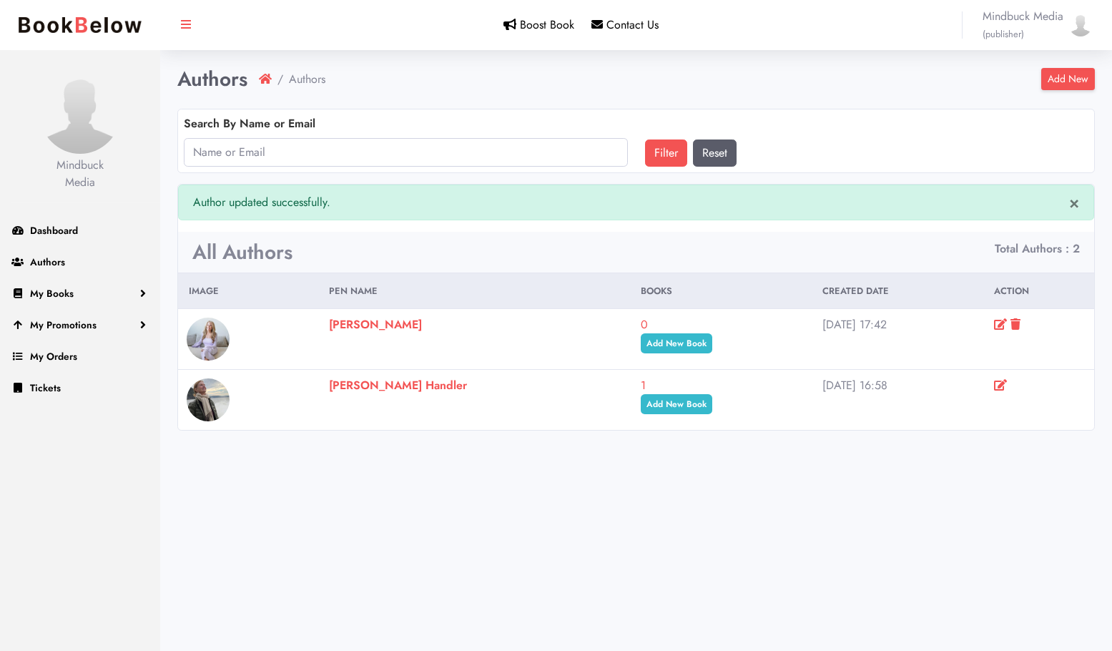
click at [350, 325] on strong "[PERSON_NAME]" at bounding box center [375, 324] width 93 height 16
click at [52, 322] on span "My Promotions" at bounding box center [63, 325] width 67 height 14
click at [61, 388] on link "My Promotions" at bounding box center [80, 385] width 126 height 26
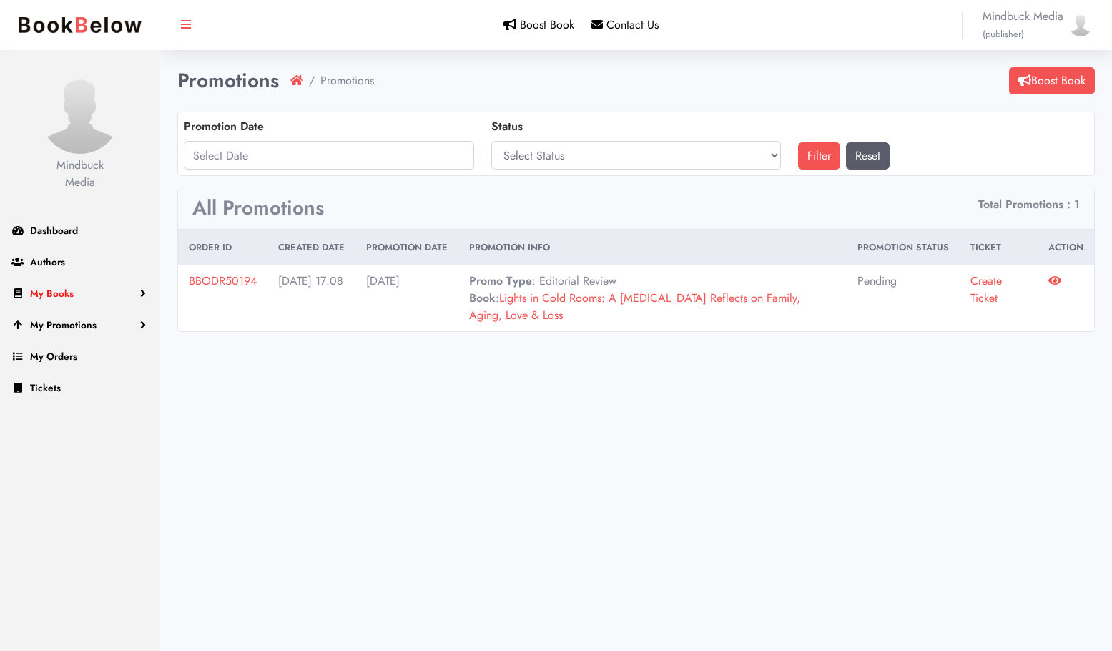
click at [71, 290] on span "My Books" at bounding box center [52, 293] width 44 height 14
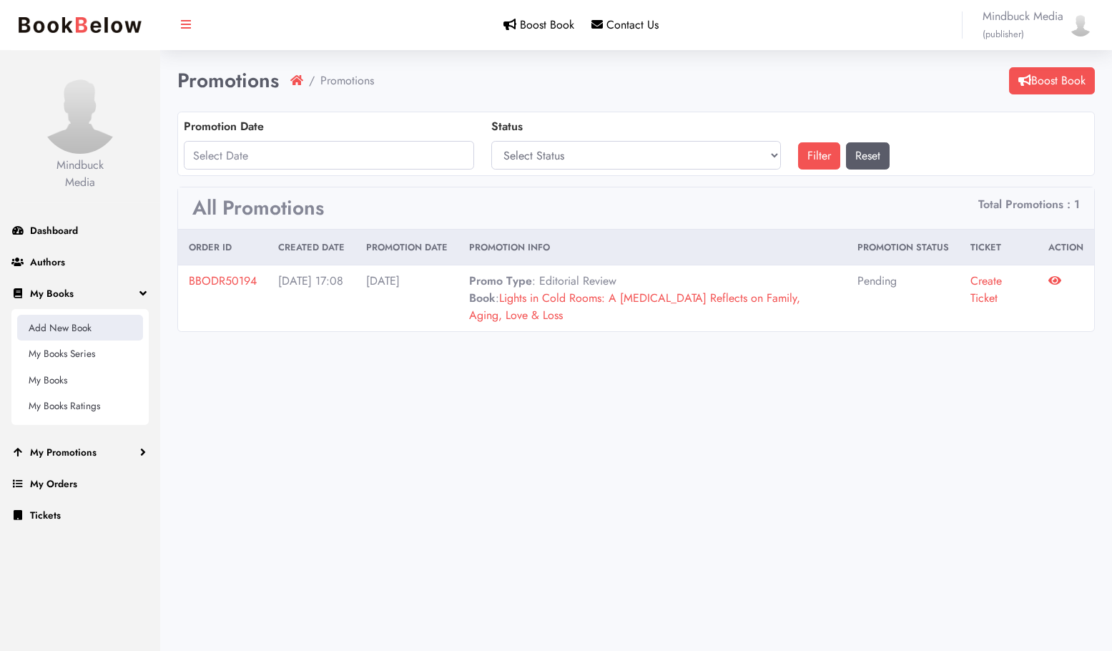
click at [64, 328] on link "Add New Book" at bounding box center [80, 328] width 126 height 26
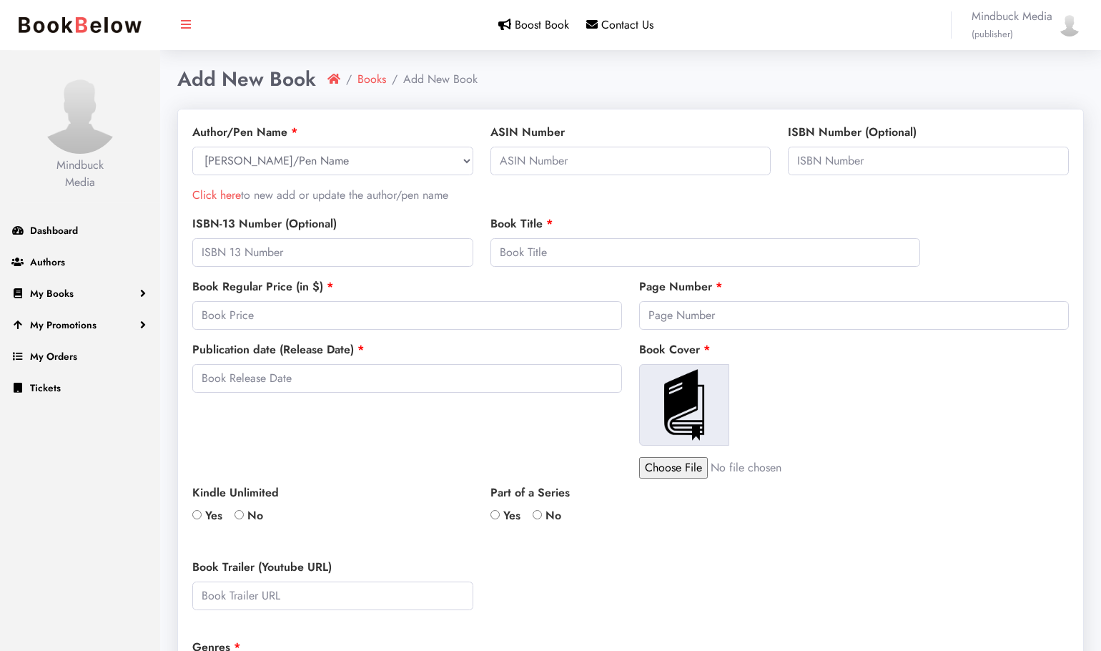
select select
click at [350, 162] on select "Select Author/Pen Name Joan Cusack Handler Andrea Leeb" at bounding box center [332, 161] width 281 height 29
select select "26637"
click at [192, 147] on select "Select Author/Pen Name Joan Cusack Handler Andrea Leeb" at bounding box center [332, 161] width 281 height 29
click at [554, 167] on input "text" at bounding box center [631, 161] width 281 height 29
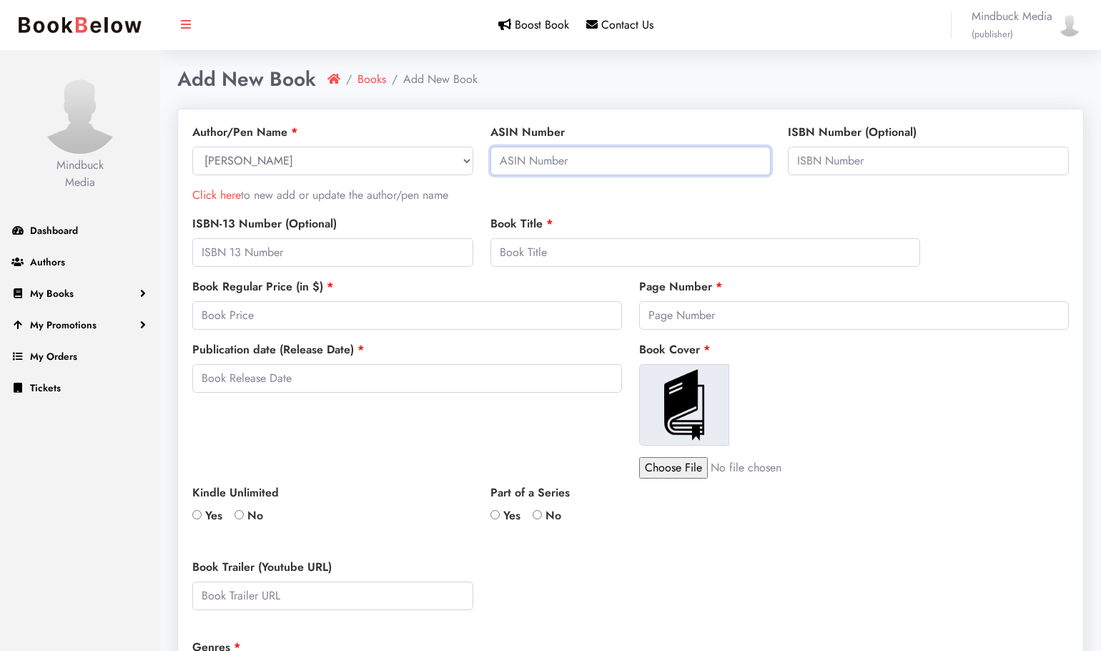
click at [524, 154] on input "text" at bounding box center [631, 161] width 281 height 29
paste input "B0DWYSSLL6"
type input "B0DWYSSLL6"
click at [681, 205] on body "Please don't refresh or leave this page. We're redirecting to PayPal. Mindbuck …" at bounding box center [550, 564] width 1101 height 1129
click at [524, 256] on input "text" at bounding box center [706, 252] width 430 height 29
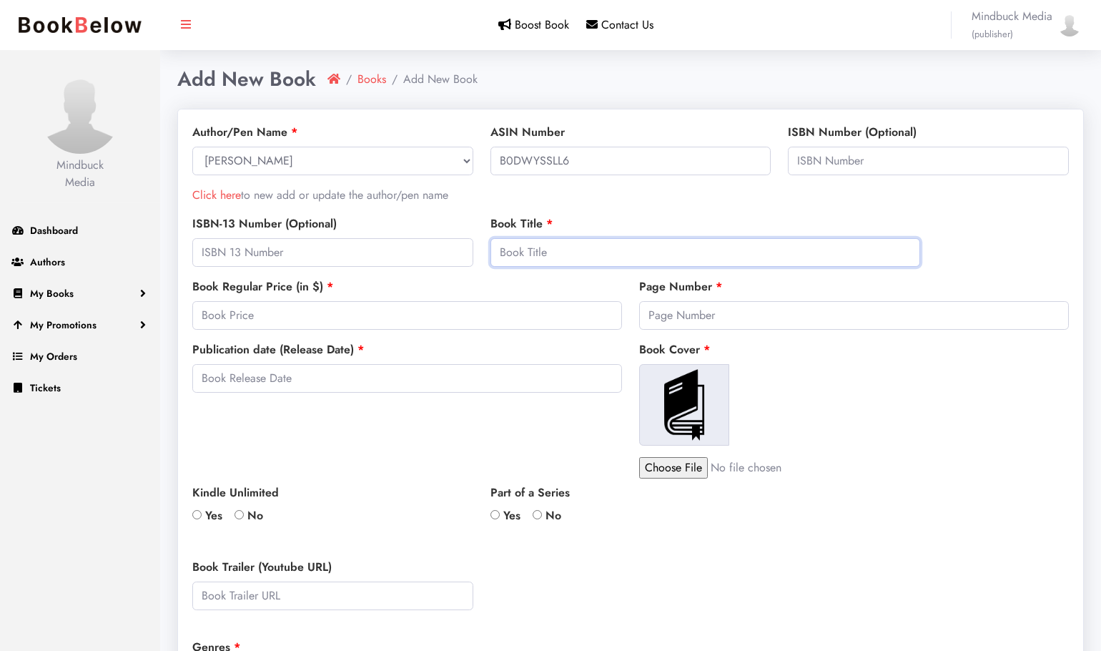
paste input "Such a Pretty Picture: A Memoir"
type input "Such a Pretty Picture: A Memoir"
click at [220, 308] on input "number" at bounding box center [407, 315] width 430 height 29
type input "17.99"
click at [436, 441] on div "Publication date (Release Date)" at bounding box center [407, 409] width 447 height 137
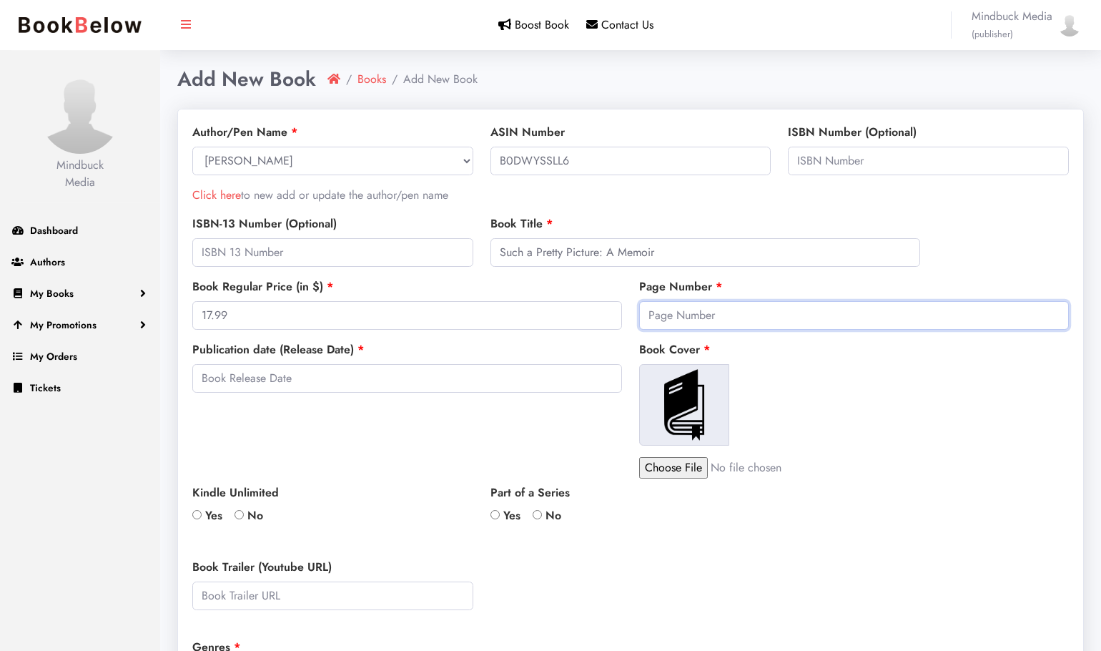
drag, startPoint x: 694, startPoint y: 317, endPoint x: 682, endPoint y: 309, distance: 15.1
click at [694, 318] on input "number" at bounding box center [854, 315] width 430 height 29
type input "280"
click at [328, 378] on input "text" at bounding box center [407, 378] width 430 height 29
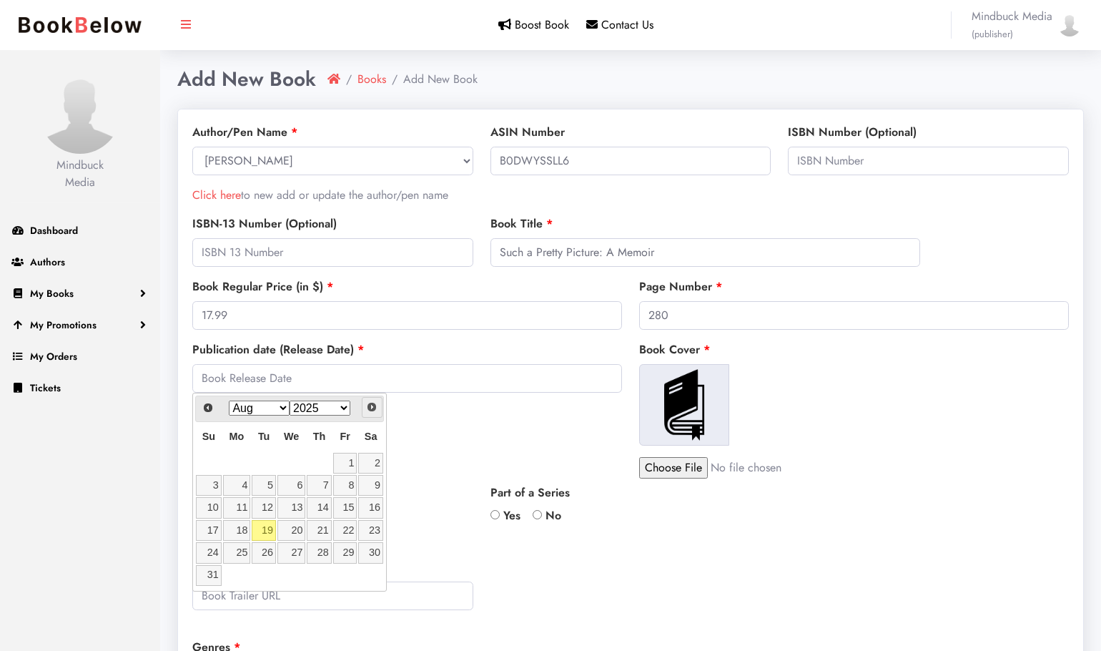
click at [371, 407] on span "Next" at bounding box center [371, 406] width 11 height 11
click at [257, 506] on link "14" at bounding box center [264, 507] width 24 height 21
type input "[DATE]"
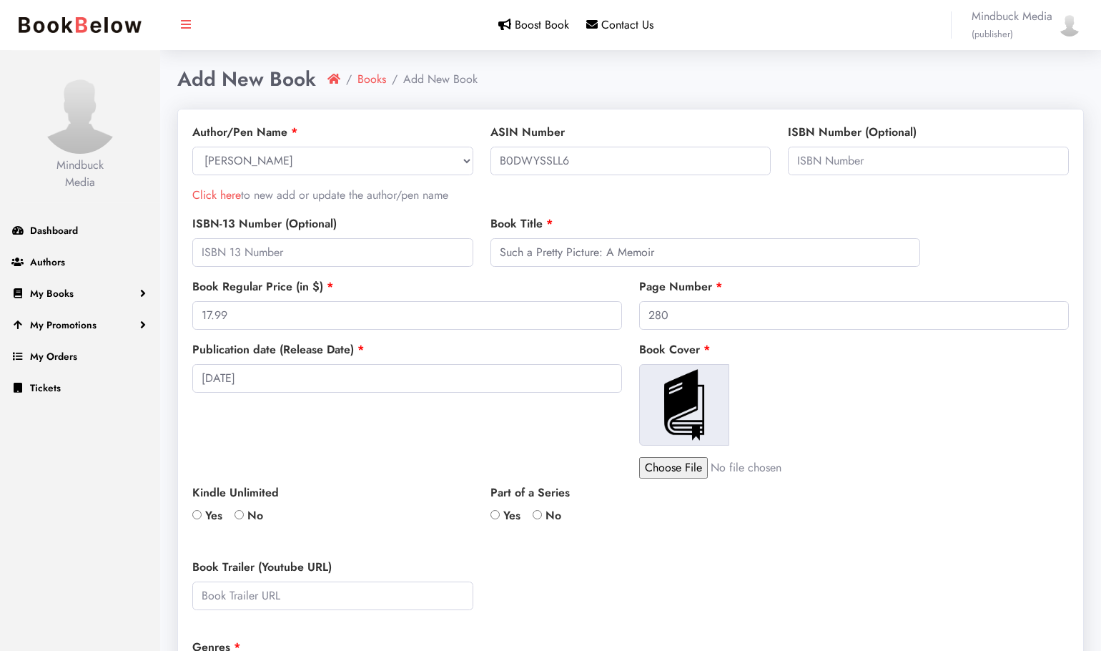
click at [674, 468] on input "file" at bounding box center [760, 467] width 243 height 21
type input "C:\fakepath\Such A Pretty Picture.jpg"
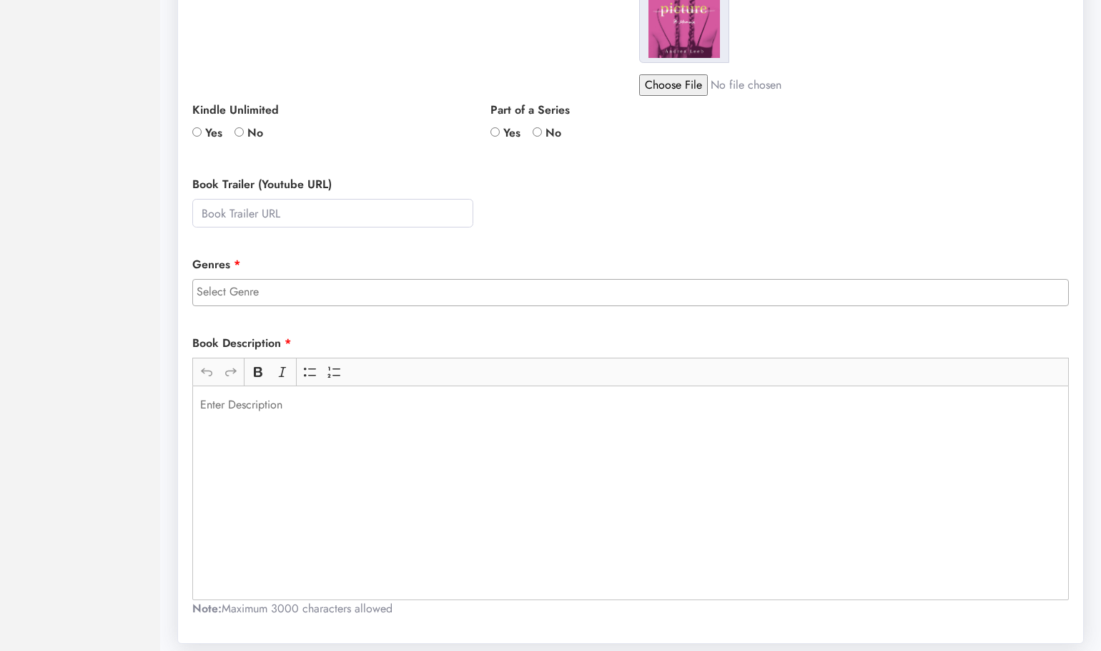
scroll to position [429, 0]
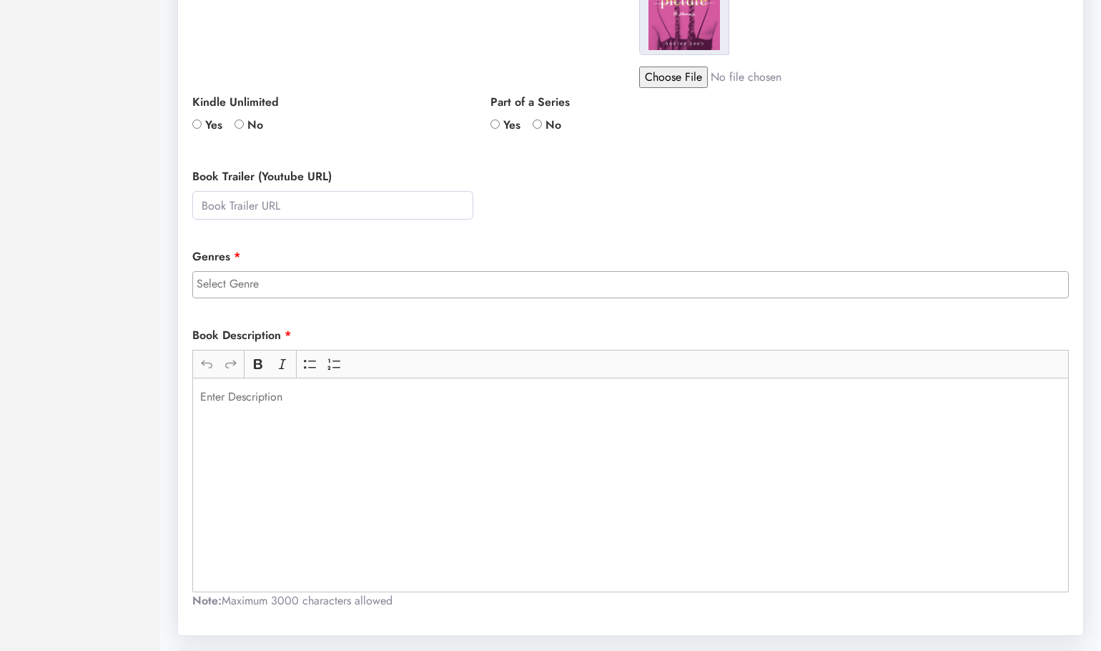
click at [320, 282] on input "search" at bounding box center [634, 283] width 875 height 17
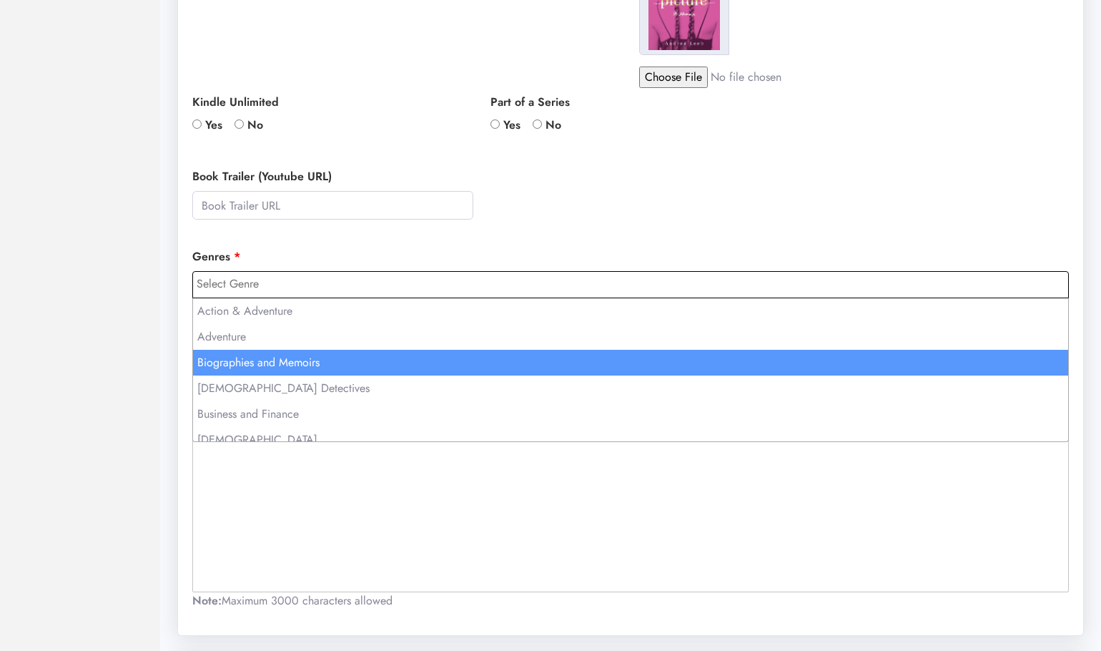
select select "2"
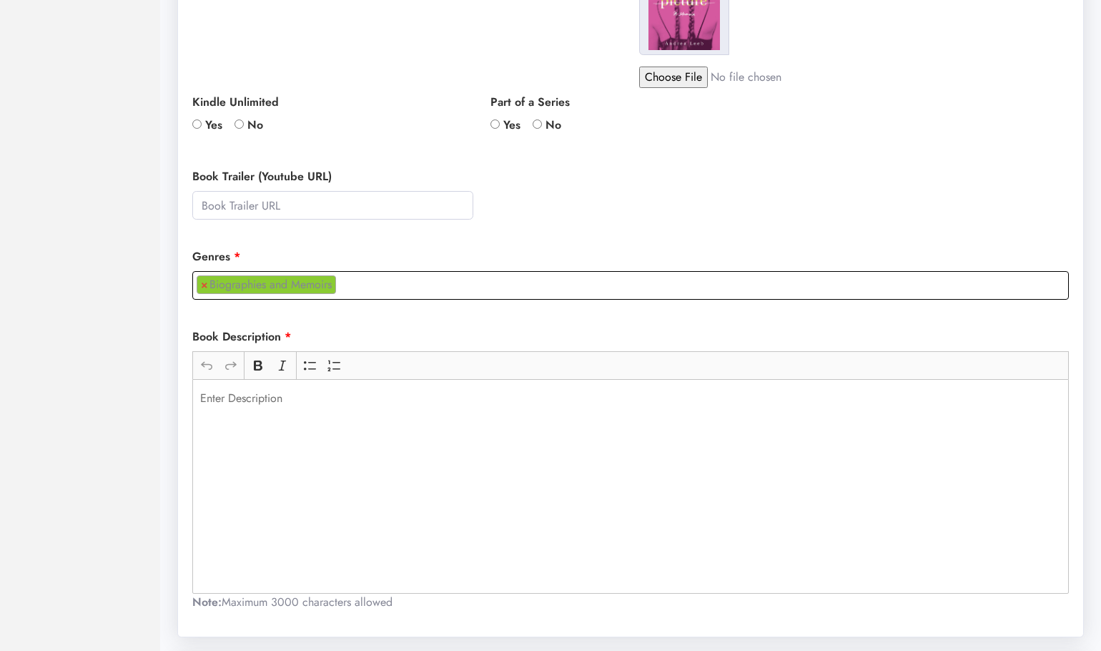
scroll to position [34, 0]
click at [209, 399] on p "Rich Text Editor, main" at bounding box center [631, 398] width 862 height 17
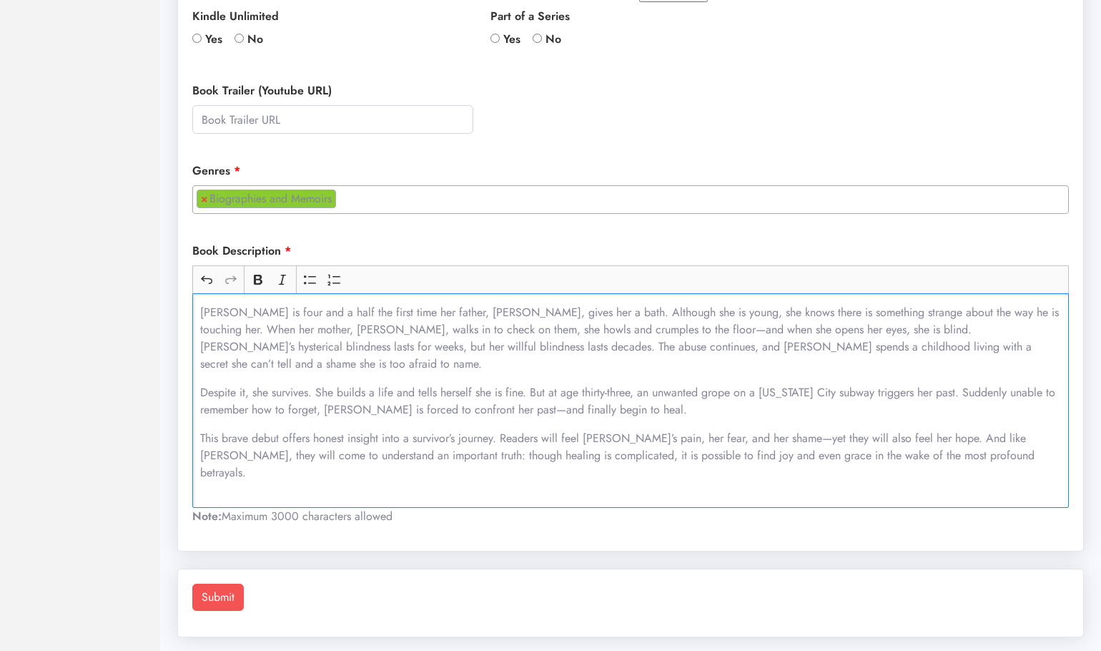
scroll to position [519, 0]
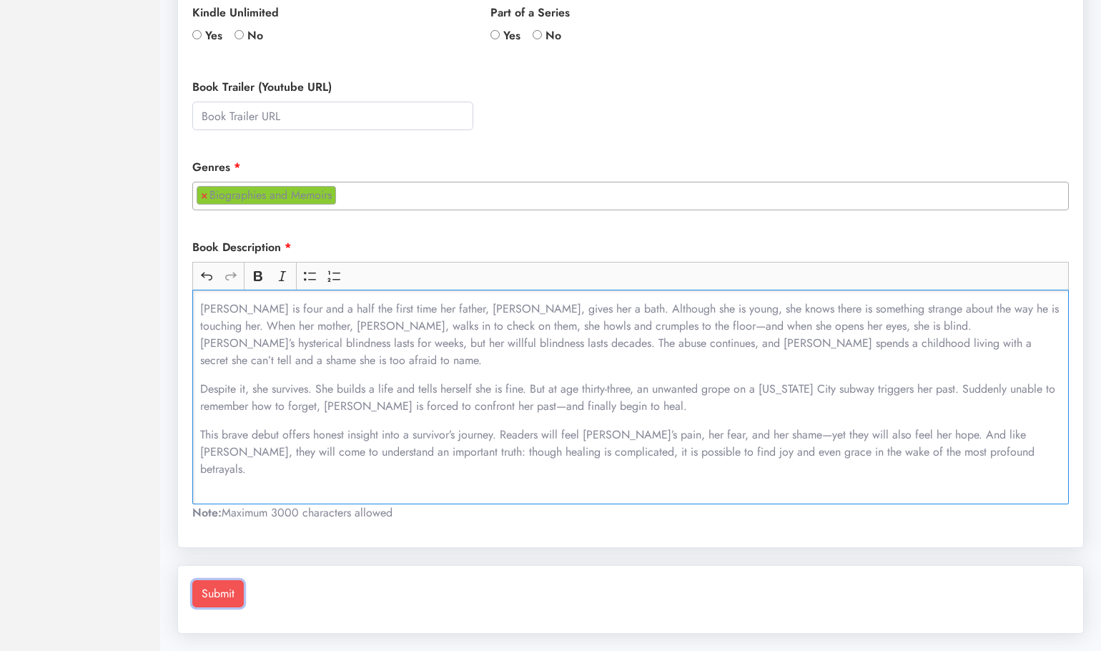
click at [217, 594] on button "Submit" at bounding box center [217, 593] width 51 height 27
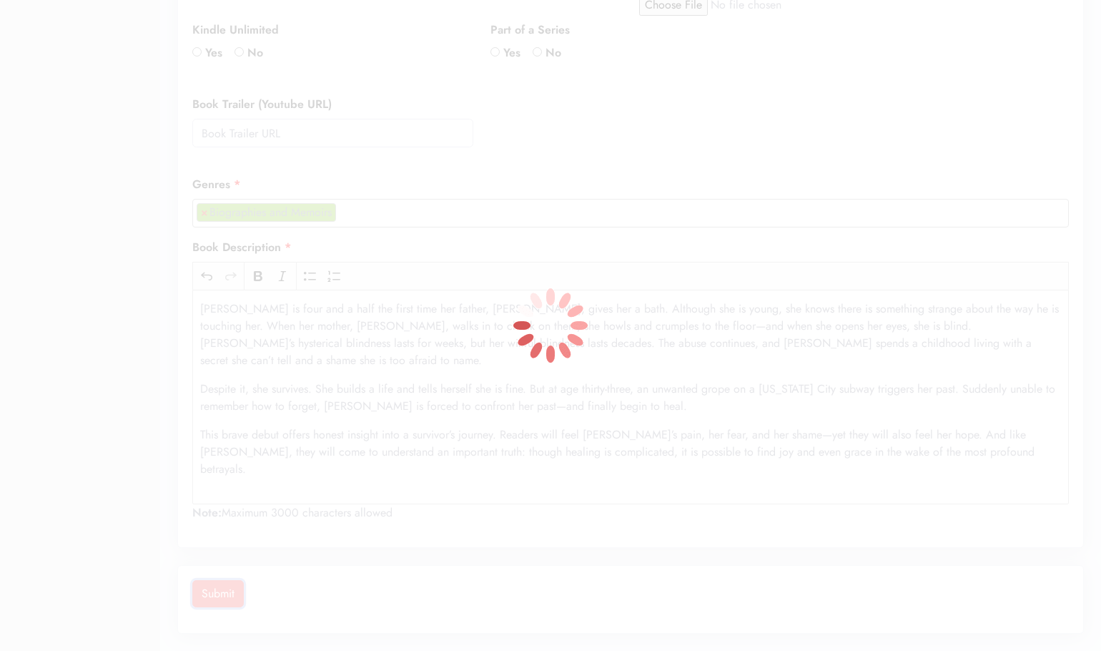
scroll to position [501, 0]
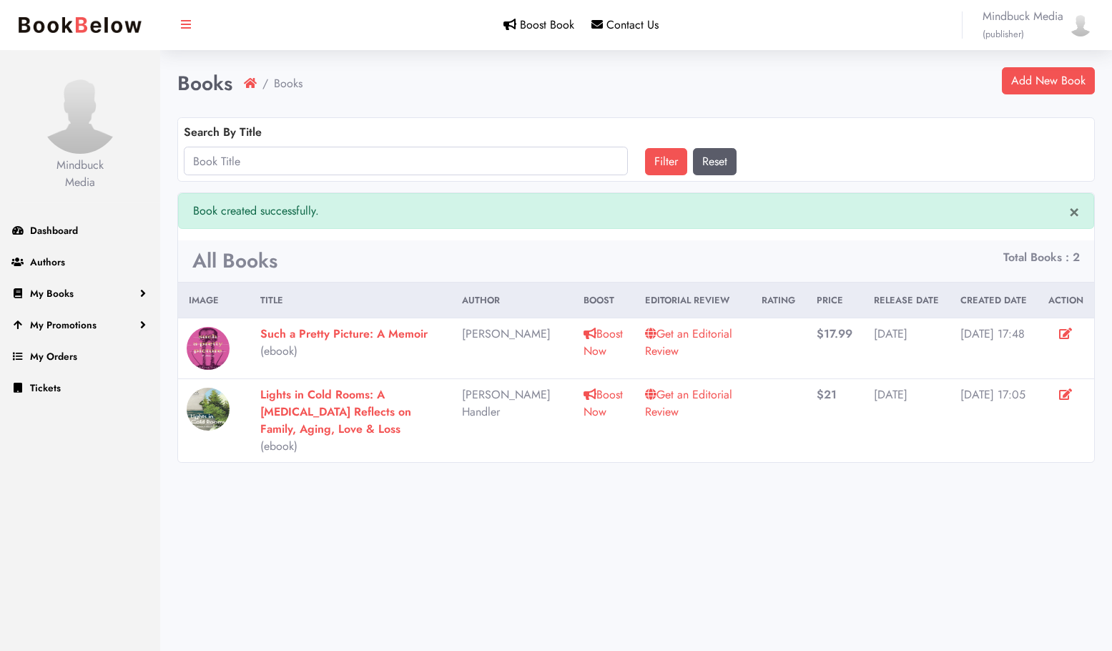
click at [674, 333] on link "Get an Editorial Review" at bounding box center [688, 342] width 87 height 34
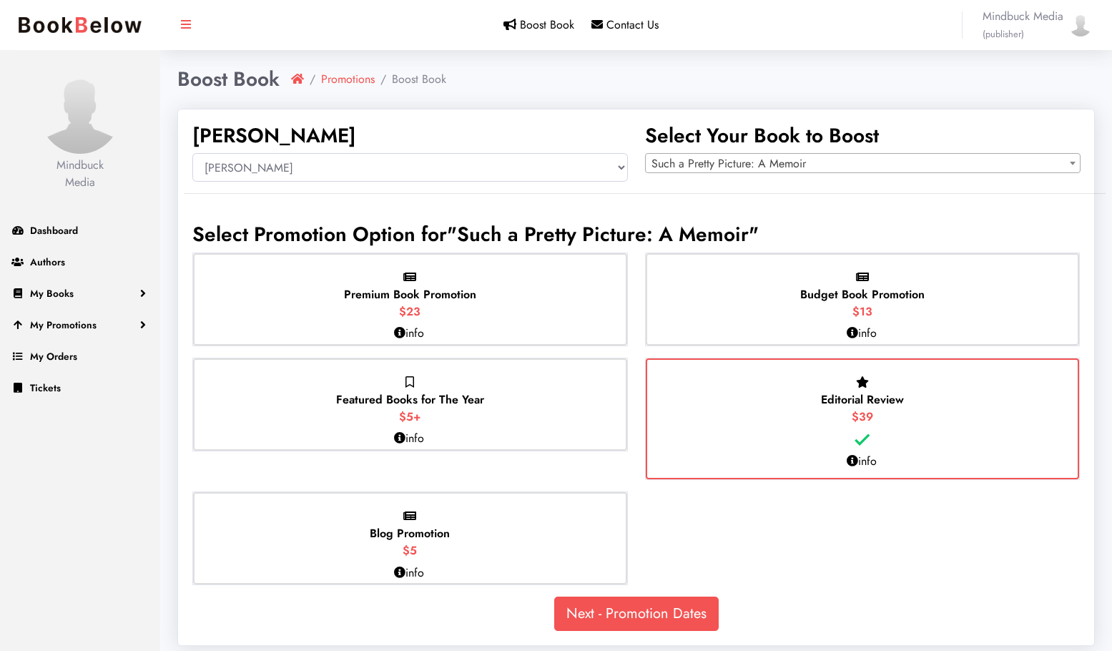
select select "150398"
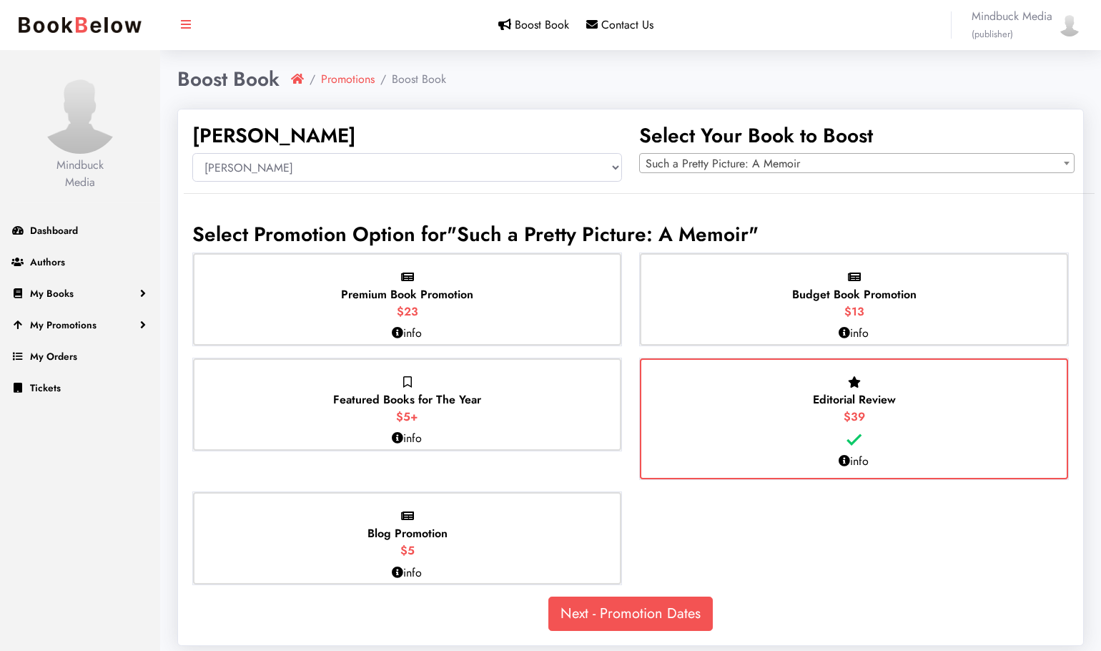
click at [485, 297] on div "Premium Book Promotion $23" at bounding box center [407, 299] width 428 height 92
click at [0, 0] on input "Premium Book Promotion $23" at bounding box center [0, 0] width 0 height 0
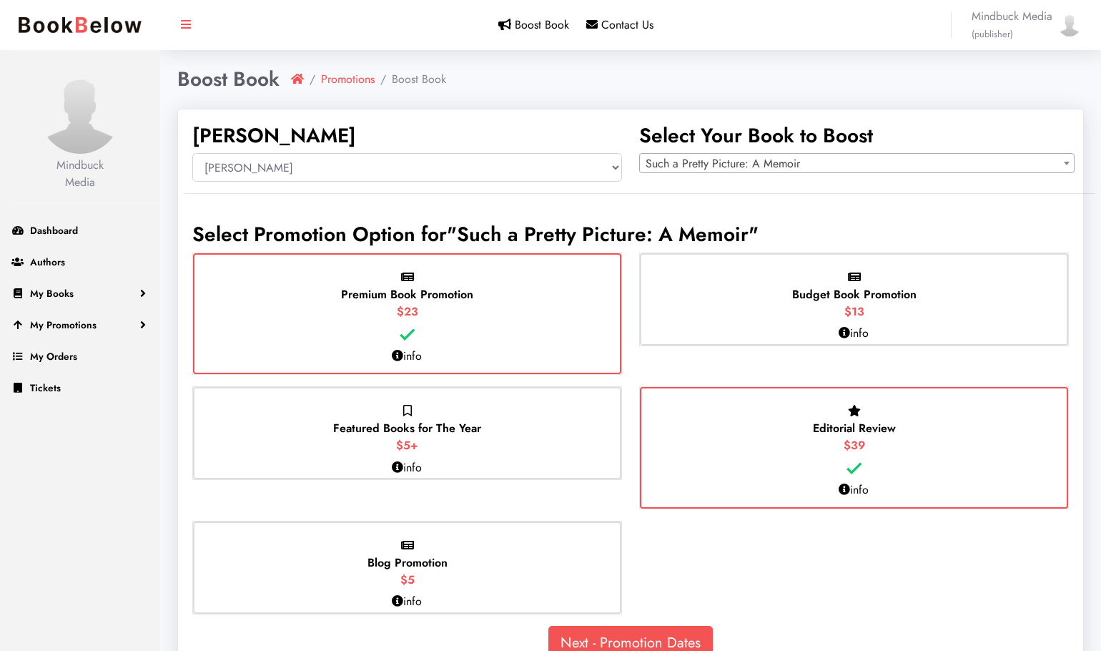
click at [547, 436] on div "Featured Books for The Year $5+" at bounding box center [407, 433] width 428 height 92
click at [0, 0] on input "Featured Books for The Year $5+" at bounding box center [0, 0] width 0 height 0
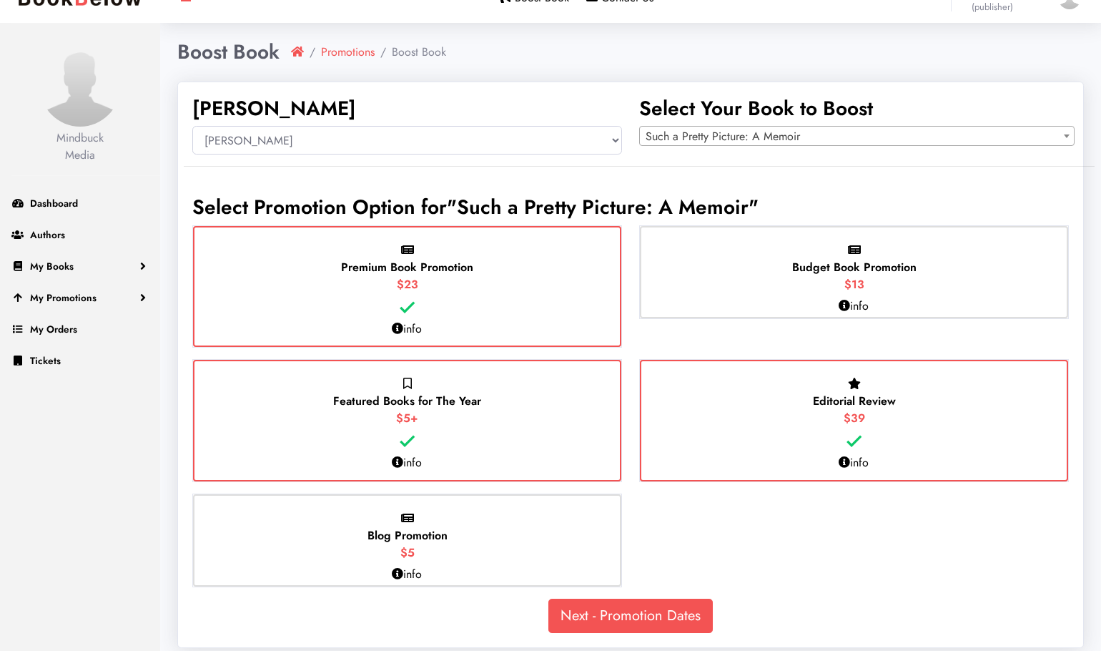
scroll to position [41, 0]
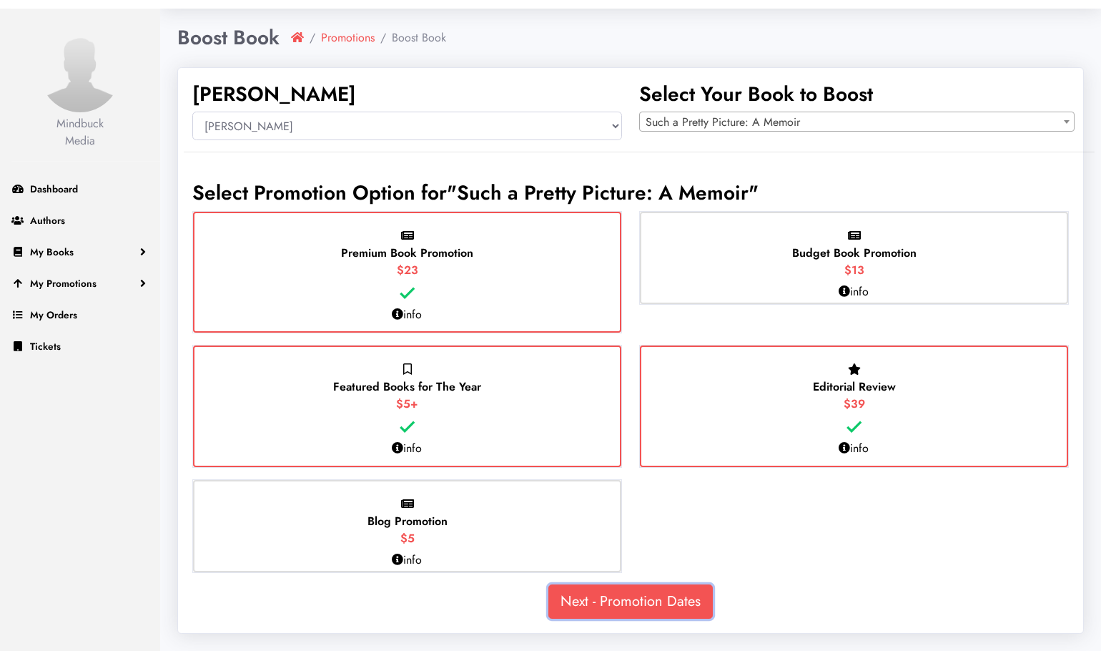
click at [629, 597] on link "Next - Promotion Dates" at bounding box center [631, 601] width 165 height 34
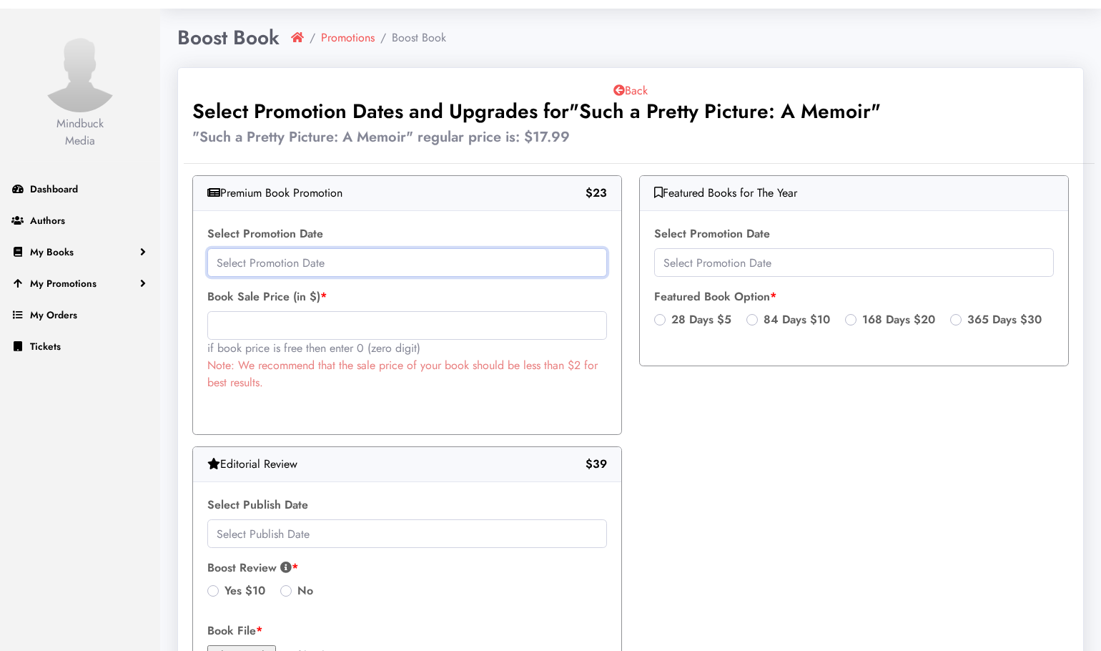
click at [338, 260] on input "text" at bounding box center [407, 262] width 400 height 29
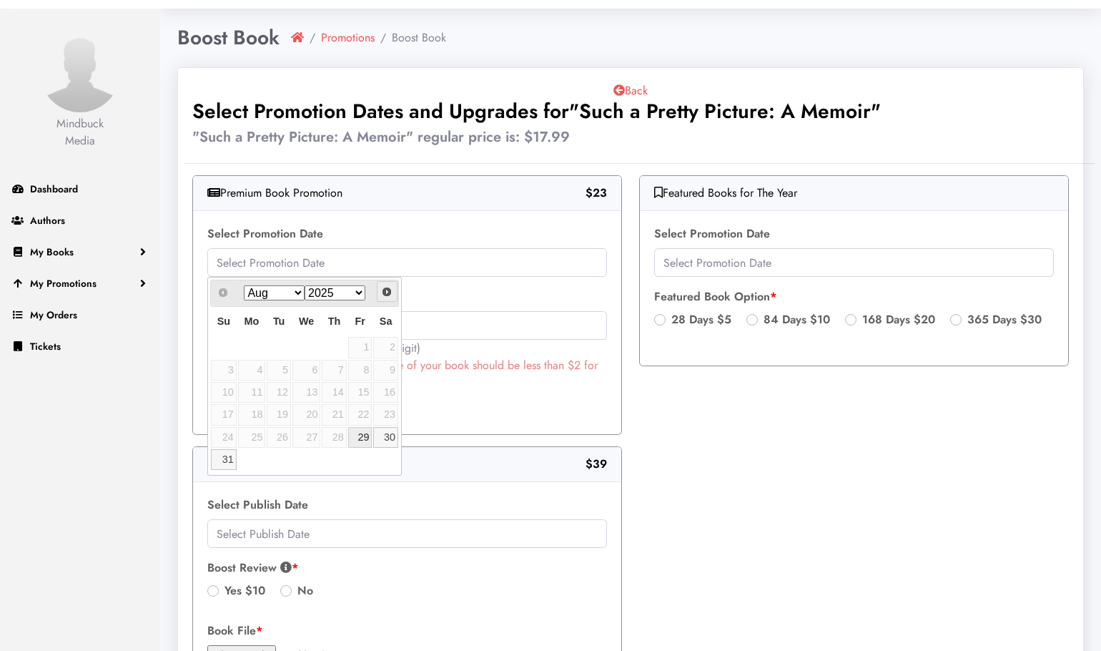
click at [383, 292] on span "Next" at bounding box center [386, 291] width 11 height 11
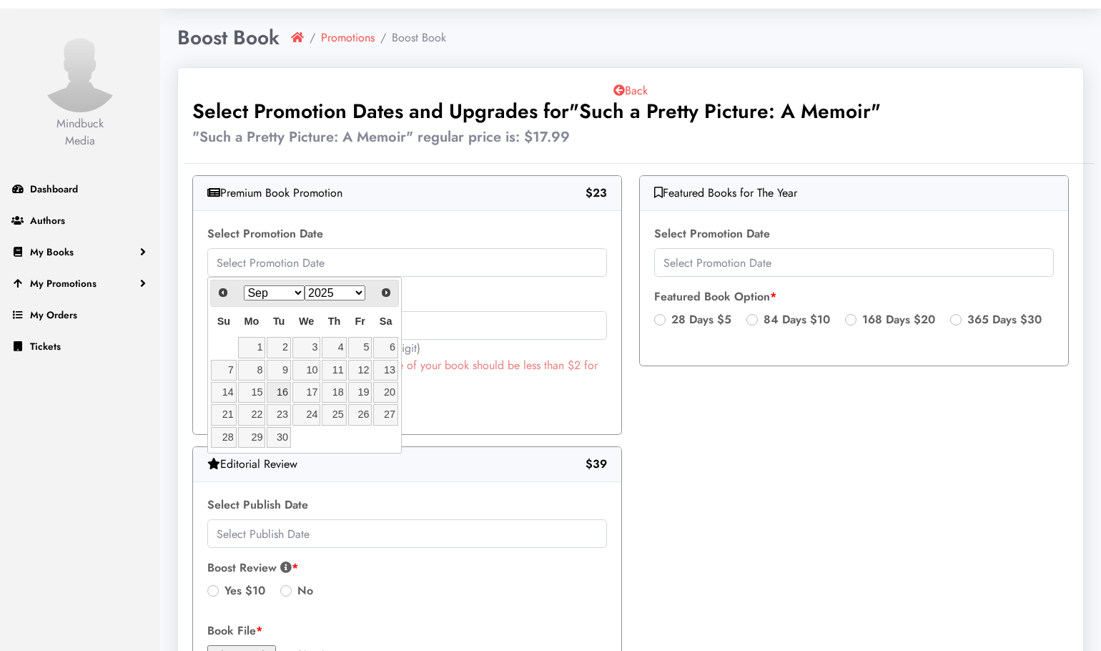
click at [280, 388] on link "16" at bounding box center [279, 392] width 24 height 21
type input "[DATE]"
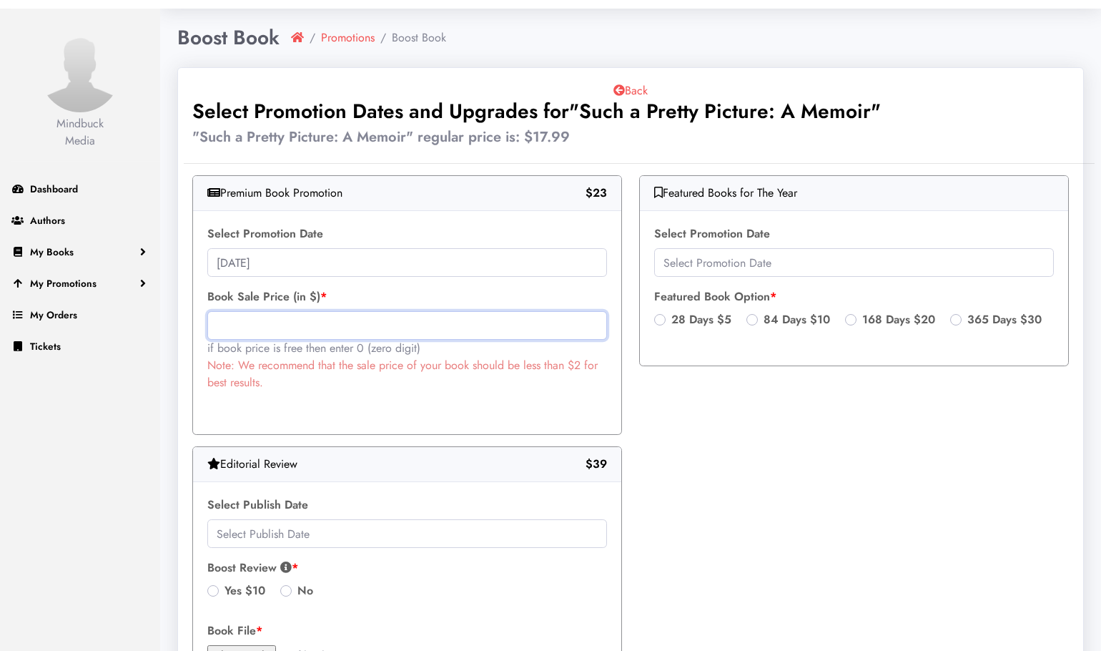
click at [253, 322] on input "text" at bounding box center [407, 325] width 400 height 29
type input "17.99"
click at [662, 447] on div "Back Select Promotion Dates and Upgrades for "Such a Pretty Picture: A Memoir" …" at bounding box center [631, 419] width 894 height 674
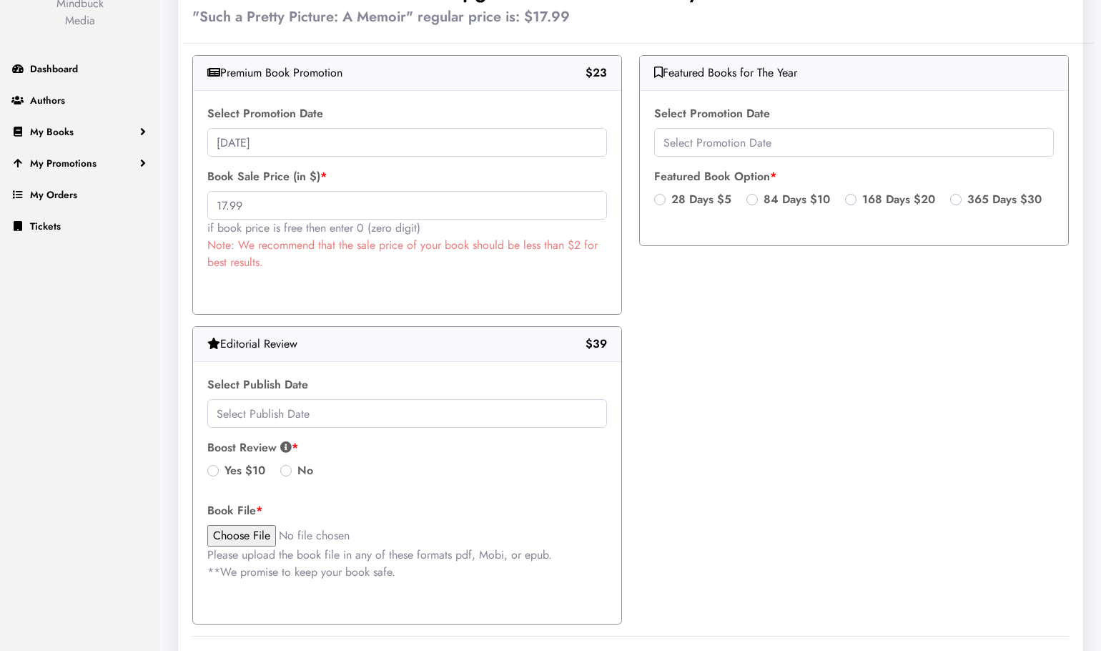
scroll to position [185, 0]
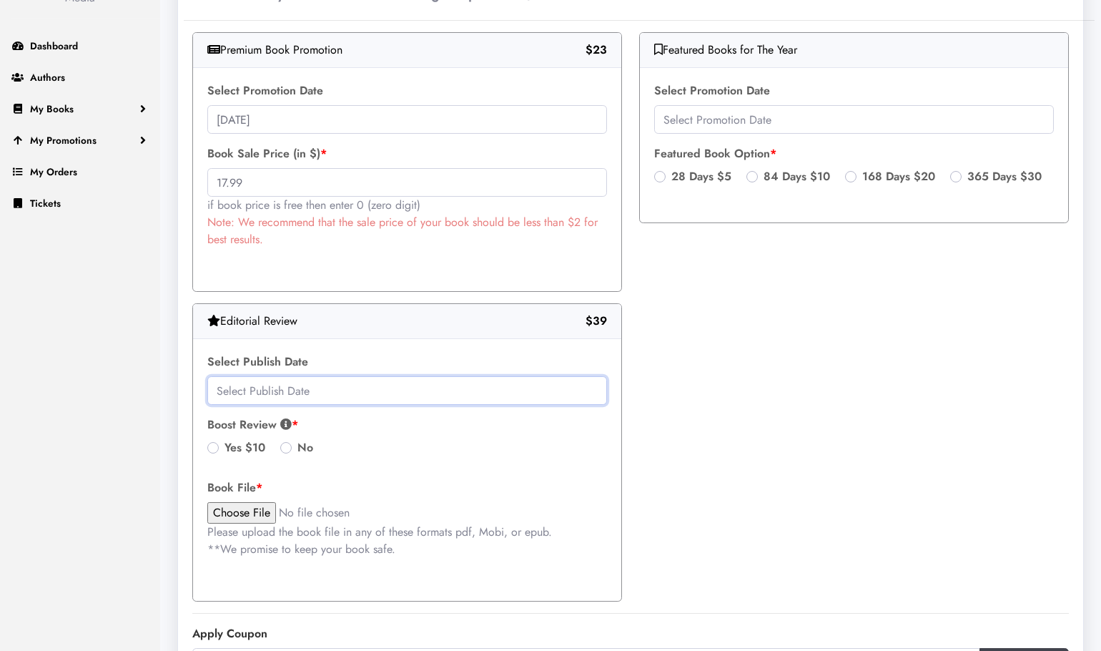
click at [352, 393] on input "text" at bounding box center [407, 390] width 400 height 29
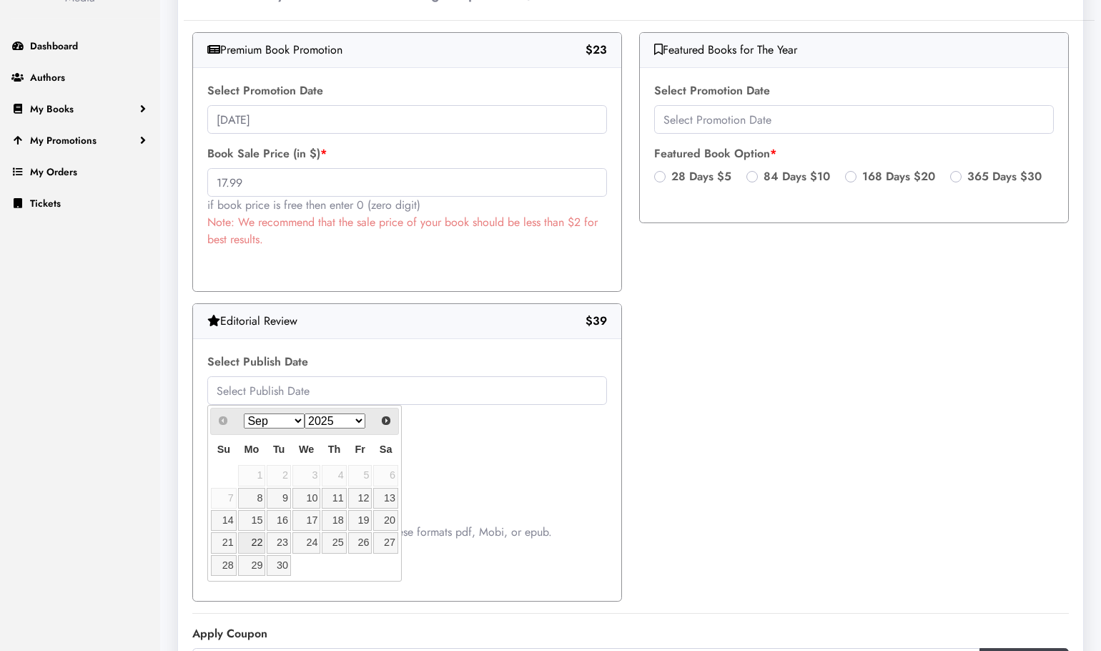
click at [254, 541] on link "22" at bounding box center [252, 542] width 28 height 21
type input "[DATE]"
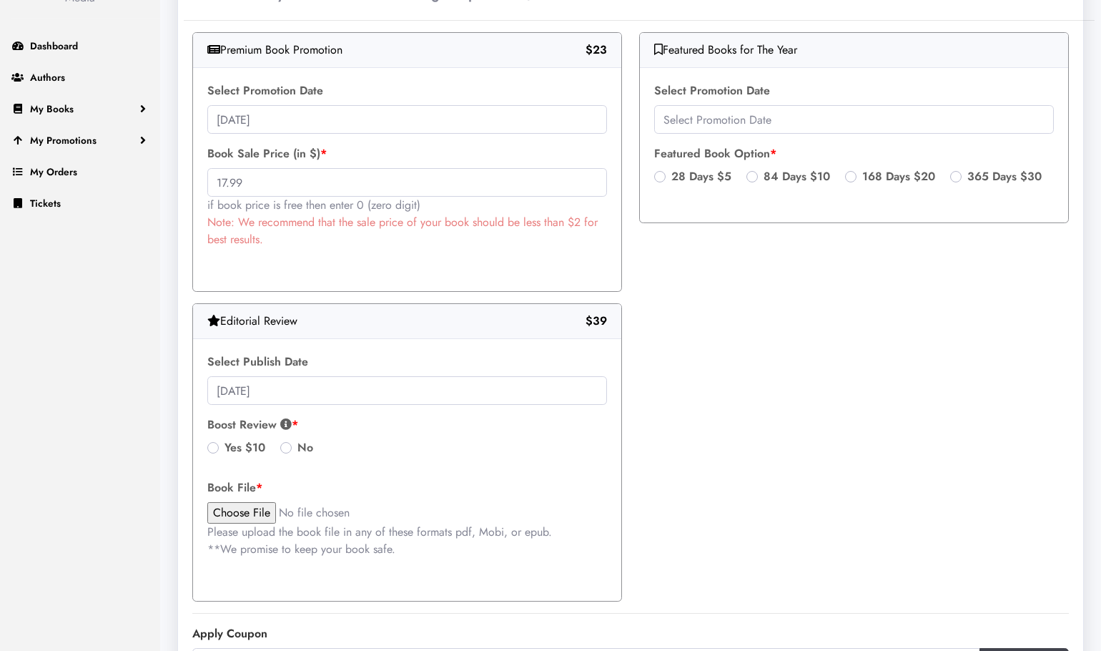
click at [225, 449] on label "Yes $10" at bounding box center [245, 447] width 41 height 17
click at [212, 449] on input "Yes $10" at bounding box center [212, 446] width 11 height 14
radio input "true"
click at [235, 511] on input "file" at bounding box center [328, 512] width 243 height 21
type input "C:\fakepath\Such a Pretty Picture_intr_postARC2.pdf"
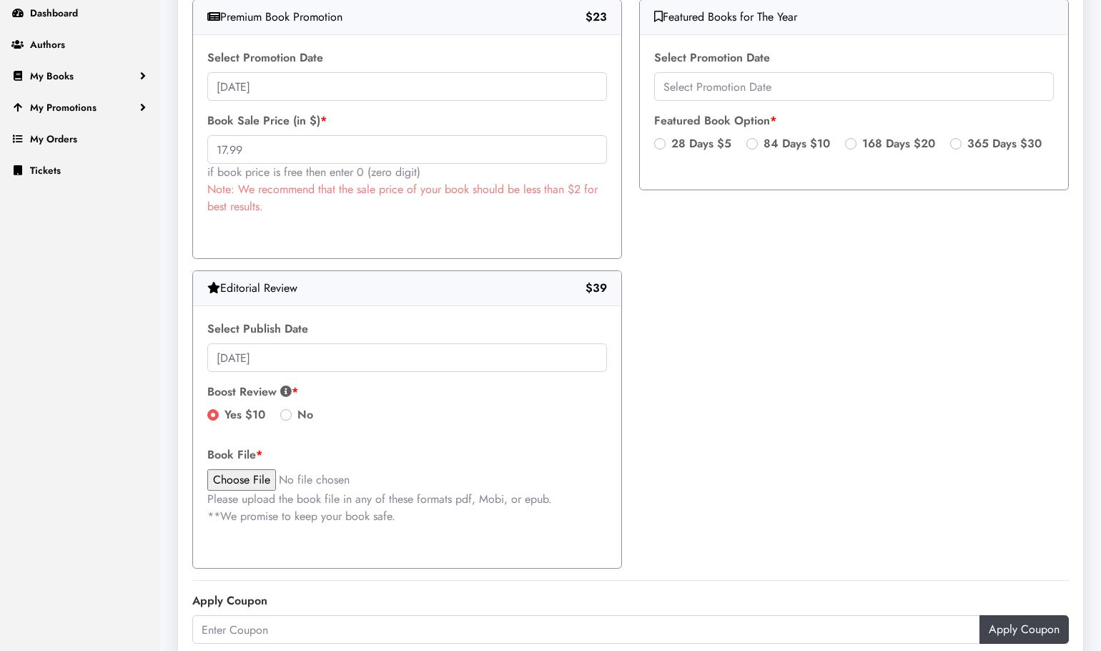
scroll to position [113, 0]
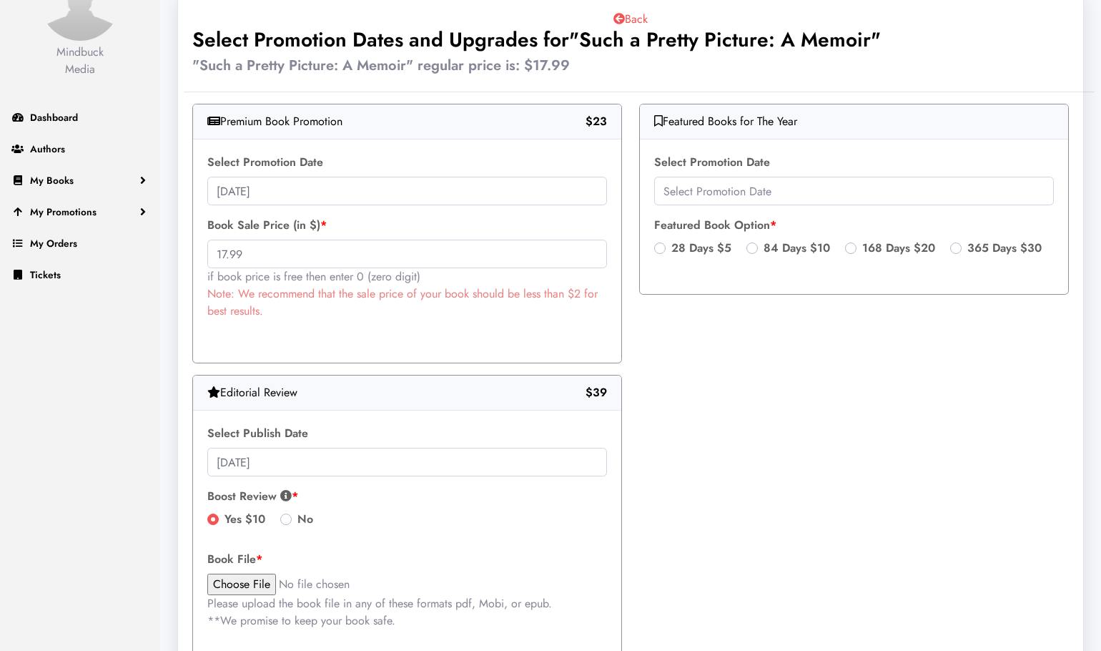
click at [672, 247] on label "28 Days $5" at bounding box center [702, 248] width 60 height 17
click at [661, 247] on input "28 Days $5" at bounding box center [659, 247] width 11 height 14
radio input "true"
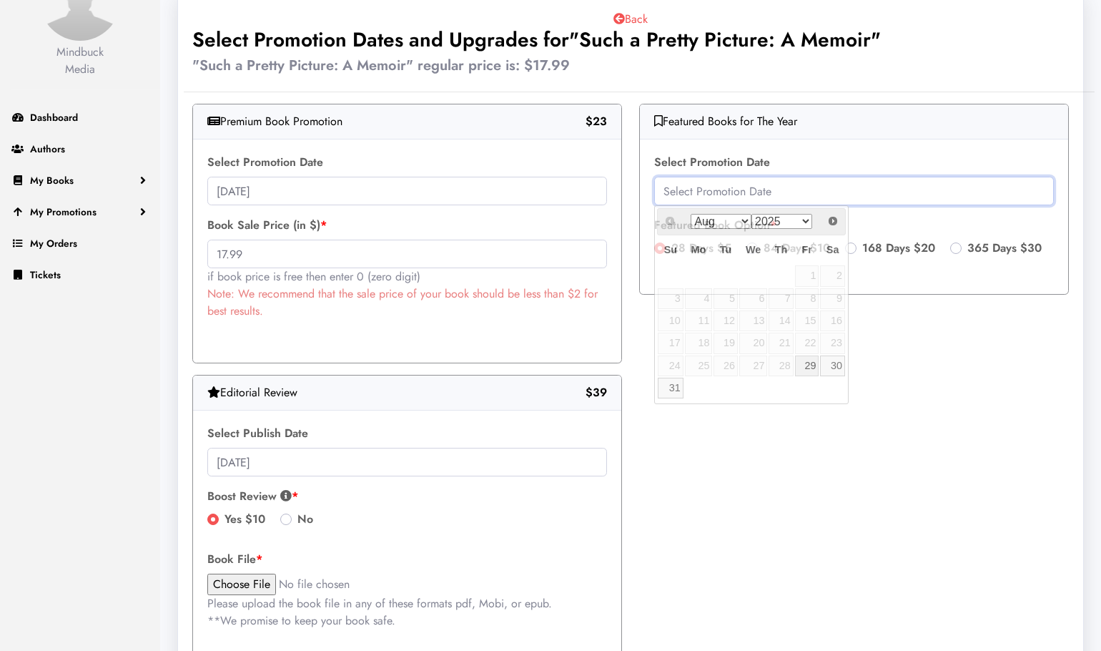
click at [786, 190] on input "text" at bounding box center [854, 191] width 400 height 29
click at [830, 220] on span "Next" at bounding box center [833, 220] width 11 height 11
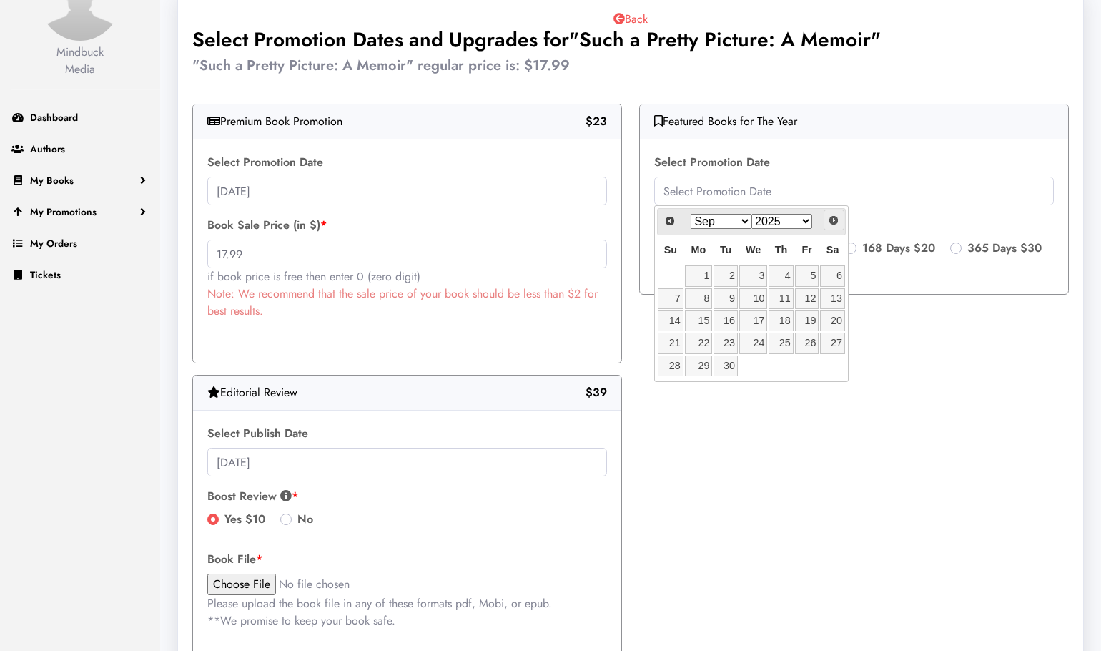
click at [830, 220] on span "Next" at bounding box center [833, 220] width 11 height 11
click at [727, 322] on link "14" at bounding box center [726, 320] width 24 height 21
type input "[DATE]"
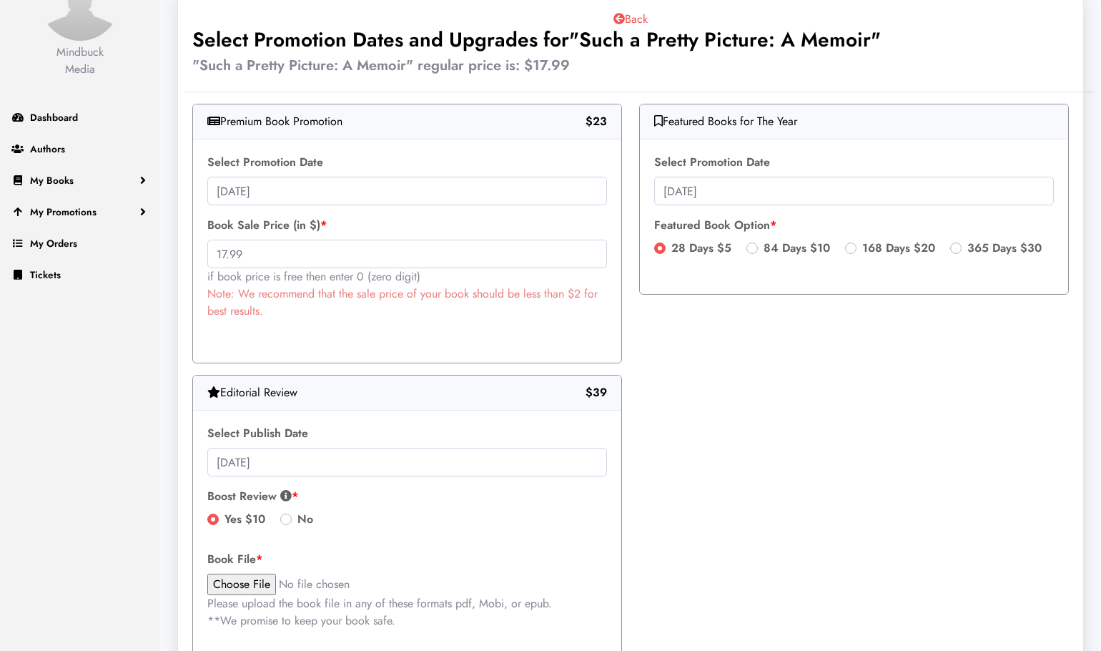
click at [764, 250] on label "84 Days $10" at bounding box center [797, 248] width 67 height 17
click at [755, 250] on input "84 Days $10" at bounding box center [752, 247] width 11 height 14
radio input "true"
click at [735, 192] on input "[DATE]" at bounding box center [854, 191] width 400 height 29
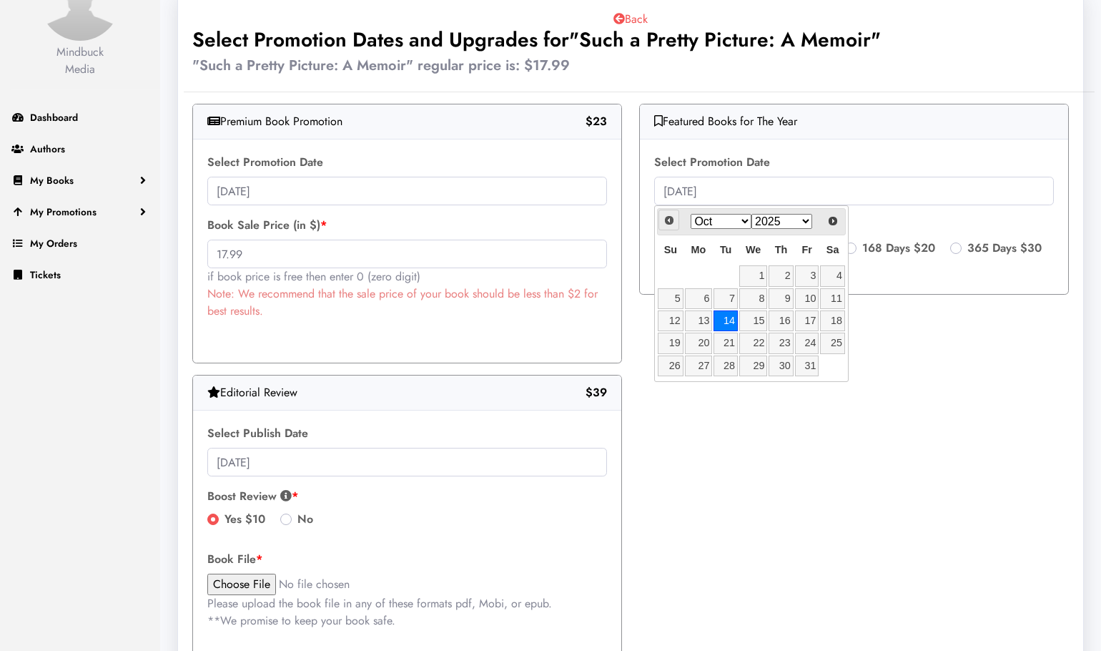
click at [671, 220] on span "Prev" at bounding box center [669, 220] width 11 height 11
click at [725, 318] on link "16" at bounding box center [726, 320] width 24 height 21
type input "[DATE]"
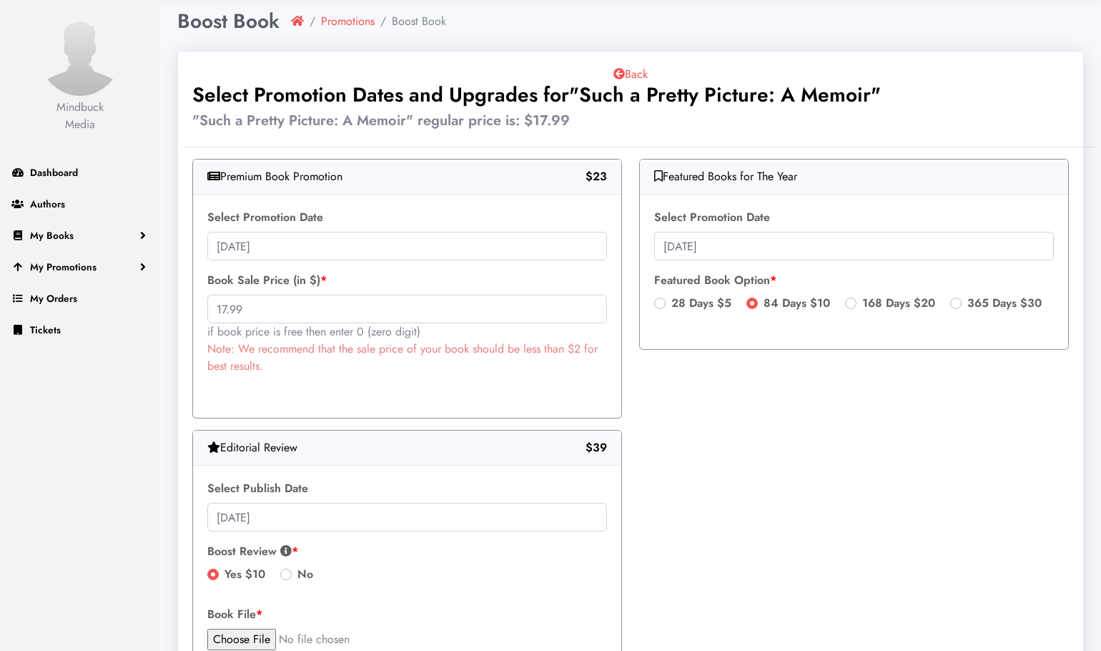
scroll to position [41, 0]
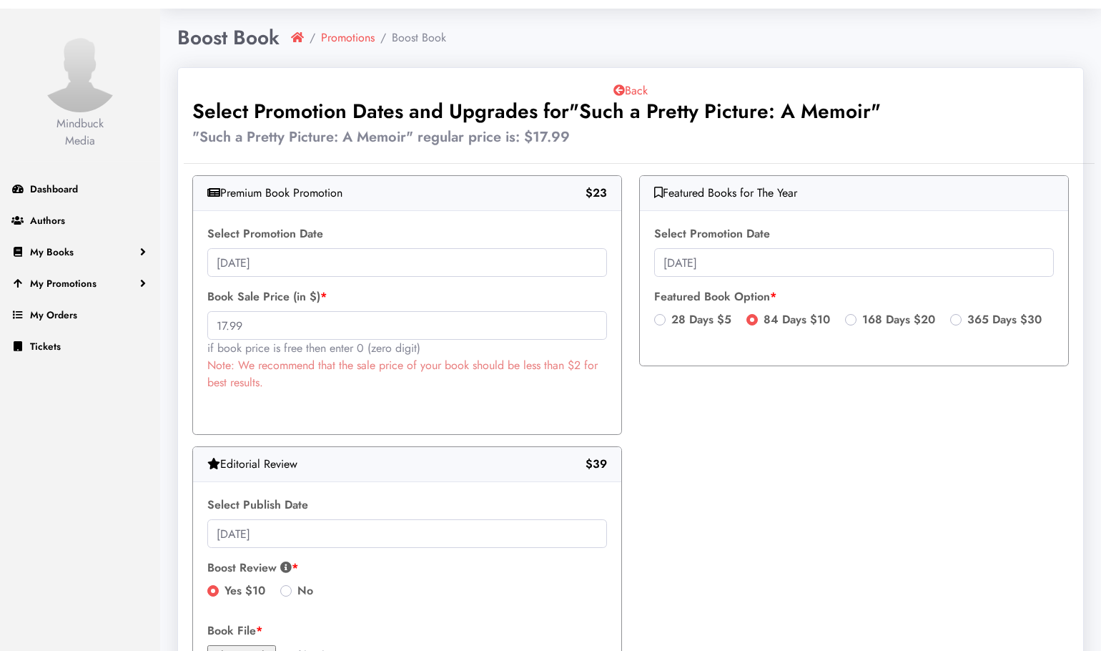
click at [232, 195] on div "Premium Book Promotion $23" at bounding box center [407, 193] width 428 height 35
click at [597, 193] on b "$23" at bounding box center [596, 193] width 21 height 17
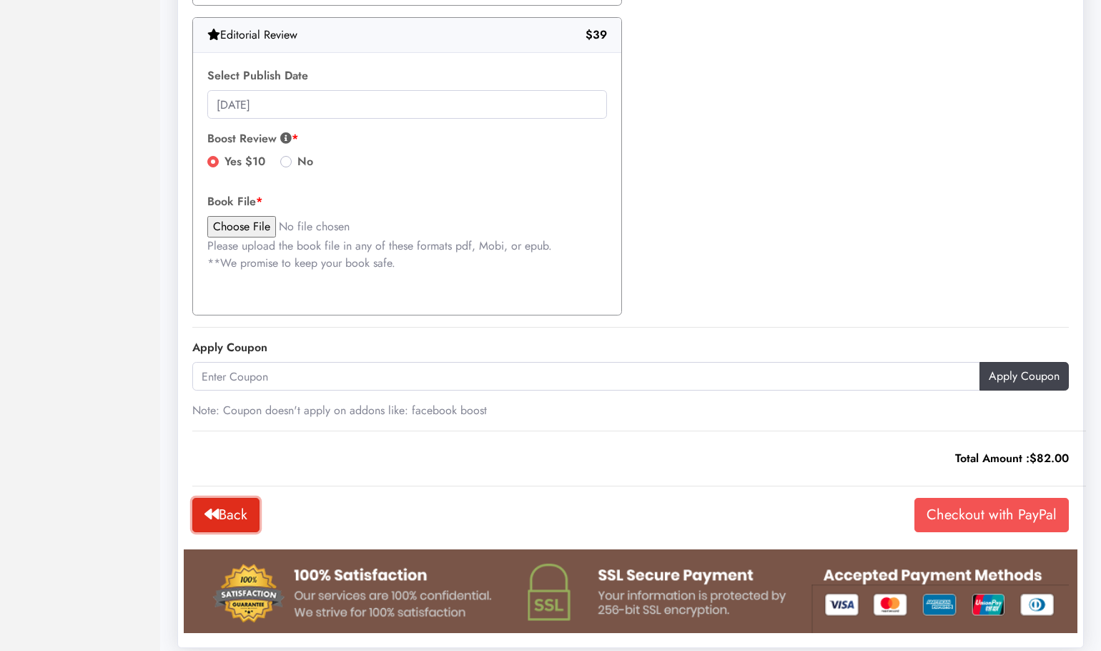
click at [215, 515] on icon at bounding box center [212, 514] width 14 height 14
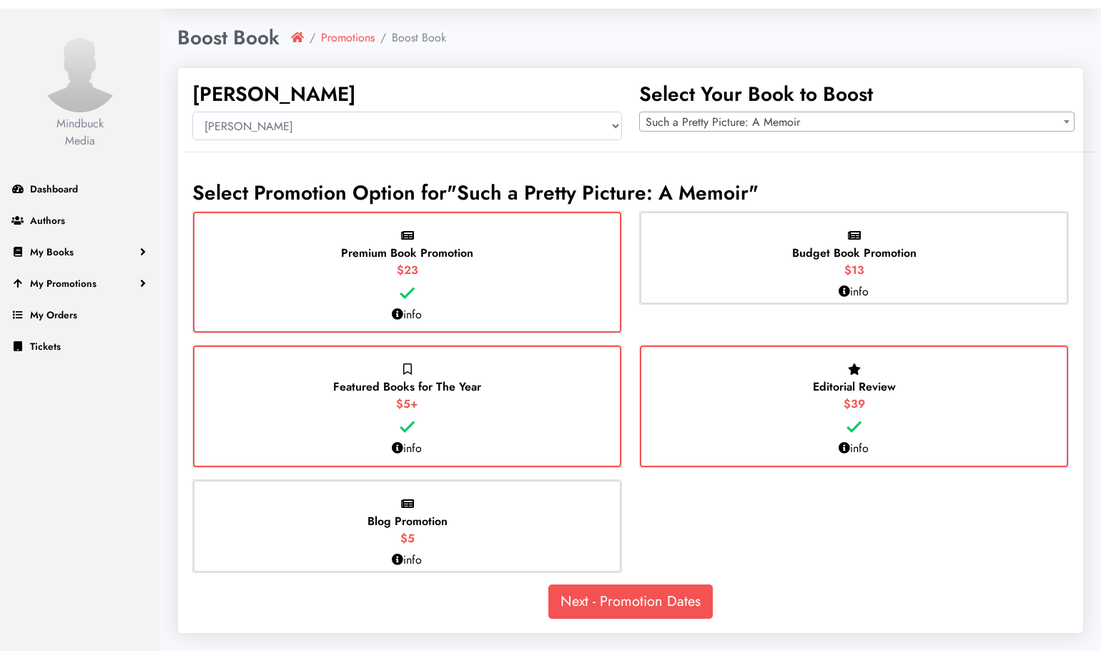
click at [499, 260] on div "Premium Book Promotion $23" at bounding box center [407, 273] width 428 height 122
click at [0, 0] on input "Premium Book Promotion $23" at bounding box center [0, 0] width 0 height 0
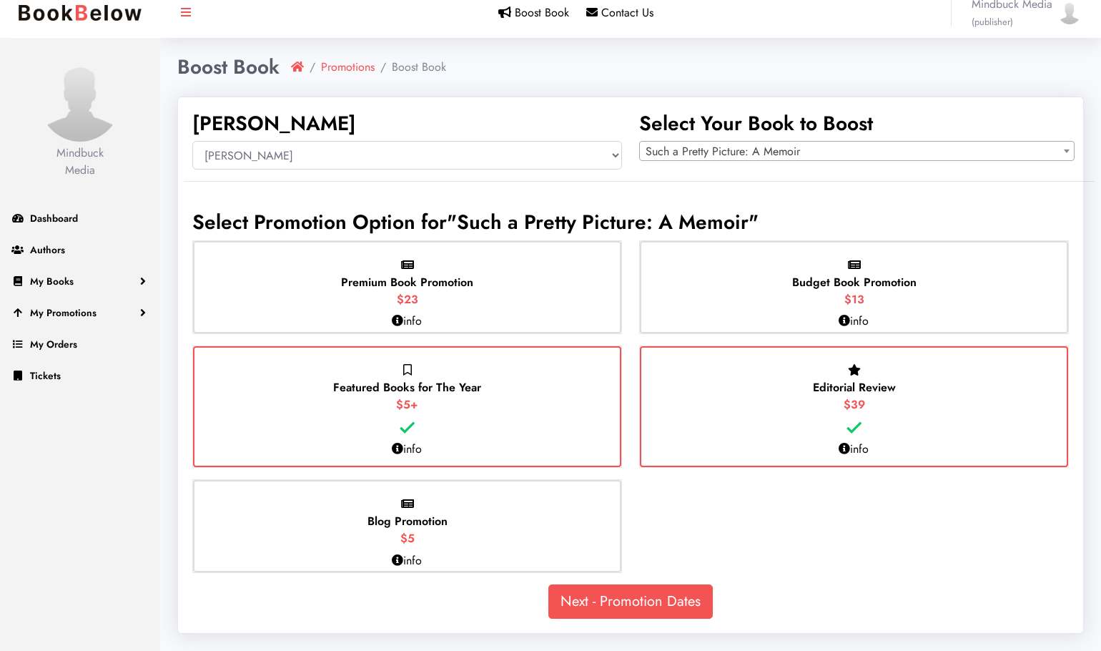
scroll to position [12, 0]
click at [623, 598] on link "Next - Promotion Dates" at bounding box center [631, 601] width 165 height 34
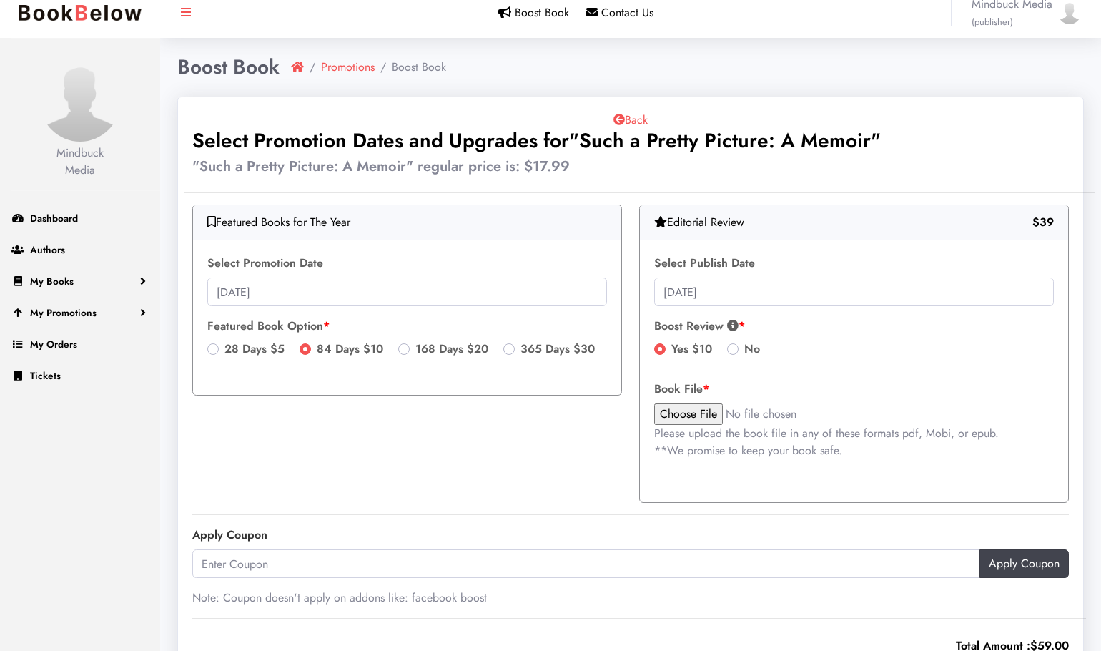
click at [732, 326] on icon at bounding box center [732, 325] width 11 height 11
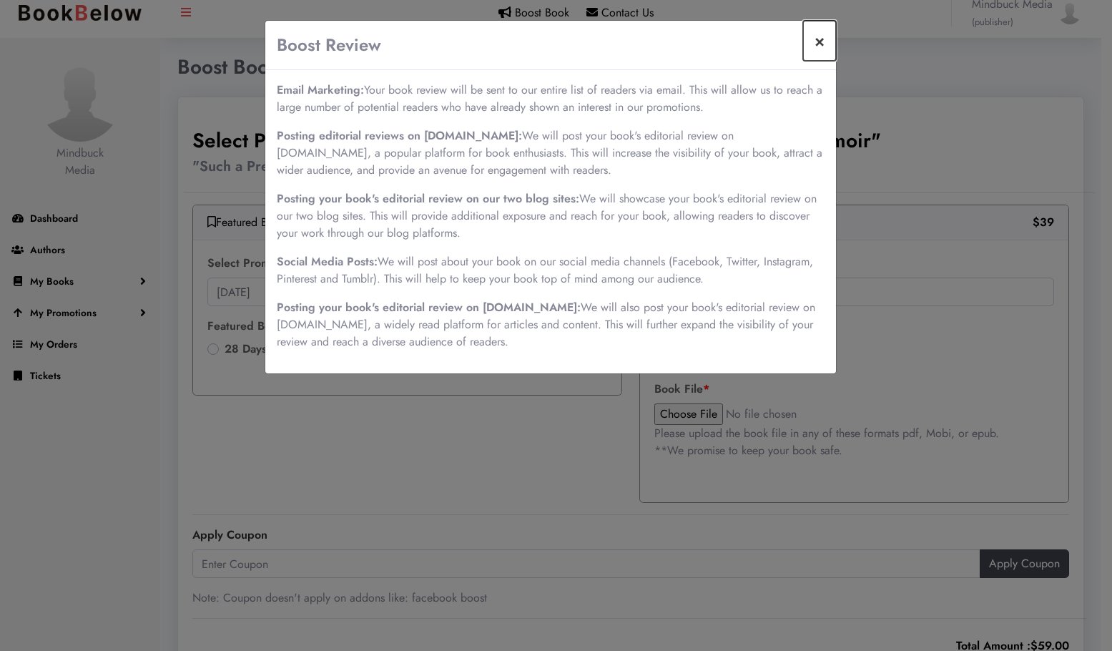
click at [819, 40] on button "×" at bounding box center [819, 41] width 33 height 40
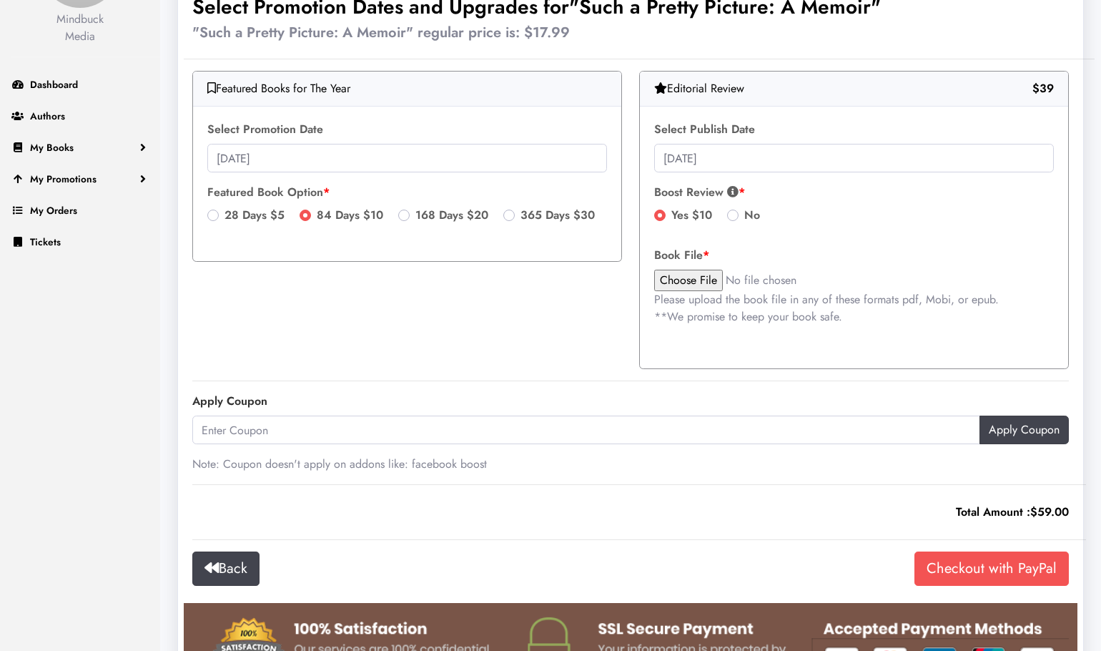
scroll to position [155, 0]
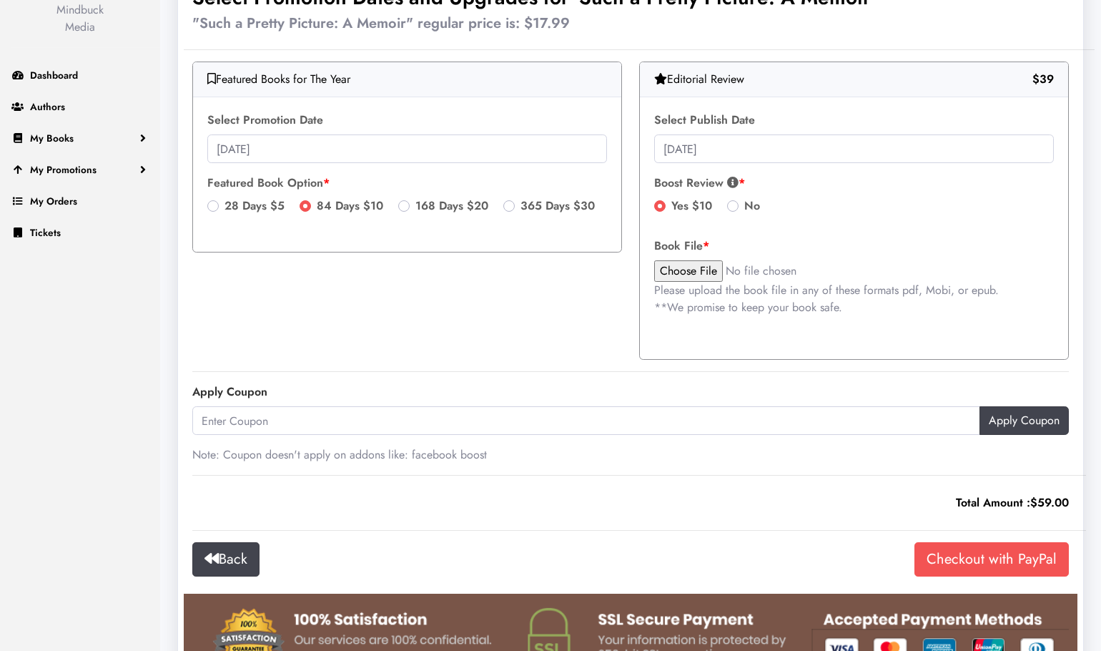
click at [323, 182] on label "Featured Book Option" at bounding box center [407, 183] width 400 height 17
click at [312, 184] on label "Featured Book Option" at bounding box center [407, 183] width 400 height 17
click at [270, 77] on div "Featured Books for The Year" at bounding box center [407, 79] width 428 height 35
click at [978, 559] on input "Checkout with PayPal" at bounding box center [992, 559] width 154 height 34
